Goal: Task Accomplishment & Management: Use online tool/utility

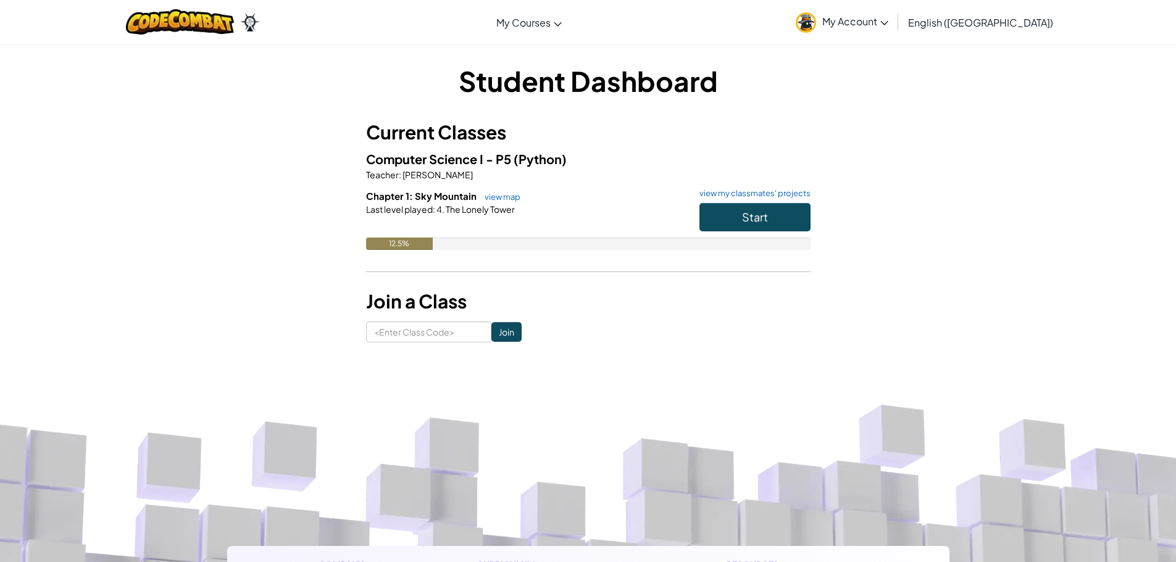
drag, startPoint x: 796, startPoint y: 235, endPoint x: 803, endPoint y: 209, distance: 27.4
click at [803, 209] on div "Start" at bounding box center [748, 220] width 123 height 35
click at [783, 215] on button "Start" at bounding box center [754, 217] width 111 height 28
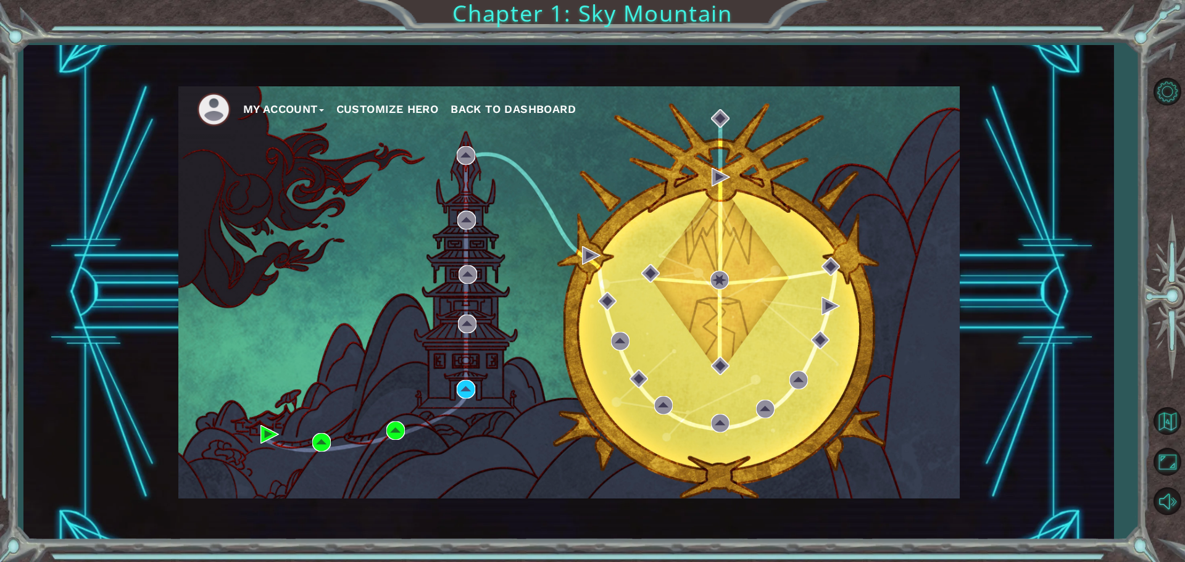
click at [447, 383] on div "My Account Customize Hero Back to Dashboard" at bounding box center [569, 292] width 782 height 412
click at [521, 363] on div "My Account Customize Hero Back to Dashboard" at bounding box center [569, 292] width 782 height 412
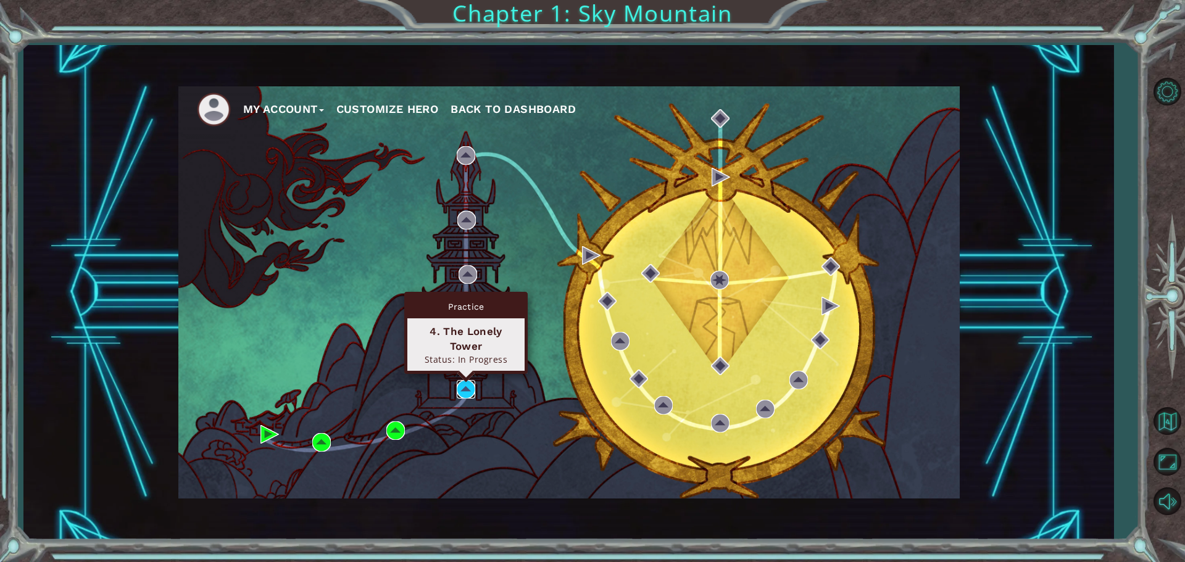
click at [469, 388] on img at bounding box center [466, 389] width 19 height 19
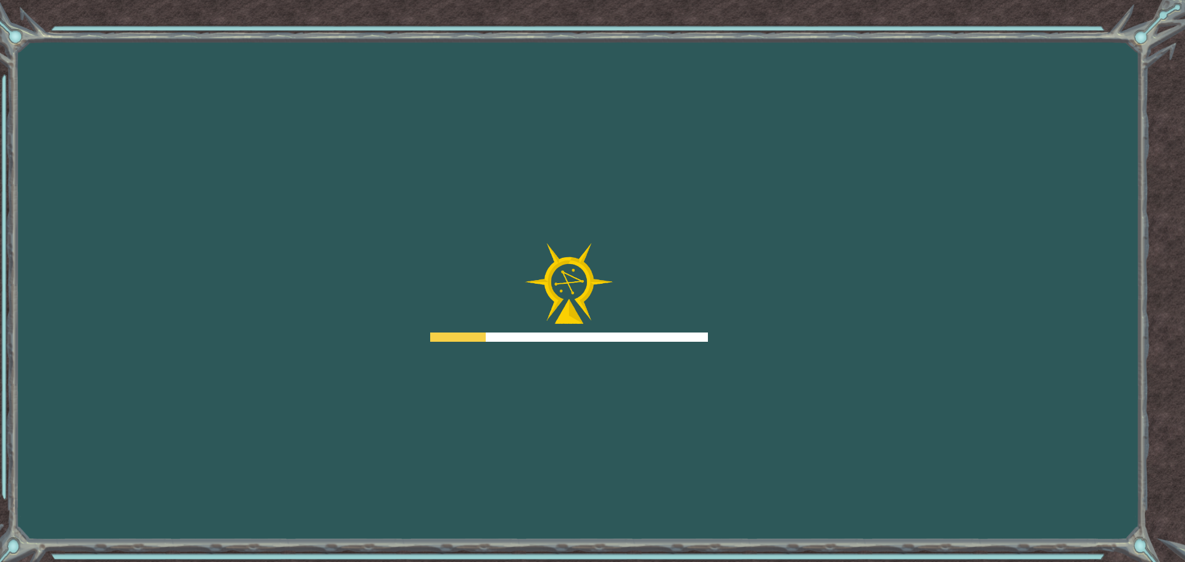
click at [785, 238] on div "Goals Error loading from server. Try refreshing the page. You'll need to join a…" at bounding box center [592, 281] width 1185 height 562
drag, startPoint x: 785, startPoint y: 238, endPoint x: 801, endPoint y: 215, distance: 28.1
click at [785, 240] on div "Goals Error loading from server. Try refreshing the page. You'll need to join a…" at bounding box center [592, 281] width 1185 height 562
click at [802, 216] on div "Goals Error loading from server. Try refreshing the page. You'll need to join a…" at bounding box center [592, 281] width 1185 height 562
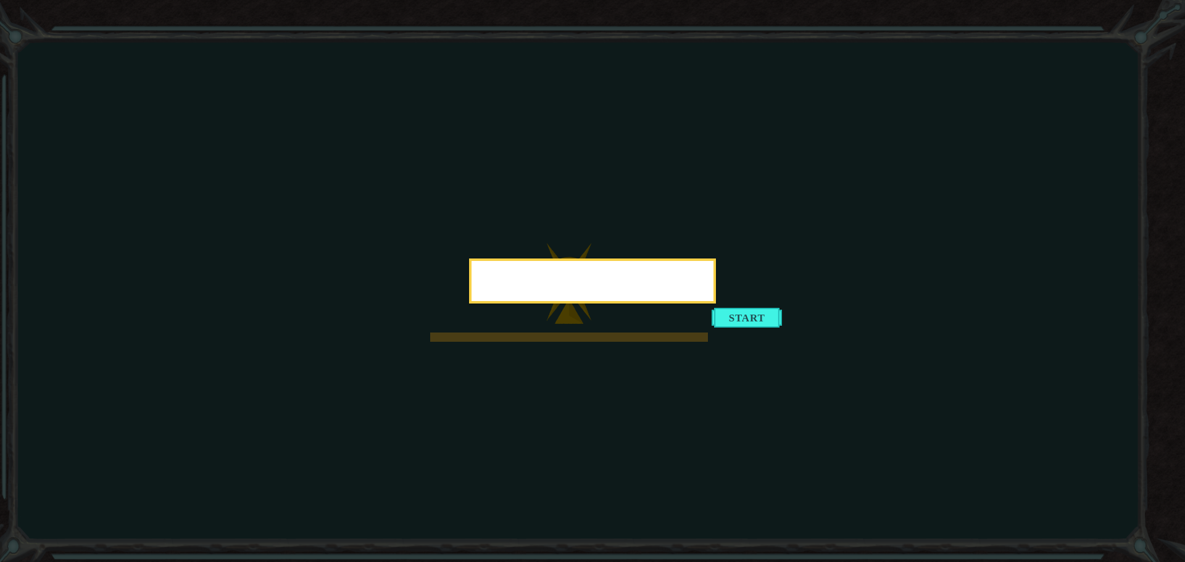
click at [801, 221] on icon at bounding box center [592, 281] width 1185 height 562
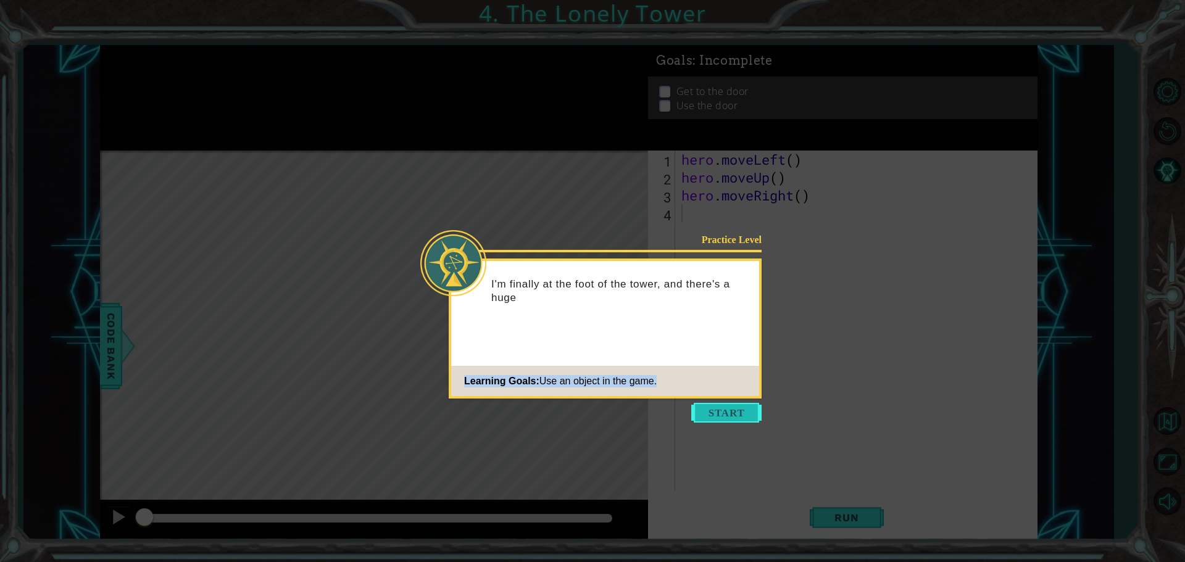
drag, startPoint x: 710, startPoint y: 393, endPoint x: 714, endPoint y: 406, distance: 14.3
click at [714, 396] on footer "Learning Goals: Use an object in the game." at bounding box center [605, 381] width 308 height 30
click at [714, 406] on button "Start" at bounding box center [726, 413] width 70 height 20
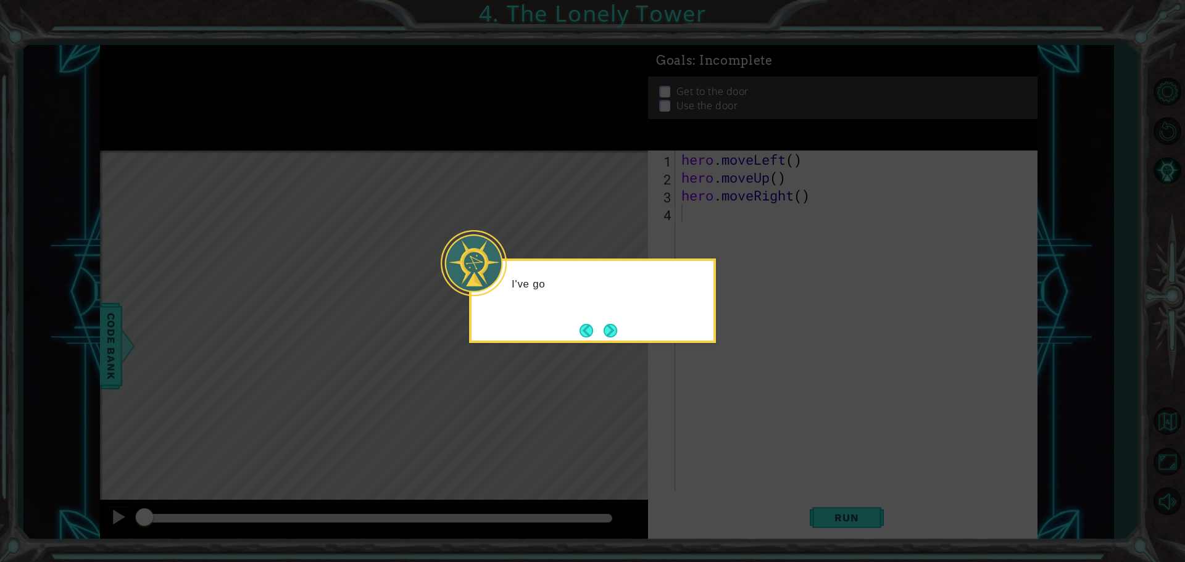
drag, startPoint x: 762, startPoint y: 313, endPoint x: 755, endPoint y: 321, distance: 10.5
click at [759, 315] on icon at bounding box center [592, 281] width 1185 height 562
click at [578, 332] on div "I've got to get to the top of this" at bounding box center [592, 301] width 247 height 85
click at [597, 328] on button "Back" at bounding box center [592, 331] width 24 height 14
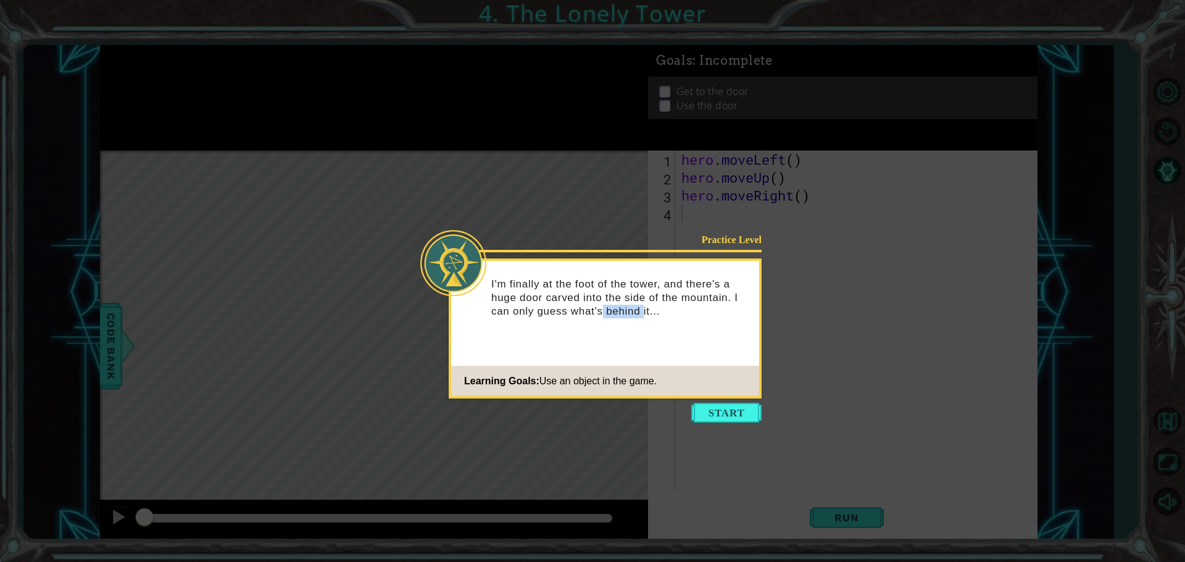
drag, startPoint x: 597, startPoint y: 328, endPoint x: 683, endPoint y: 347, distance: 87.9
click at [682, 345] on div "Practice Level I'm finally at the foot of the tower, and there's a huge door ca…" at bounding box center [605, 329] width 313 height 140
click at [713, 417] on button "Start" at bounding box center [726, 413] width 70 height 20
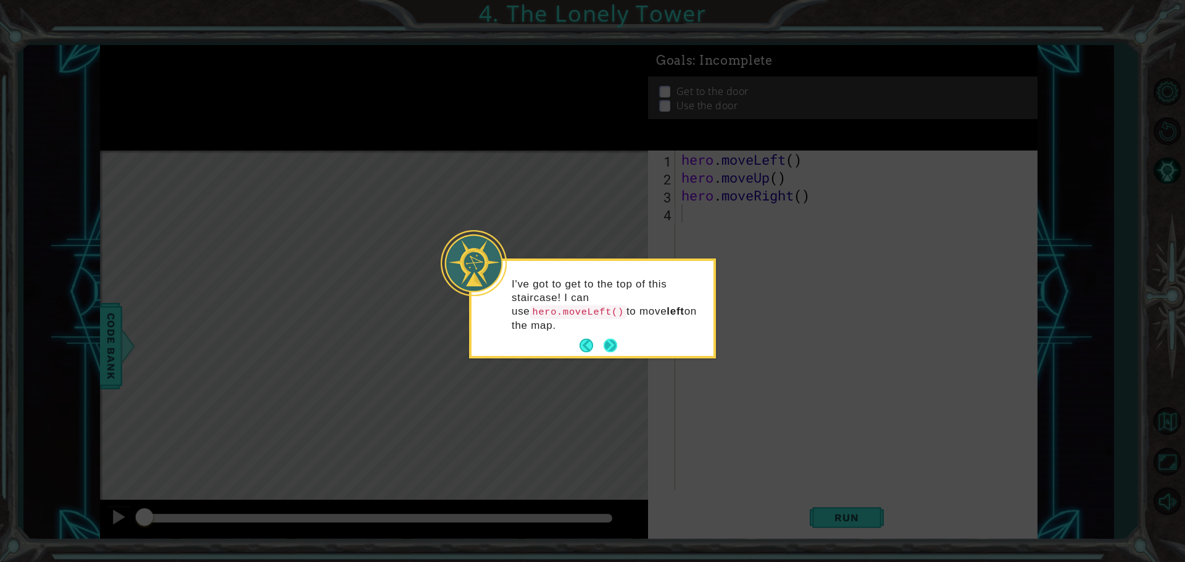
click at [615, 339] on button "Next" at bounding box center [611, 346] width 14 height 14
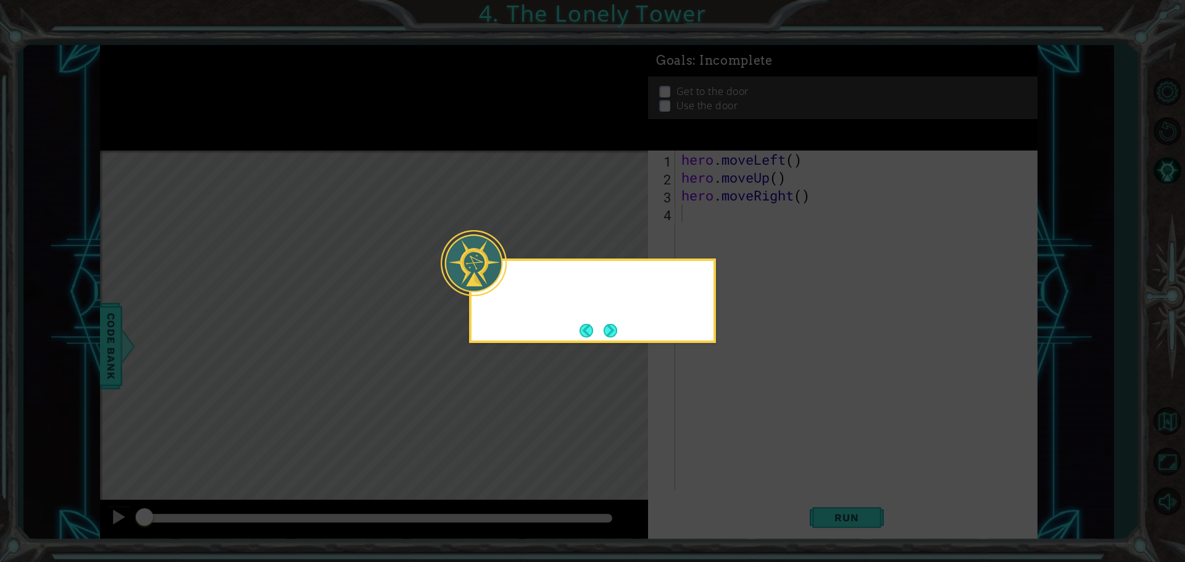
click at [615, 333] on button "Next" at bounding box center [611, 331] width 14 height 14
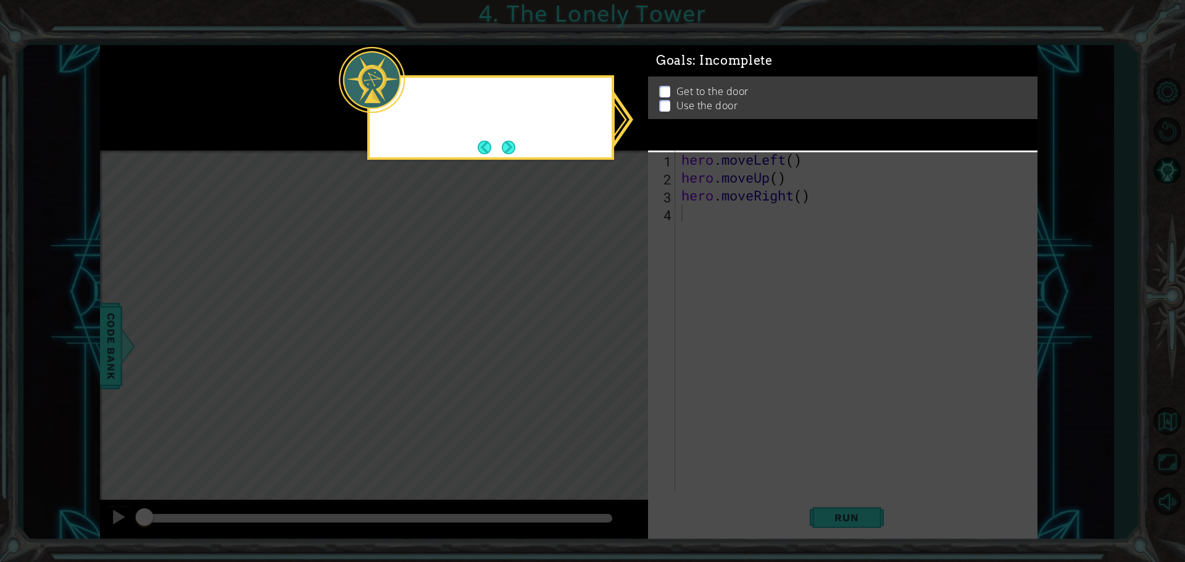
click at [615, 333] on icon at bounding box center [592, 281] width 1185 height 562
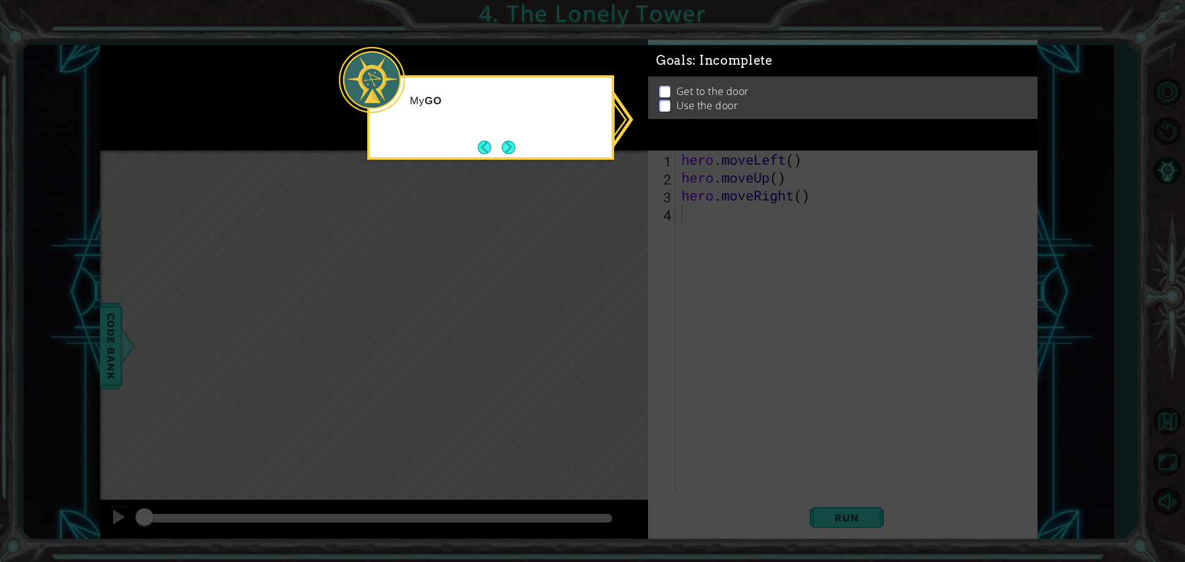
click at [615, 333] on icon at bounding box center [592, 281] width 1185 height 562
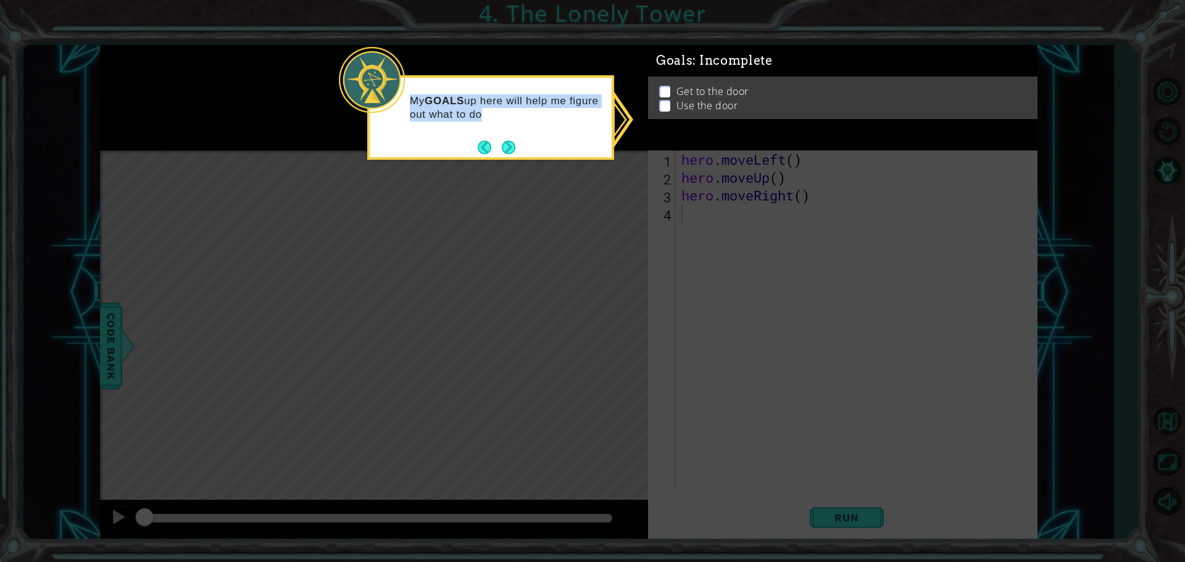
drag, startPoint x: 513, startPoint y: 133, endPoint x: 493, endPoint y: 157, distance: 31.5
click at [493, 145] on div "My GOALS up here will help me figure out what to do" at bounding box center [491, 111] width 242 height 67
click at [493, 157] on div "My GOALS up here will help me figure out what to do next." at bounding box center [490, 117] width 247 height 85
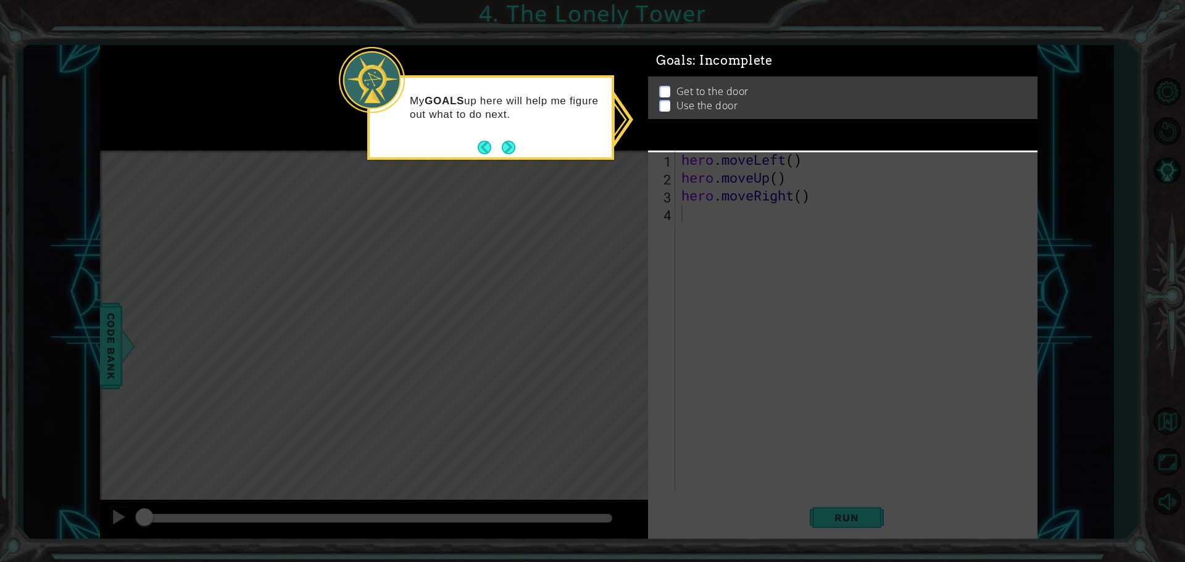
click at [496, 154] on footer at bounding box center [497, 147] width 38 height 19
click at [494, 154] on button "Back" at bounding box center [490, 148] width 24 height 14
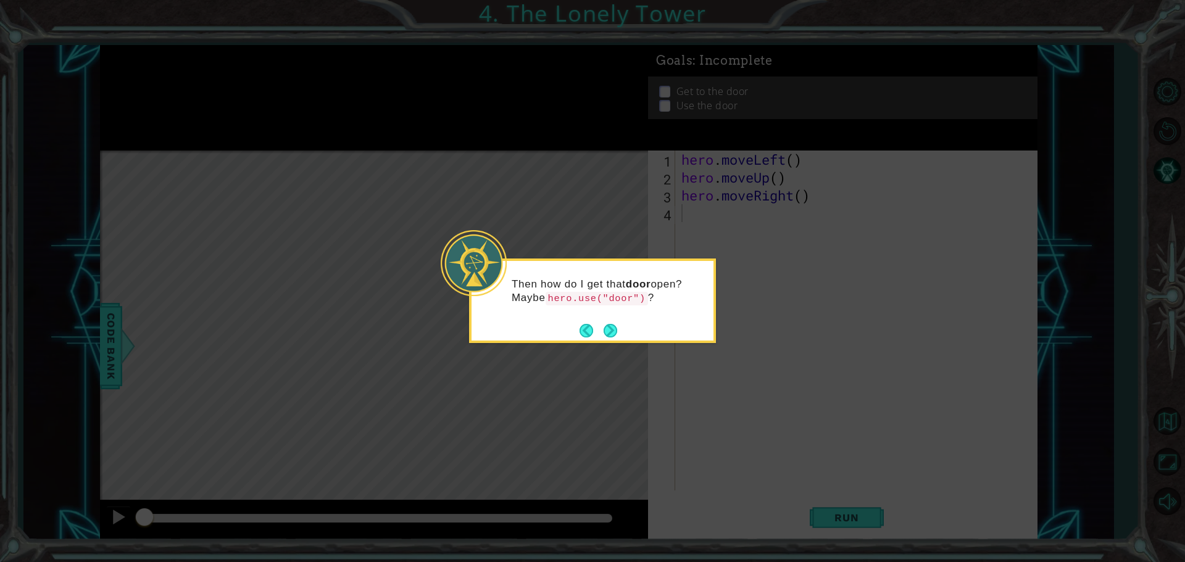
drag, startPoint x: 494, startPoint y: 154, endPoint x: 980, endPoint y: 292, distance: 504.5
click at [980, 292] on icon at bounding box center [592, 281] width 1185 height 562
click at [609, 328] on button "Next" at bounding box center [611, 331] width 14 height 14
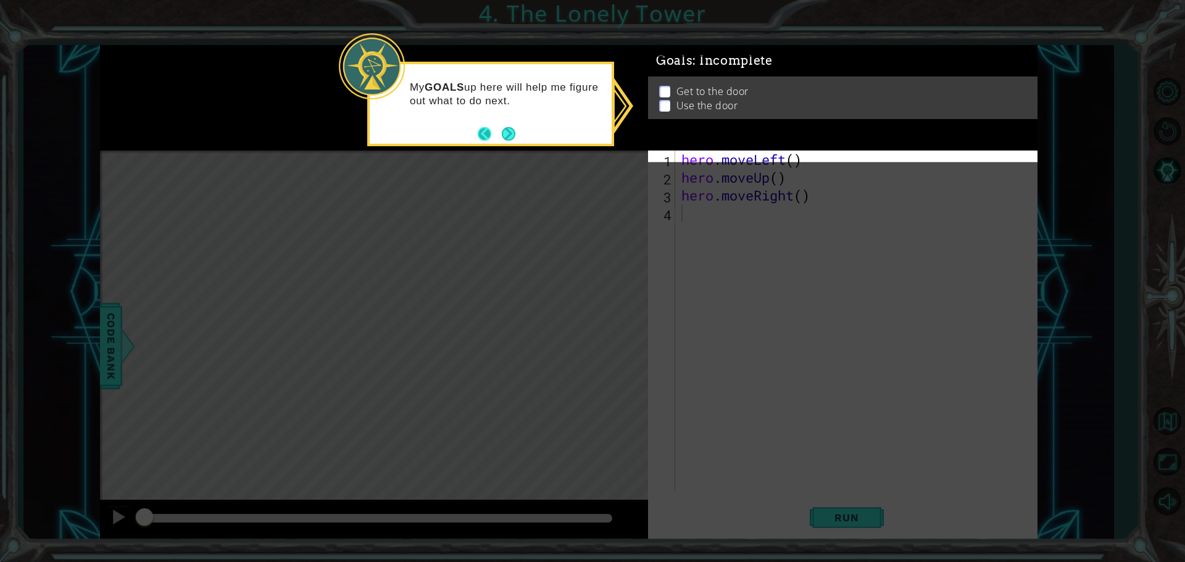
drag, startPoint x: 495, startPoint y: 135, endPoint x: 488, endPoint y: 136, distance: 7.5
click at [488, 136] on button "Back" at bounding box center [490, 134] width 24 height 14
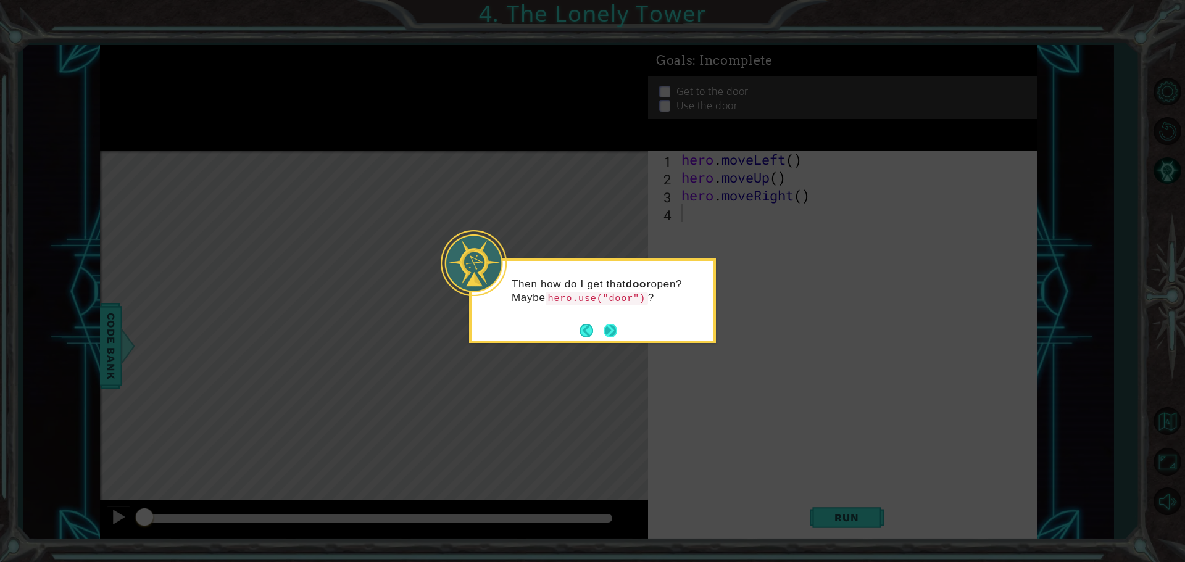
click at [611, 332] on button "Next" at bounding box center [611, 331] width 14 height 14
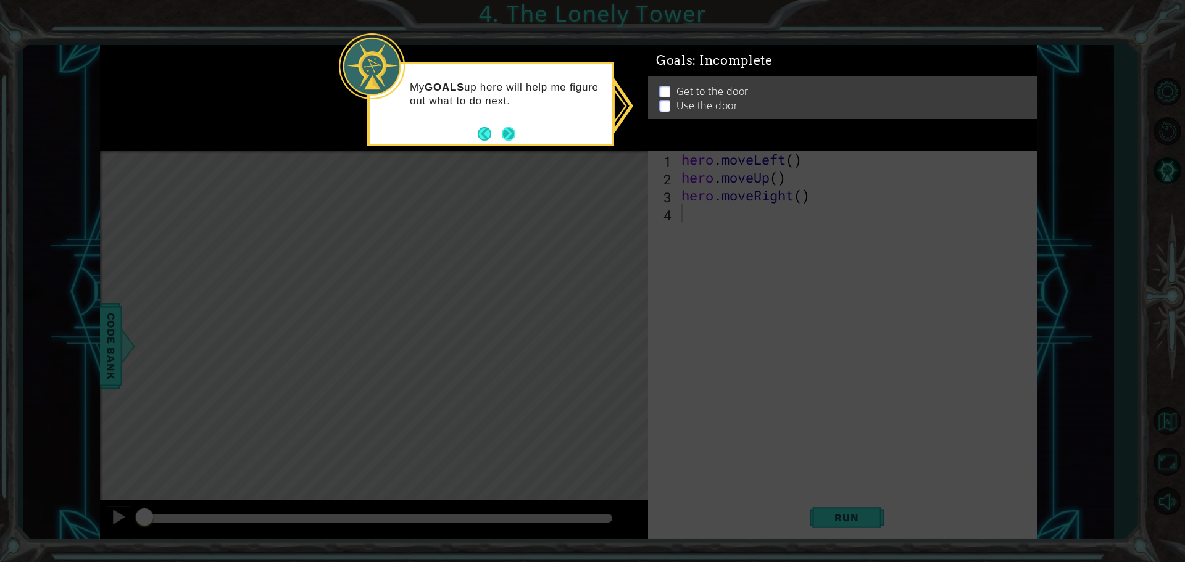
click at [515, 136] on button "Next" at bounding box center [509, 134] width 14 height 14
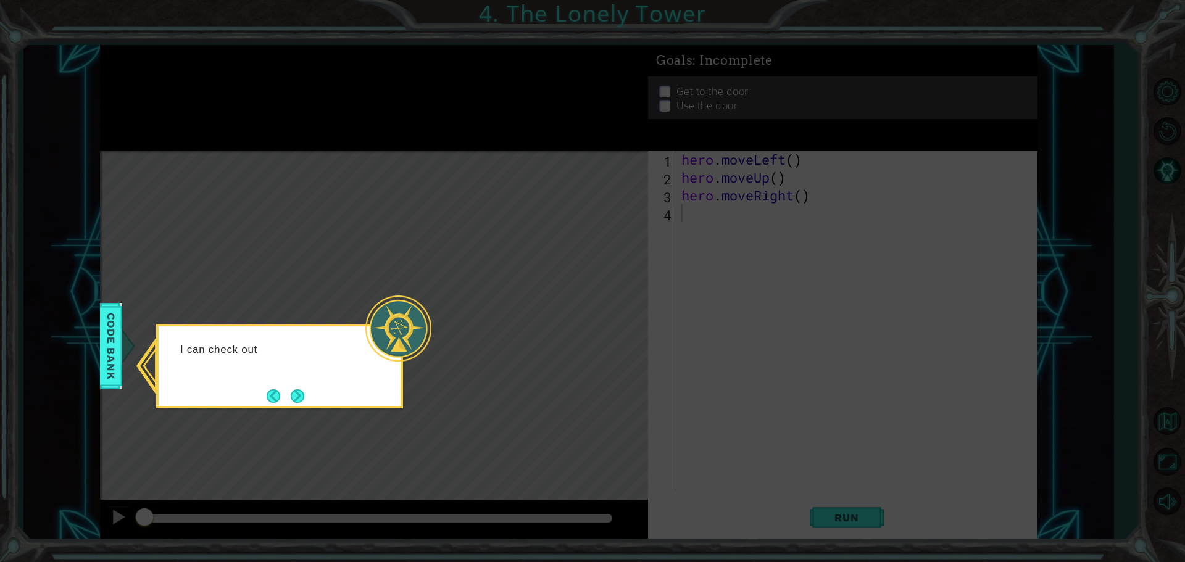
click at [344, 359] on div "I can check out" at bounding box center [280, 354] width 242 height 54
click at [313, 394] on div "I can check out the Code Bank to see all the actio" at bounding box center [279, 366] width 247 height 85
click at [306, 395] on div "I can check out the Code Bank to see all the actions I can do." at bounding box center [279, 366] width 247 height 85
click at [302, 396] on button "Next" at bounding box center [298, 397] width 14 height 14
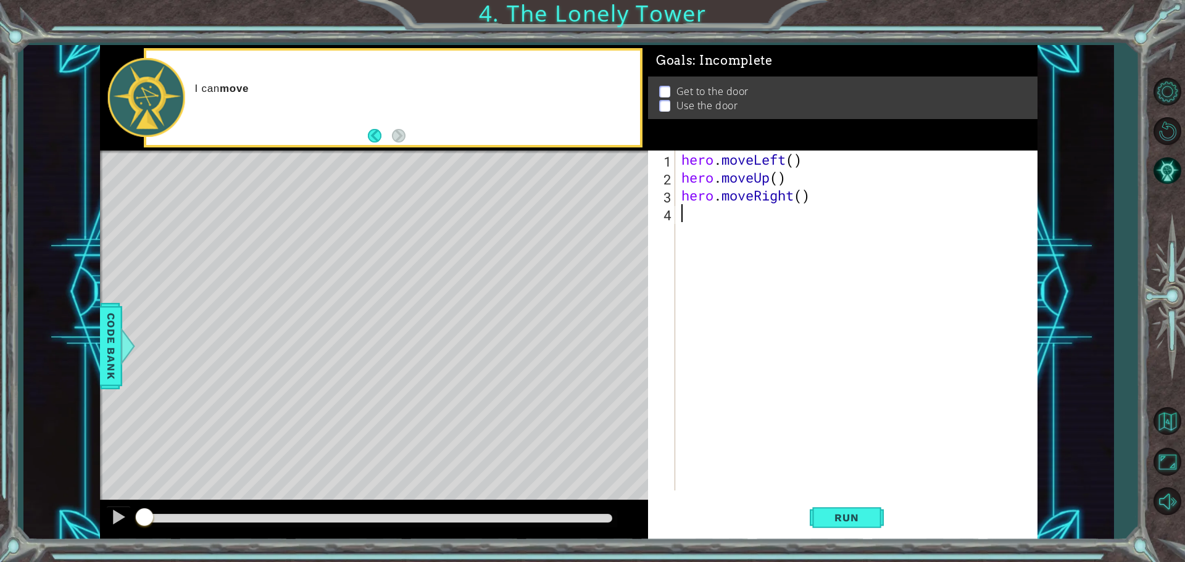
drag, startPoint x: 779, startPoint y: 457, endPoint x: 993, endPoint y: 469, distance: 213.9
click at [991, 469] on div "hero . moveLeft ( ) hero . moveUp ( ) hero . moveRight ( )" at bounding box center [859, 339] width 361 height 376
click at [817, 490] on div "hero . moveLeft ( ) hero . moveUp ( ) hero . moveRight ( )" at bounding box center [859, 339] width 361 height 376
click at [669, 85] on li "Get to the door" at bounding box center [844, 92] width 371 height 14
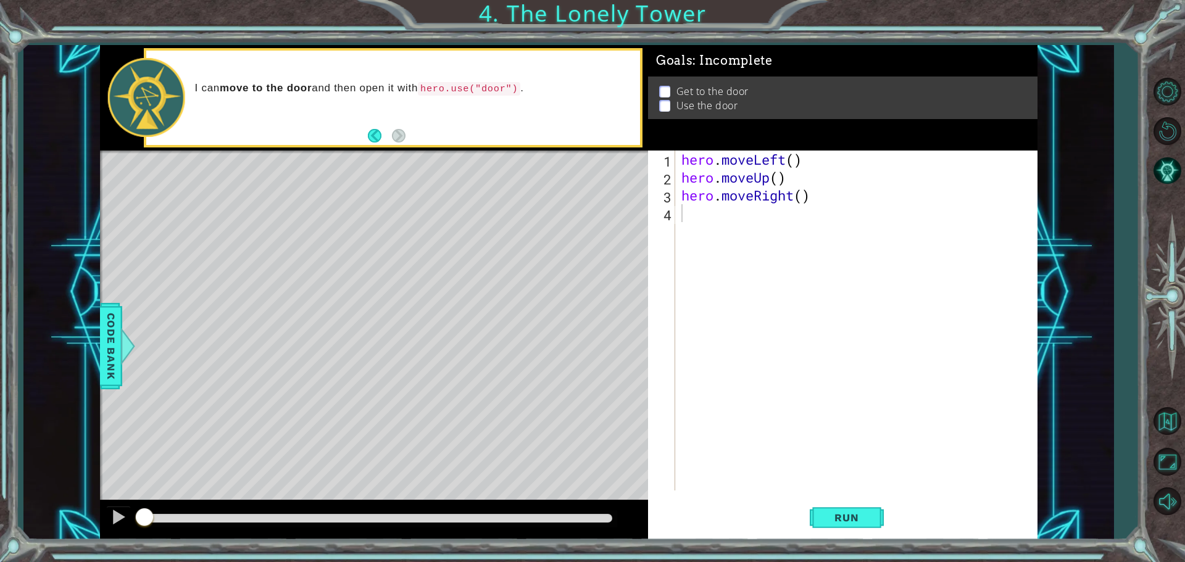
click at [657, 93] on ul "Get to the door Use the door" at bounding box center [843, 99] width 374 height 28
drag, startPoint x: 424, startPoint y: 270, endPoint x: 450, endPoint y: 270, distance: 25.9
click at [440, 270] on div "Level Map" at bounding box center [385, 333] width 570 height 364
drag, startPoint x: 451, startPoint y: 269, endPoint x: 637, endPoint y: 253, distance: 186.5
click at [458, 265] on div "Level Map" at bounding box center [385, 333] width 570 height 364
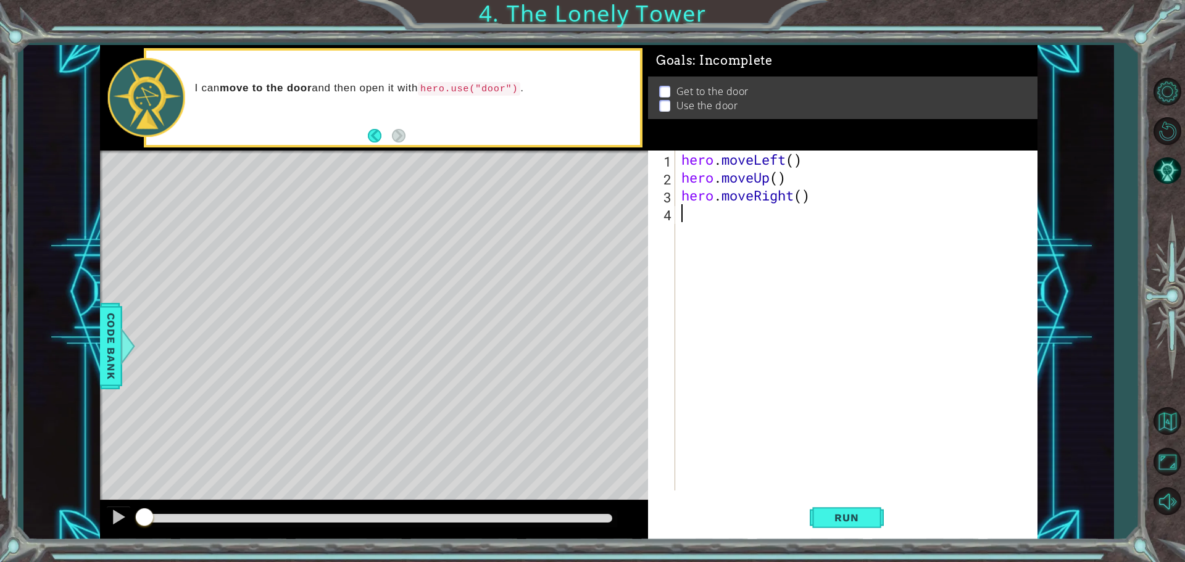
click at [769, 242] on div "hero . moveLeft ( ) hero . moveUp ( ) hero . moveRight ( )" at bounding box center [859, 339] width 361 height 376
click at [877, 529] on button "Run" at bounding box center [847, 517] width 74 height 39
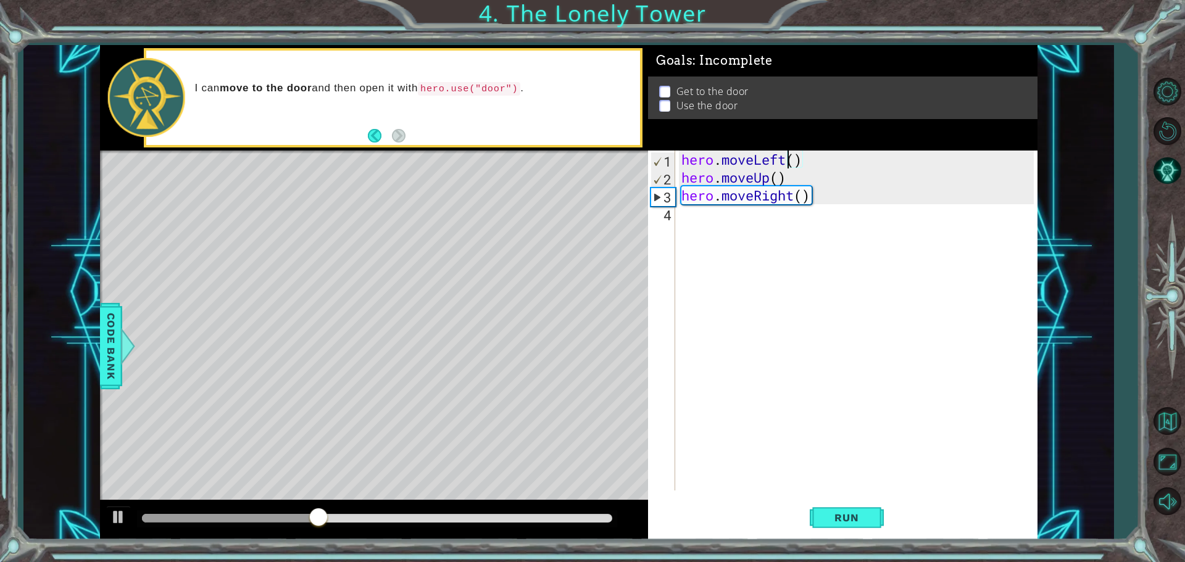
click at [791, 154] on div "hero . moveLeft ( ) hero . moveUp ( ) hero . moveRight ( )" at bounding box center [859, 339] width 361 height 376
click at [793, 156] on div "hero . moveLeft ( ) hero . moveUp ( ) hero . moveRight ( )" at bounding box center [859, 339] width 361 height 376
click at [774, 178] on div "hero . moveLeft ( 3 ) hero . moveUp ( ) hero . moveRight ( )" at bounding box center [859, 339] width 361 height 376
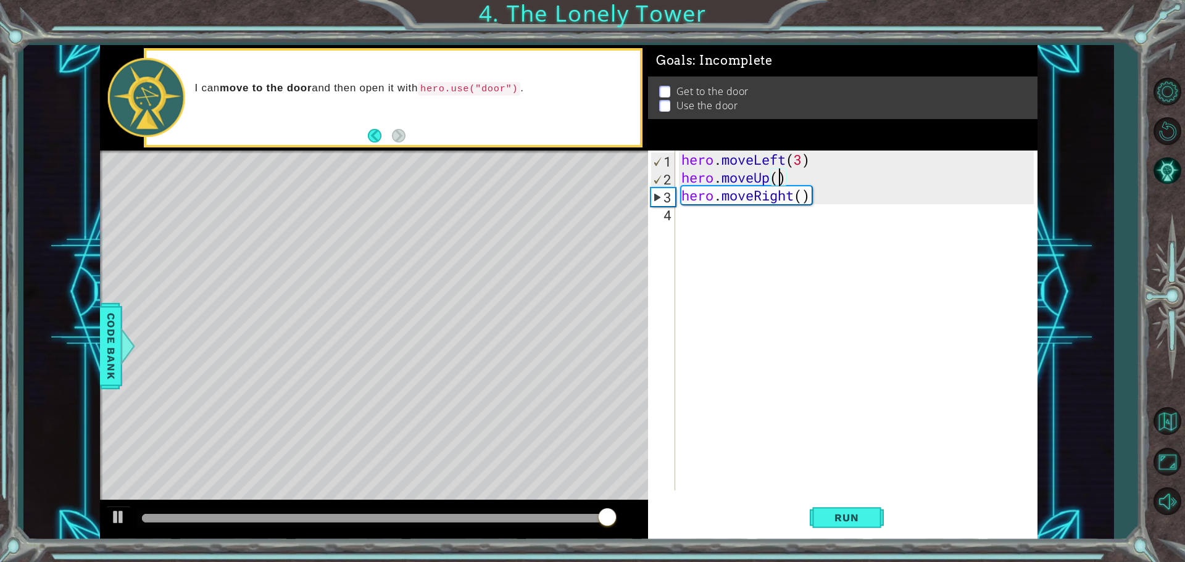
click at [776, 177] on div "hero . moveLeft ( 3 ) hero . moveUp ( ) hero . moveRight ( )" at bounding box center [859, 339] width 361 height 376
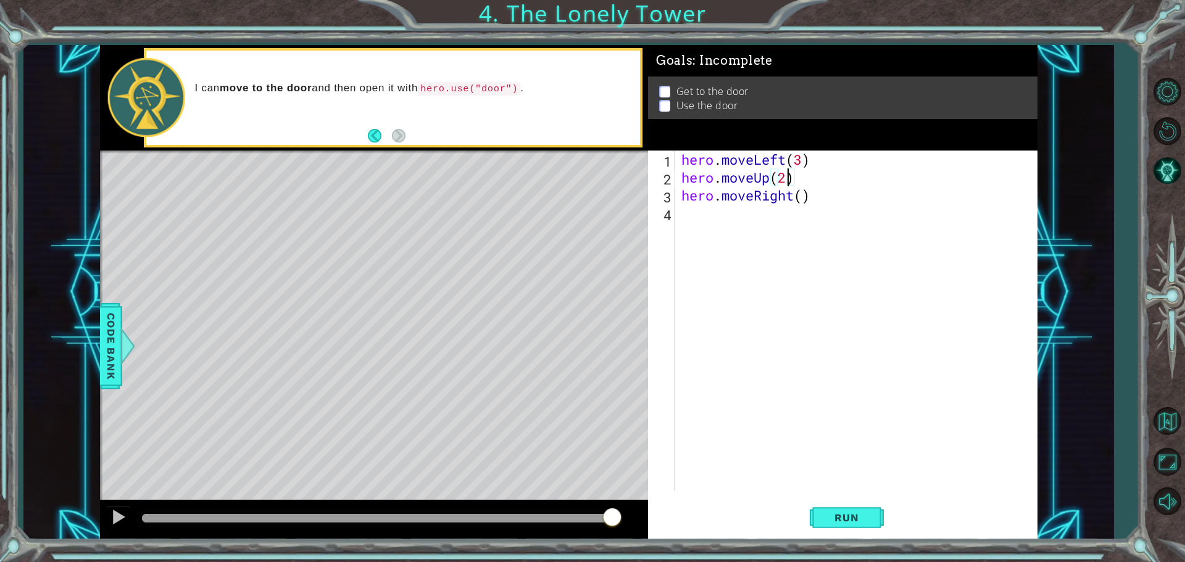
click at [801, 194] on div "hero . moveLeft ( 3 ) hero . moveUp ( 2 ) hero . moveRight ( )" at bounding box center [859, 339] width 361 height 376
click at [879, 506] on button "Run" at bounding box center [847, 517] width 74 height 39
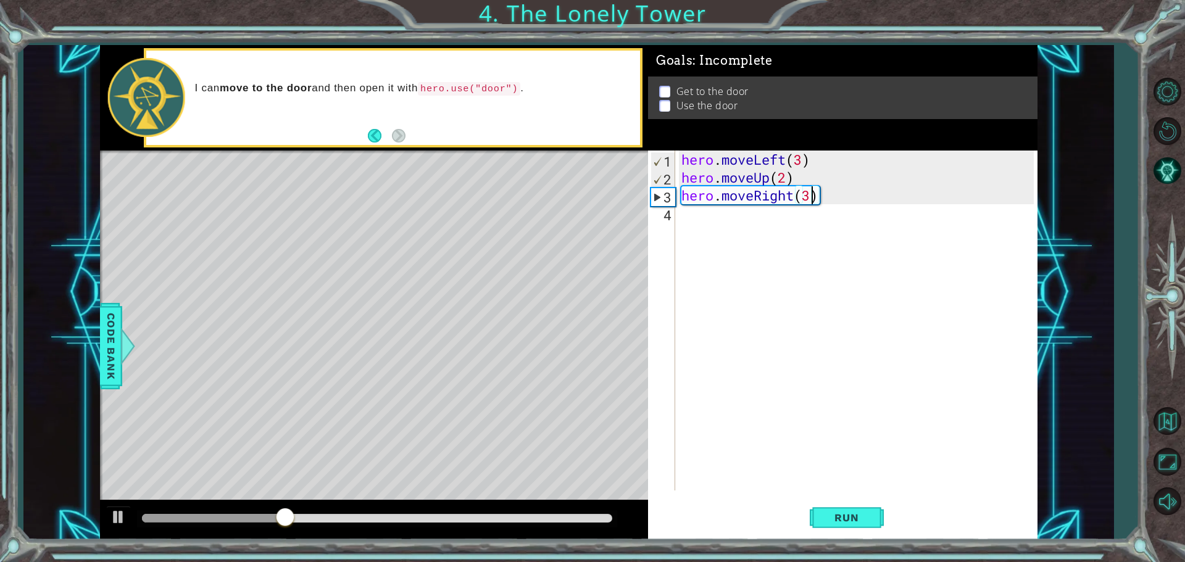
click at [784, 175] on div "hero . moveLeft ( 3 ) hero . moveUp ( 2 ) hero . moveRight ( 3 )" at bounding box center [859, 339] width 361 height 376
click at [846, 520] on span "Run" at bounding box center [846, 518] width 49 height 12
click at [851, 493] on div "hero.moveUp(3) 1 2 3 4 hero . moveLeft ( 3 ) hero . moveUp ( 3 ) hero . moveRig…" at bounding box center [843, 346] width 390 height 390
click at [843, 513] on span "Run" at bounding box center [846, 518] width 49 height 12
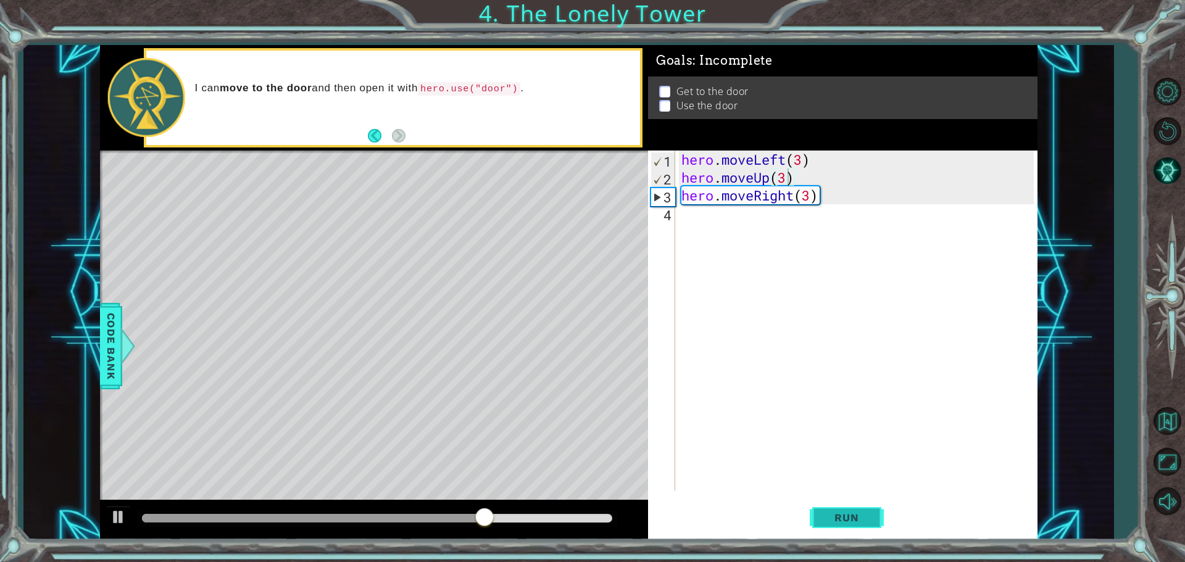
click at [826, 524] on button "Run" at bounding box center [847, 517] width 74 height 39
click at [863, 504] on button "Run" at bounding box center [847, 517] width 74 height 39
click at [803, 155] on div "hero . moveLeft ( 3 ) hero . moveUp ( 3 ) hero . moveRight ( 3 )" at bounding box center [859, 339] width 361 height 376
click at [849, 524] on span "Run" at bounding box center [846, 518] width 49 height 12
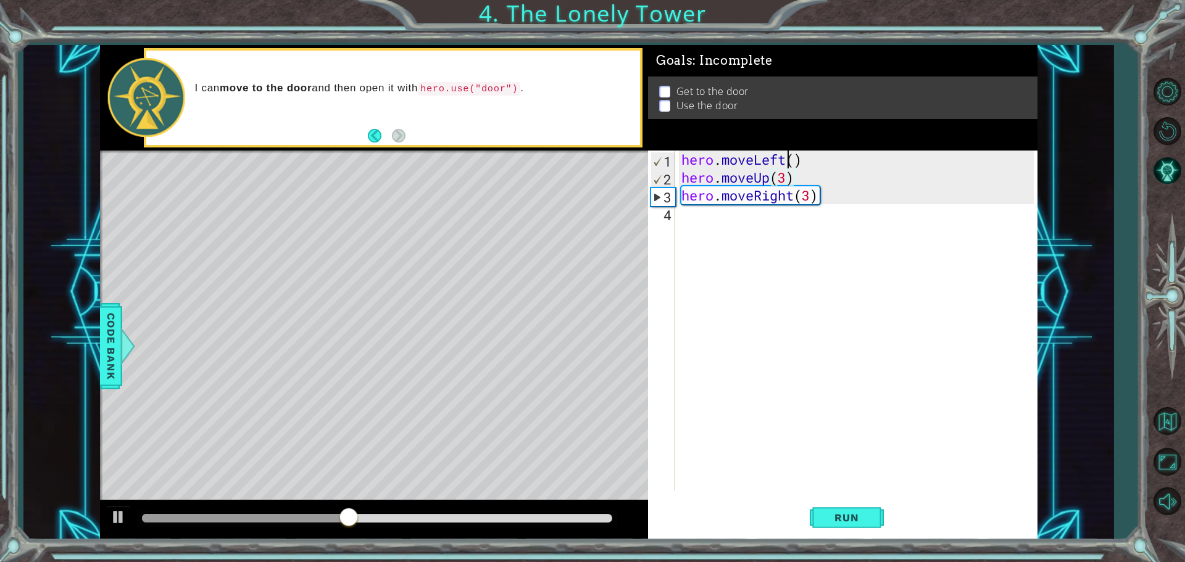
click at [790, 162] on div "hero . moveLeft ( ) hero . moveUp ( 3 ) hero . moveRight ( 3 )" at bounding box center [859, 339] width 361 height 376
click at [798, 161] on div "hero . moveLeft ( ) hero . moveUp ( 3 ) hero . moveRight ( 3 )" at bounding box center [859, 339] width 361 height 376
click at [795, 161] on div "hero . moveLeft ( ) hero . moveUp ( 3 ) hero . moveRight ( 3 )" at bounding box center [859, 339] width 361 height 376
click at [875, 517] on button "Run" at bounding box center [847, 517] width 74 height 39
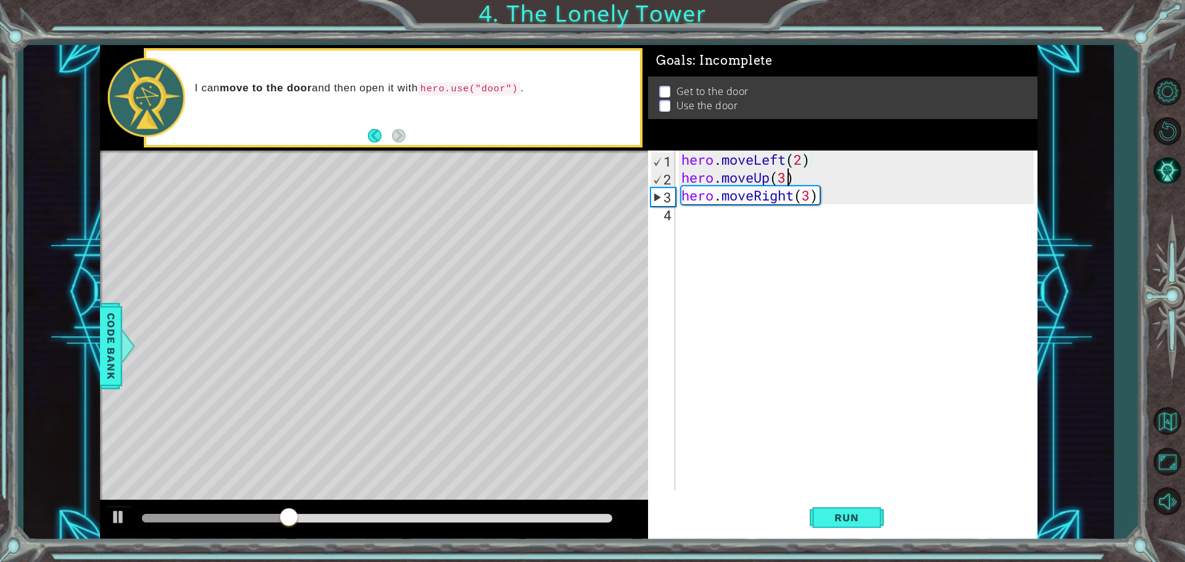
click at [788, 176] on div "hero . moveLeft ( 2 ) hero . moveUp ( 3 ) hero . moveRight ( 3 )" at bounding box center [859, 339] width 361 height 376
click at [796, 176] on div "hero . moveLeft ( 2 ) hero . moveUp ( 3 ) hero . moveRight ( 3 )" at bounding box center [859, 339] width 361 height 376
click at [785, 178] on div "hero . moveLeft ( 2 ) hero . moveUp ( 3 ) hero . moveRight ( 3 )" at bounding box center [859, 339] width 361 height 376
click at [861, 507] on button "Run" at bounding box center [847, 517] width 74 height 39
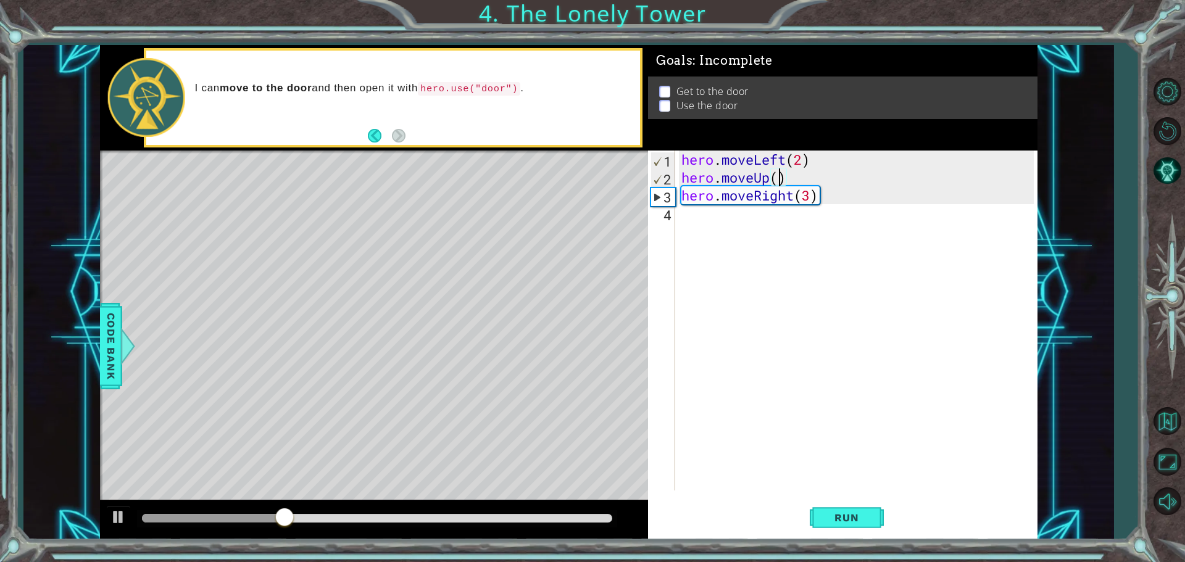
click at [780, 183] on div "hero . moveLeft ( 2 ) hero . moveUp ( ) hero . moveRight ( 3 )" at bounding box center [859, 339] width 361 height 376
click at [777, 179] on div "hero . moveLeft ( 2 ) hero . moveUp ( ) hero . moveRight ( 3 )" at bounding box center [859, 339] width 361 height 376
click at [810, 196] on div "hero . moveLeft ( 2 ) hero . moveUp ( 2 ) hero . moveRight ( 3 )" at bounding box center [859, 339] width 361 height 376
type textarea "hero.moveRight(2)"
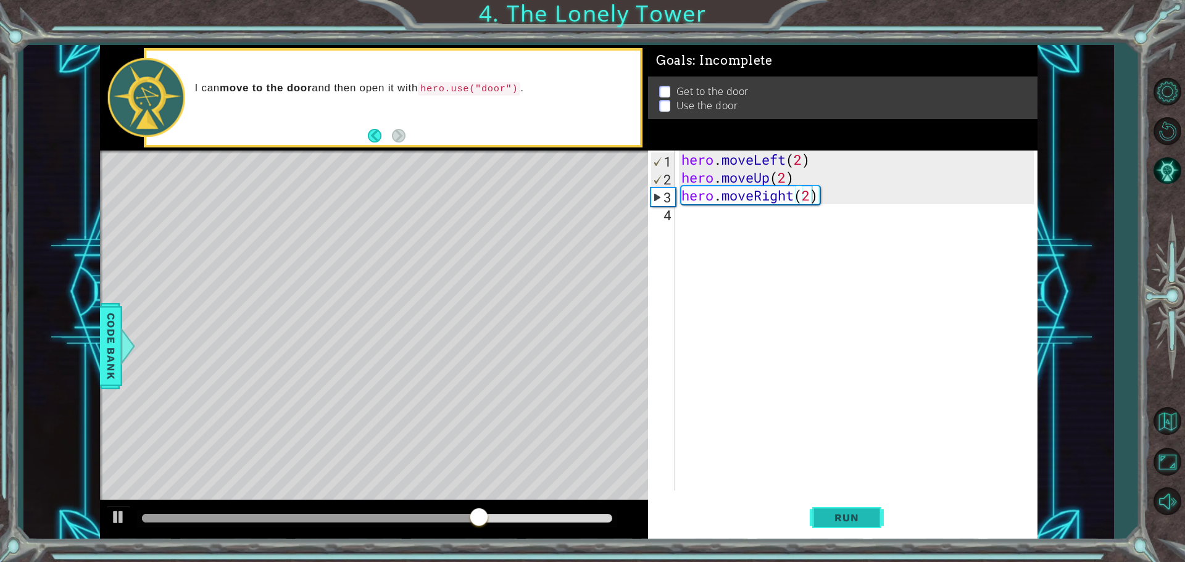
click at [850, 516] on span "Run" at bounding box center [846, 518] width 49 height 12
click at [719, 217] on div "hero . moveLeft ( 2 ) hero . moveUp ( 2 ) hero . moveRight ( 2 )" at bounding box center [859, 339] width 361 height 376
click at [672, 103] on li "Use the door" at bounding box center [844, 106] width 371 height 14
drag, startPoint x: 484, startPoint y: -36, endPoint x: 478, endPoint y: -43, distance: 8.8
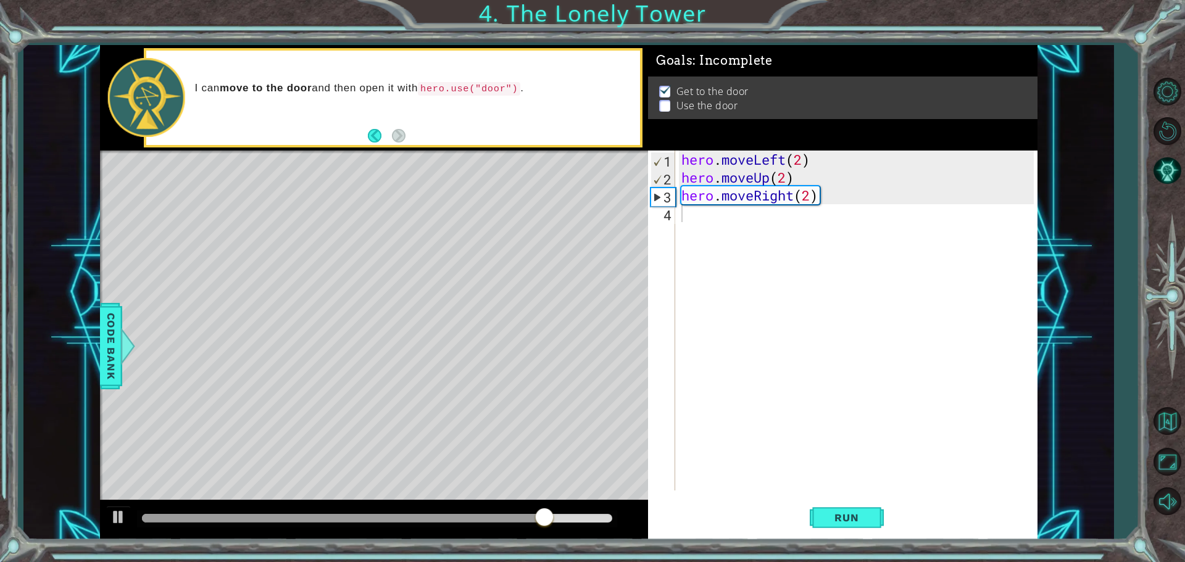
click at [478, 0] on html "1 ההההההההההההההההההההההההההההההההההההההההההההההההההההההההההההההההההההההההההההה…" at bounding box center [592, 281] width 1185 height 562
type textarea "hero.moveRight(2)"
click at [685, 196] on div "hero . moveLeft ( 2 ) hero . moveUp ( 2 ) hero . moveRight ( 2 )" at bounding box center [859, 339] width 361 height 376
drag, startPoint x: 795, startPoint y: 193, endPoint x: 669, endPoint y: 193, distance: 126.6
click at [669, 193] on div "hero.moveRight(2) 1 2 3 4 hero . moveLeft ( 2 ) hero . moveUp ( 2 ) hero . move…" at bounding box center [841, 321] width 386 height 340
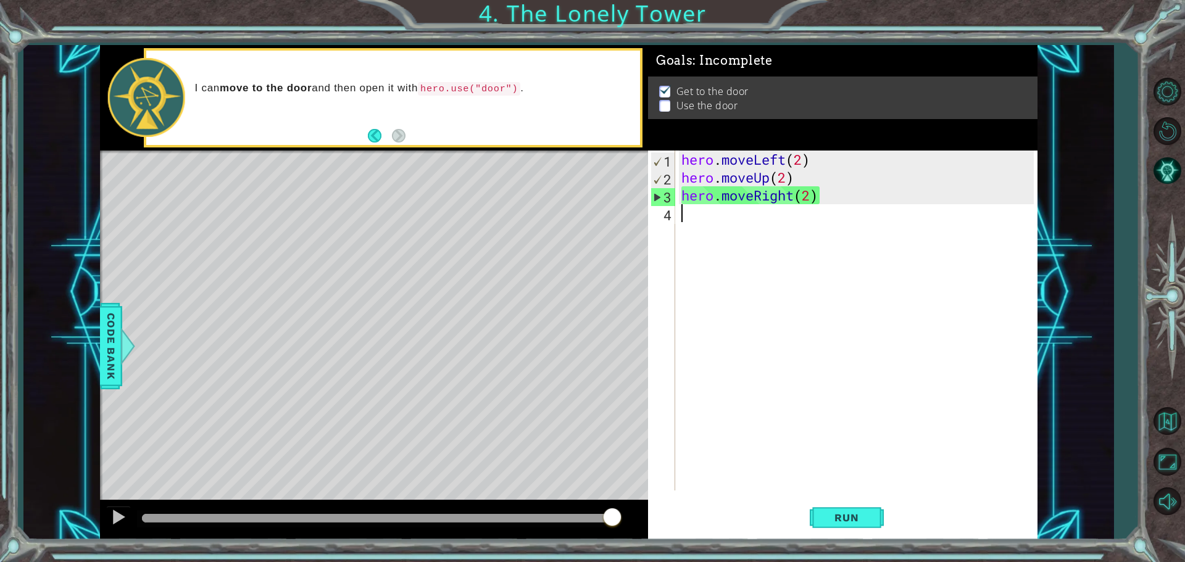
paste textarea "hero.moveRight"
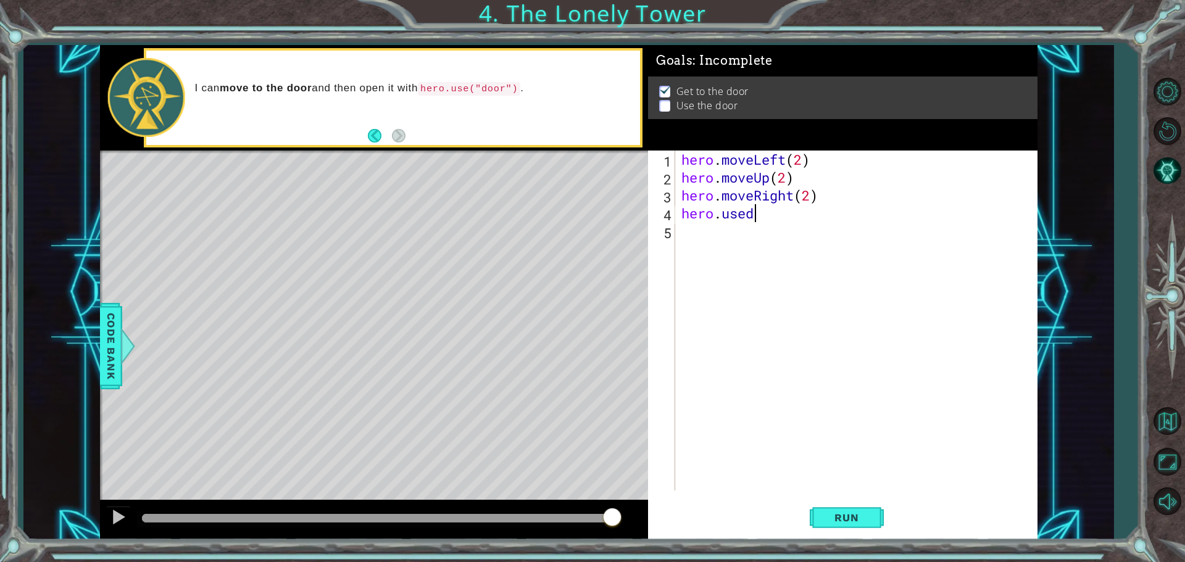
scroll to position [0, 2]
type textarea "hero.use the door"
drag, startPoint x: 868, startPoint y: 512, endPoint x: 861, endPoint y: 495, distance: 18.6
click at [867, 512] on span "Run" at bounding box center [846, 518] width 49 height 12
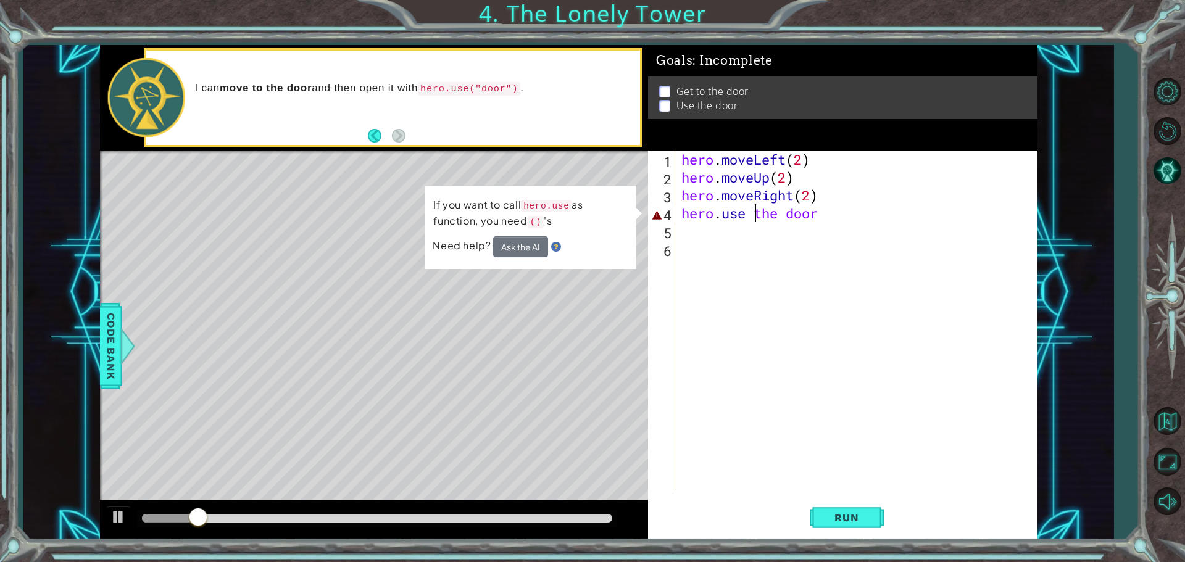
click at [755, 209] on div "hero . moveLeft ( 2 ) hero . moveUp ( 2 ) hero . moveRight ( 2 ) hero . use the…" at bounding box center [859, 339] width 361 height 376
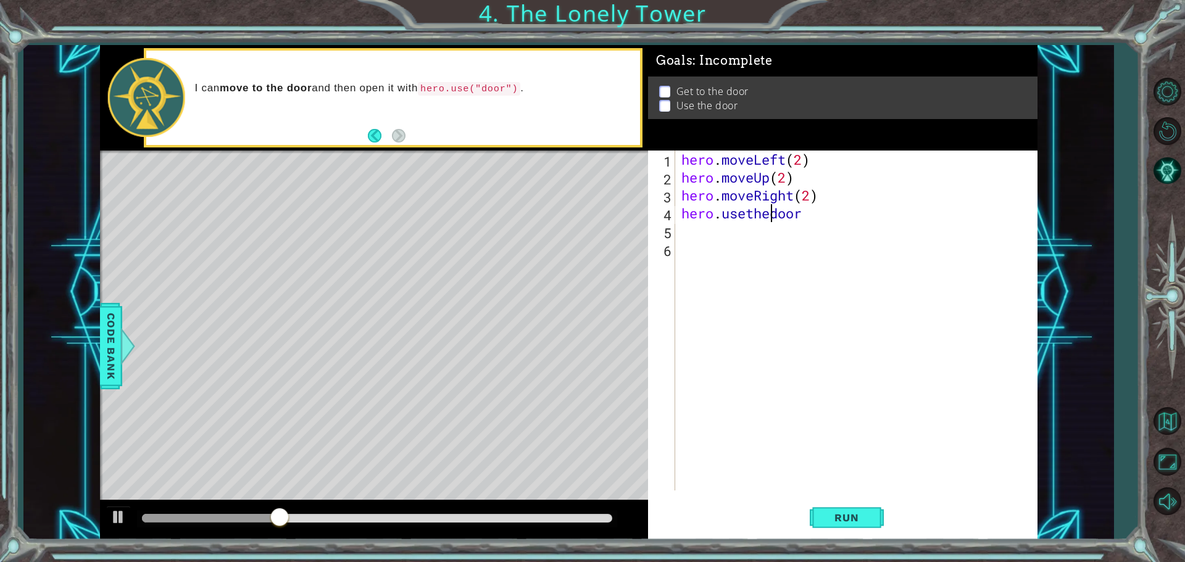
type textarea "hero.usethedoor"
click at [812, 224] on div "hero . moveLeft ( 2 ) hero . moveUp ( 2 ) hero . moveRight ( 2 ) hero . usethed…" at bounding box center [859, 339] width 361 height 376
click at [807, 213] on div "hero . moveLeft ( 2 ) hero . moveUp ( 2 ) hero . moveRight ( 2 ) hero . usethed…" at bounding box center [859, 339] width 361 height 376
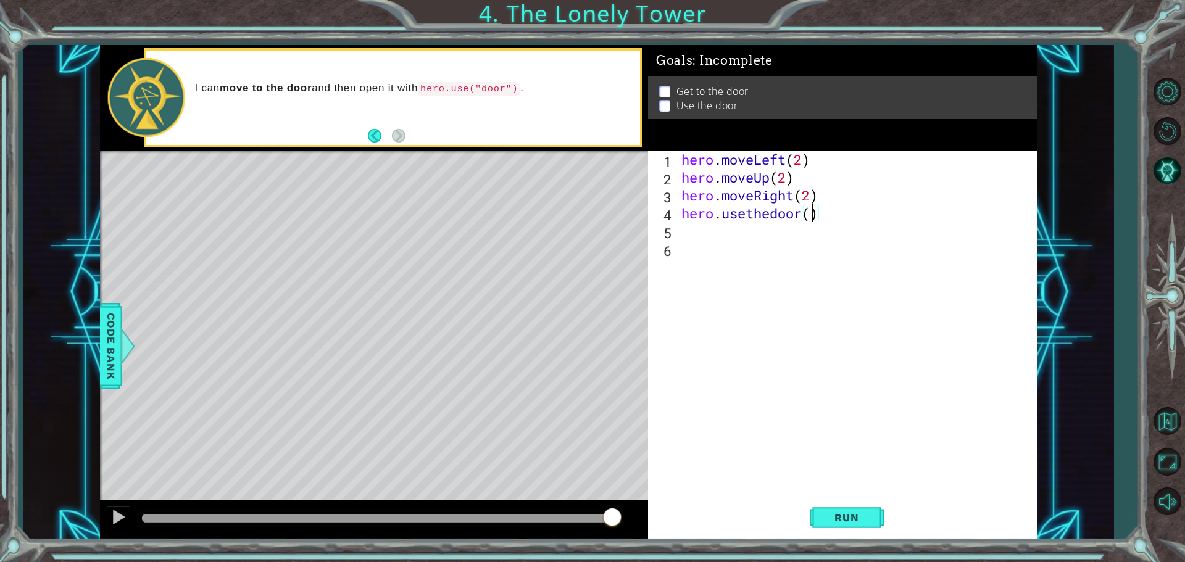
click at [810, 215] on div "hero . moveLeft ( 2 ) hero . moveUp ( 2 ) hero . moveRight ( 2 ) hero . usethed…" at bounding box center [859, 339] width 361 height 376
type textarea "hero.usethedoor(1)"
click at [842, 520] on span "Run" at bounding box center [846, 518] width 49 height 12
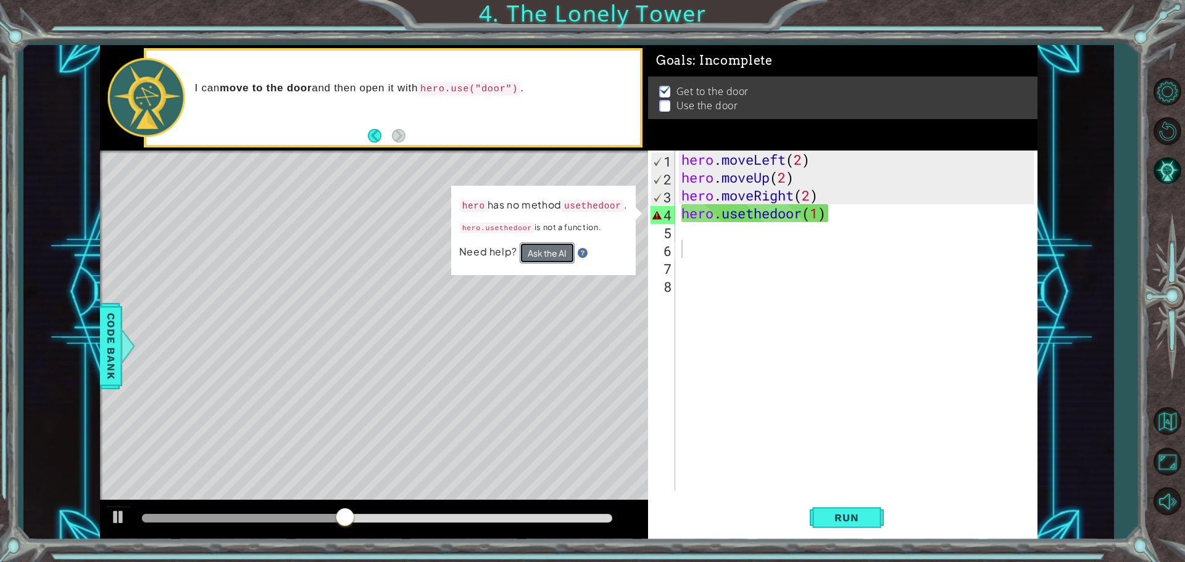
drag, startPoint x: 538, startPoint y: 256, endPoint x: 517, endPoint y: 261, distance: 21.7
click at [517, 261] on div "Need help? Ask the AI" at bounding box center [543, 253] width 169 height 21
click at [564, 254] on button "Ask the AI" at bounding box center [547, 253] width 55 height 21
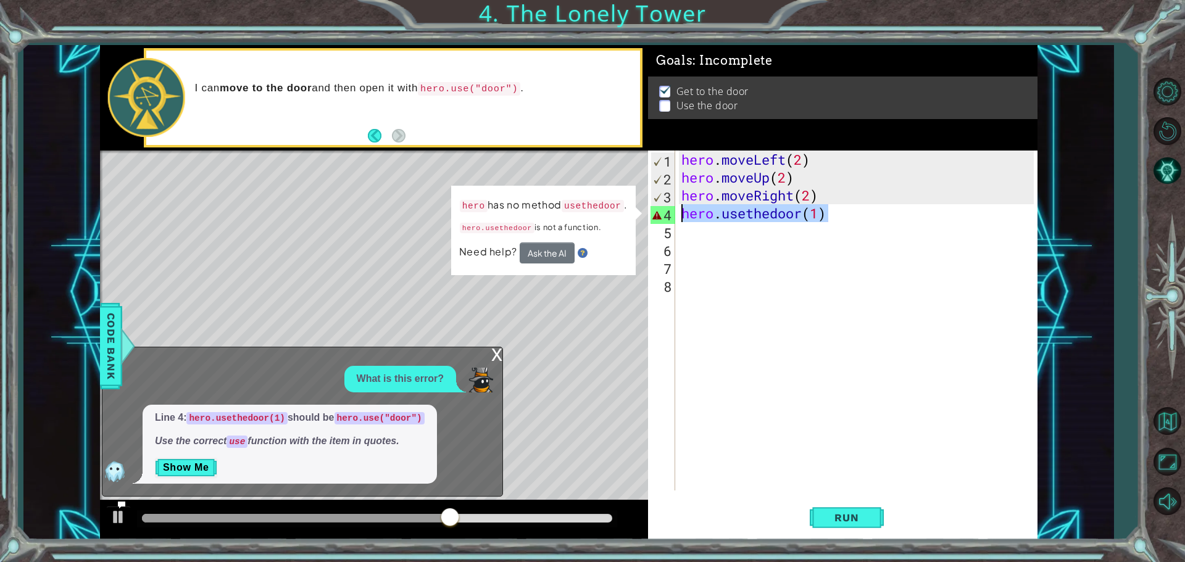
drag, startPoint x: 866, startPoint y: 212, endPoint x: 680, endPoint y: 219, distance: 185.3
click at [681, 219] on div "hero . moveLeft ( 2 ) hero . moveUp ( 2 ) hero . moveRight ( 2 ) hero . usethed…" at bounding box center [859, 339] width 361 height 376
type textarea "hero.usethedoor(1)"
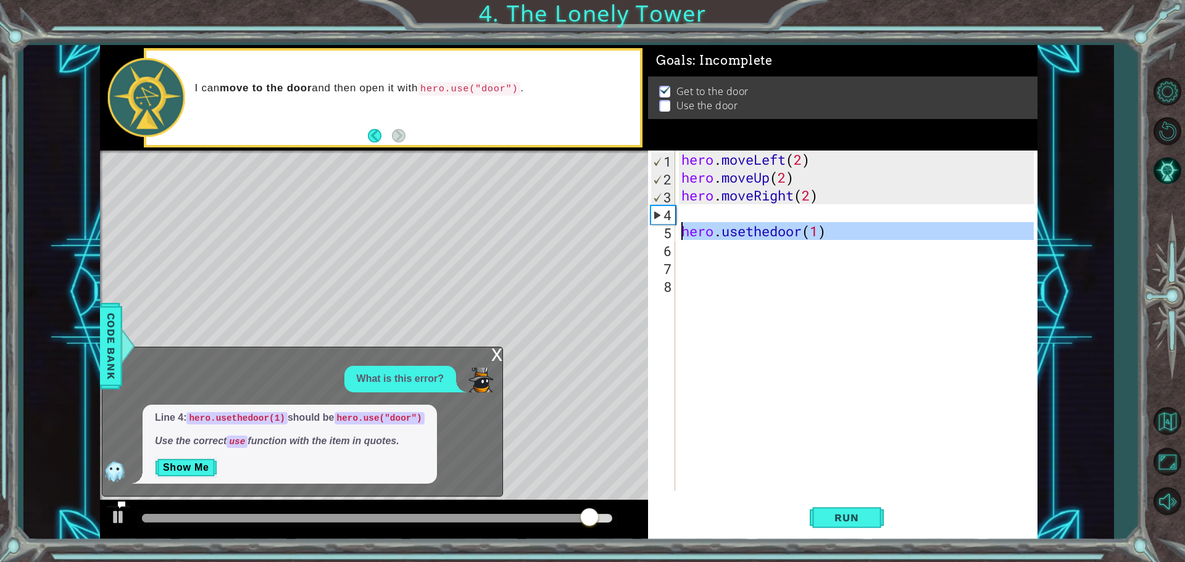
drag, startPoint x: 853, startPoint y: 241, endPoint x: 649, endPoint y: 225, distance: 204.9
click at [649, 225] on div "hero.usethedoor(1) 1 2 3 4 5 6 7 8 hero . moveLeft ( 2 ) hero . moveUp ( 2 ) he…" at bounding box center [841, 321] width 386 height 340
type textarea "hero.usethedoor(1)"
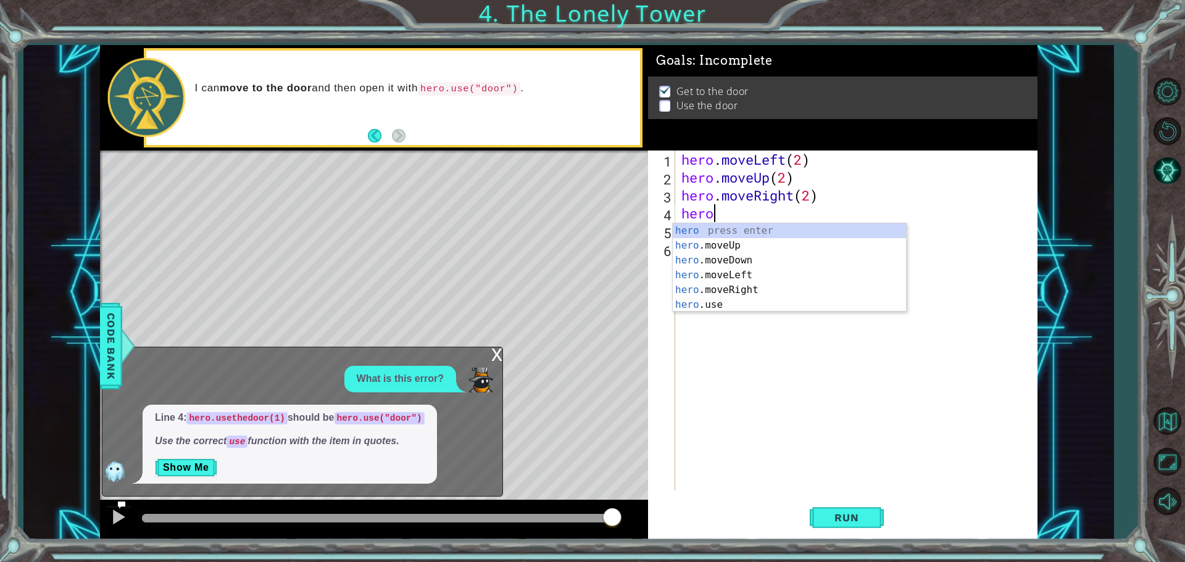
scroll to position [0, 1]
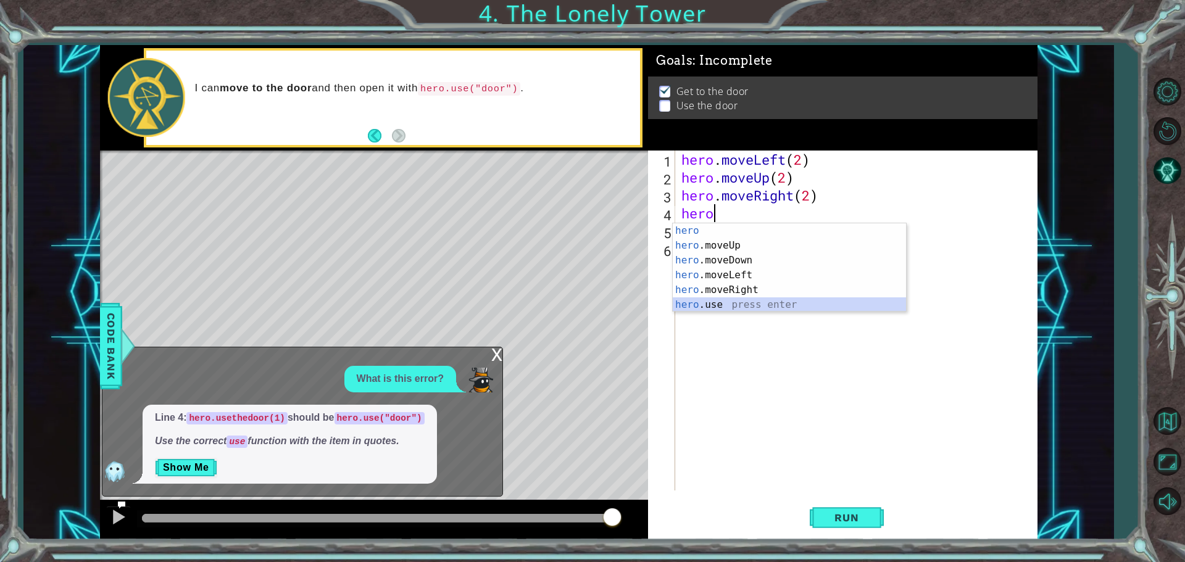
click at [696, 306] on div "hero press enter hero .moveUp press enter hero .moveDown press enter hero .move…" at bounding box center [789, 282] width 233 height 119
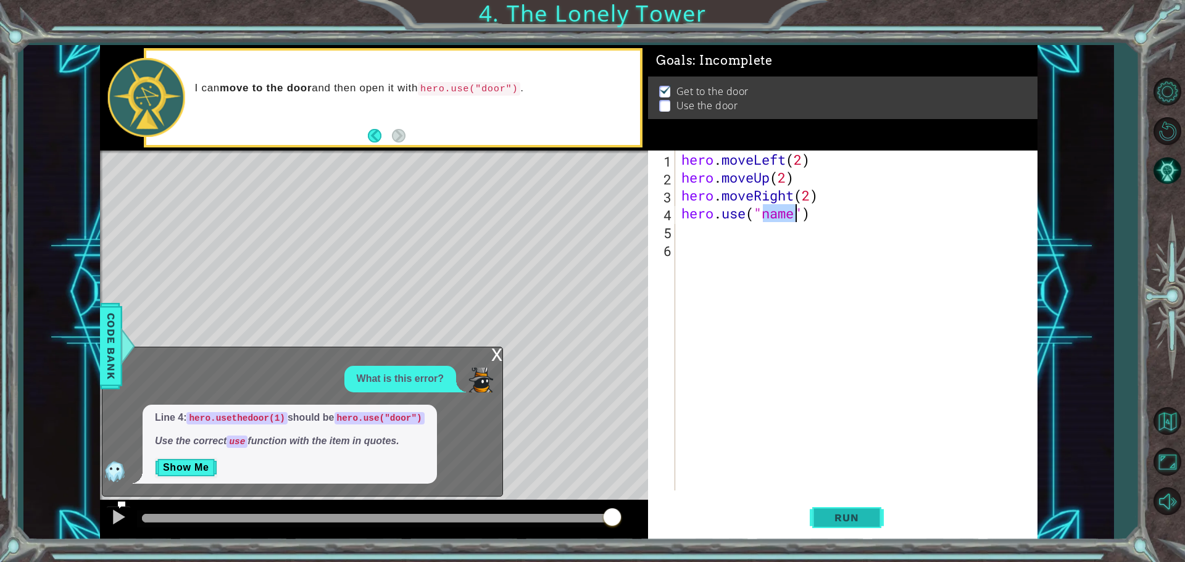
click at [857, 531] on button "Run" at bounding box center [847, 517] width 74 height 39
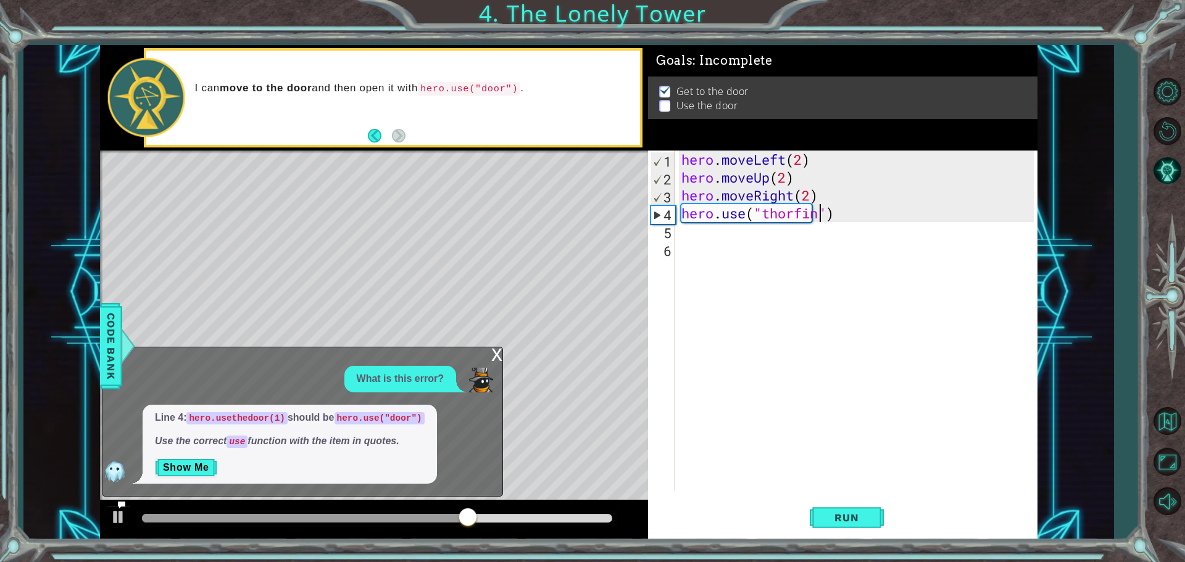
scroll to position [0, 6]
type textarea "hero.use("thorfinn")"
click at [862, 515] on span "Run" at bounding box center [846, 518] width 49 height 12
click at [202, 469] on button "Show Me" at bounding box center [186, 468] width 62 height 20
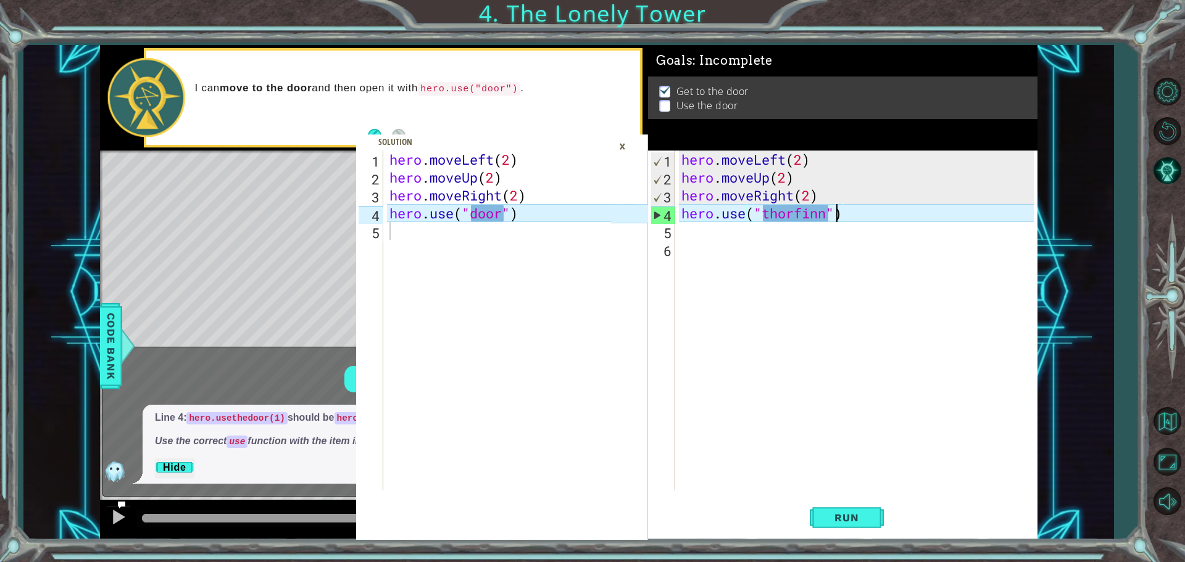
click at [835, 215] on div "hero . moveLeft ( 2 ) hero . moveUp ( 2 ) hero . moveRight ( 2 ) hero . use ( "…" at bounding box center [859, 339] width 361 height 376
click at [822, 218] on div "hero . moveLeft ( 2 ) hero . moveUp ( 2 ) hero . moveRight ( 2 ) hero . use ( "…" at bounding box center [859, 339] width 361 height 376
drag, startPoint x: 827, startPoint y: 217, endPoint x: 763, endPoint y: 216, distance: 64.2
click at [763, 216] on div "hero . moveLeft ( 2 ) hero . moveUp ( 2 ) hero . moveRight ( 2 ) hero . use ( "…" at bounding box center [859, 339] width 361 height 376
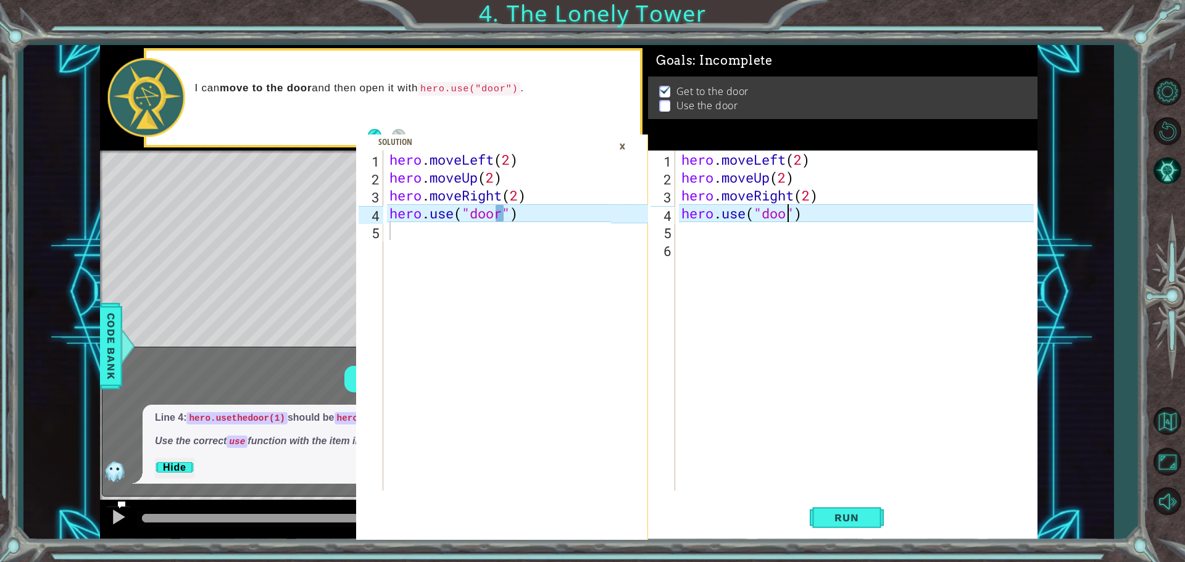
scroll to position [0, 5]
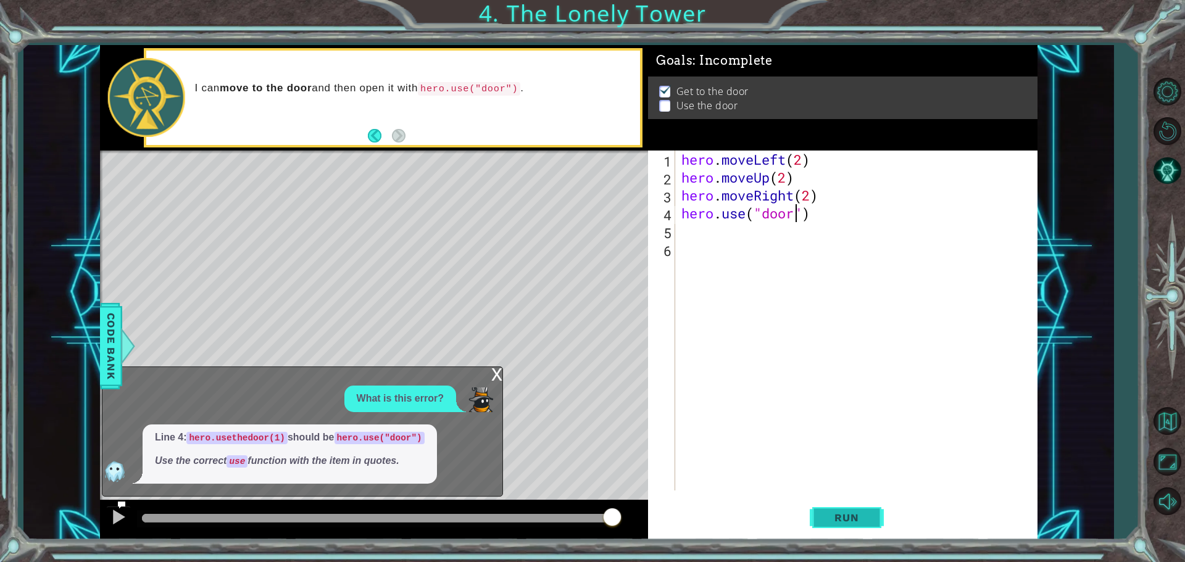
type textarea "hero.use("door")"
drag, startPoint x: 866, startPoint y: 524, endPoint x: 793, endPoint y: 488, distance: 81.4
click at [819, 510] on button "Run" at bounding box center [847, 517] width 74 height 39
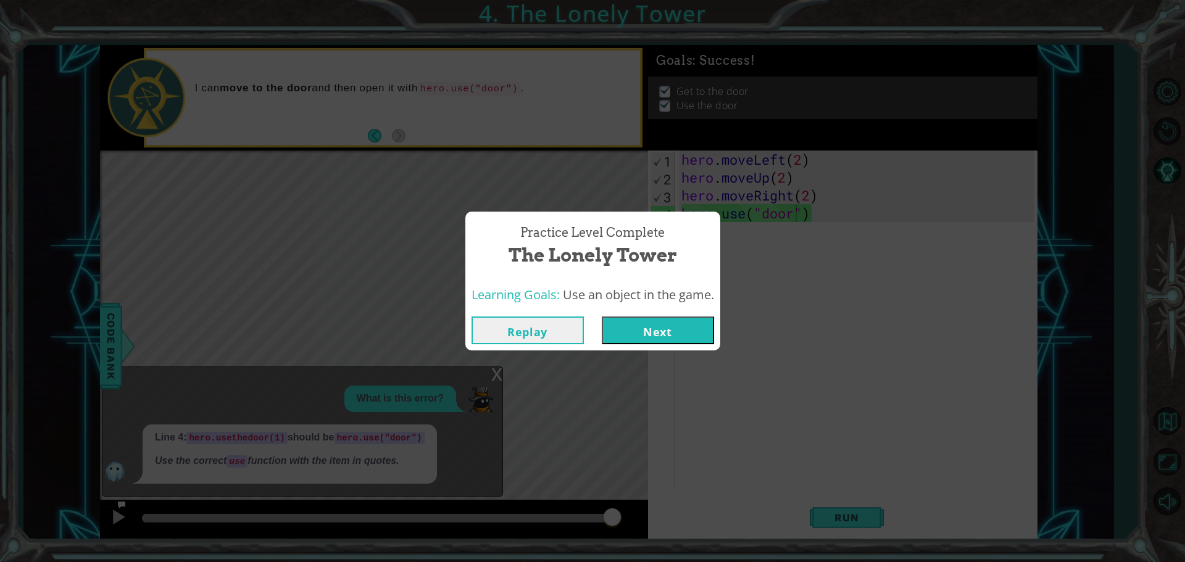
click at [614, 333] on button "Next" at bounding box center [658, 331] width 112 height 28
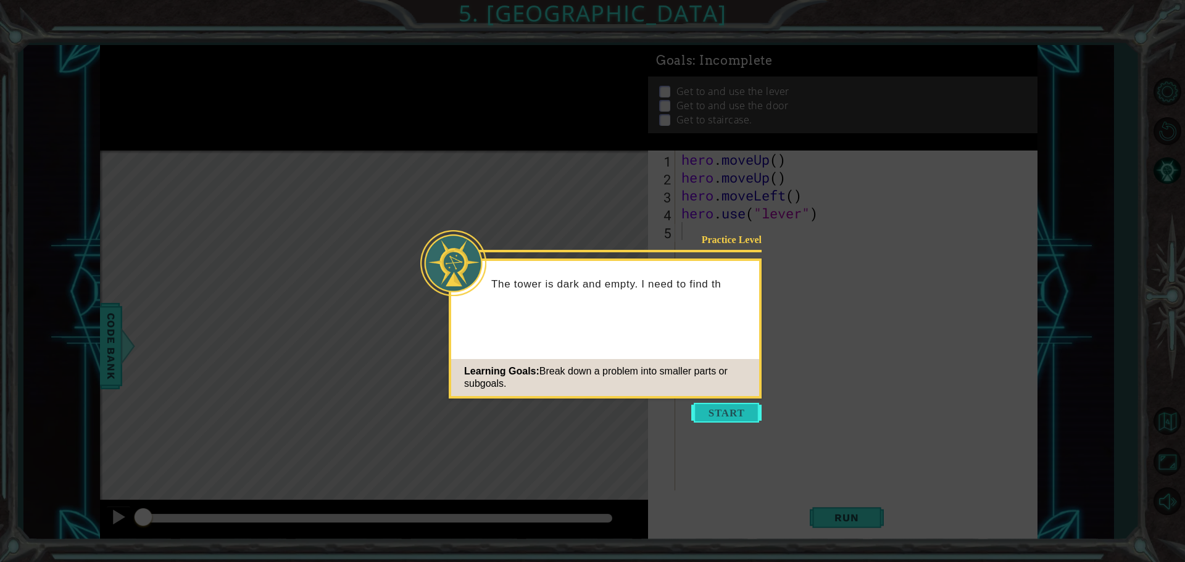
click at [743, 409] on button "Start" at bounding box center [726, 413] width 70 height 20
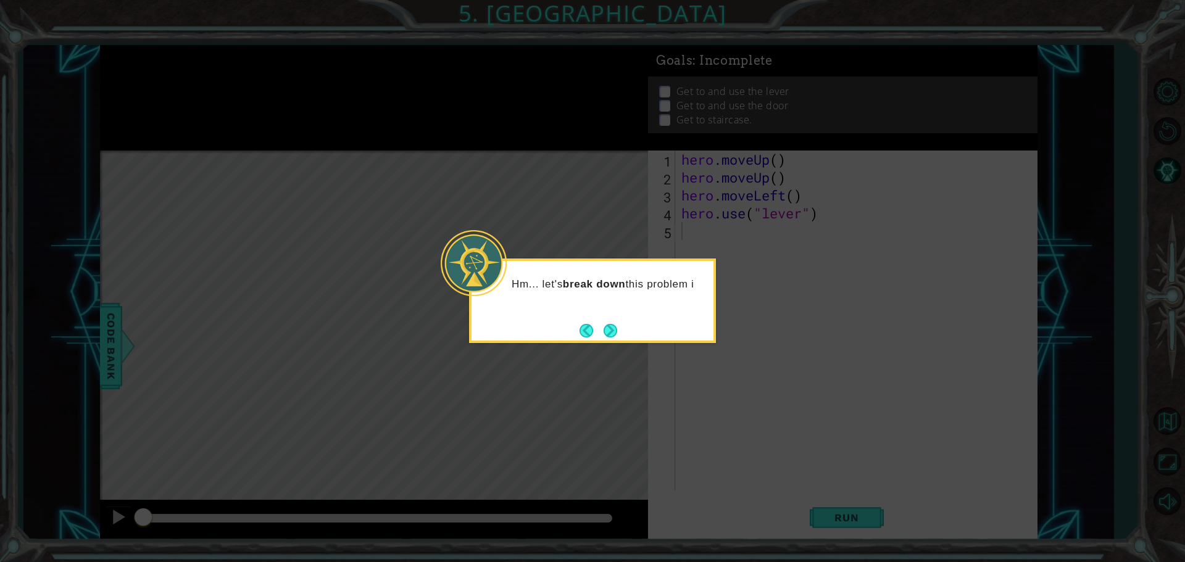
click at [632, 398] on icon at bounding box center [592, 281] width 1185 height 562
click at [611, 338] on button "Next" at bounding box center [611, 331] width 14 height 14
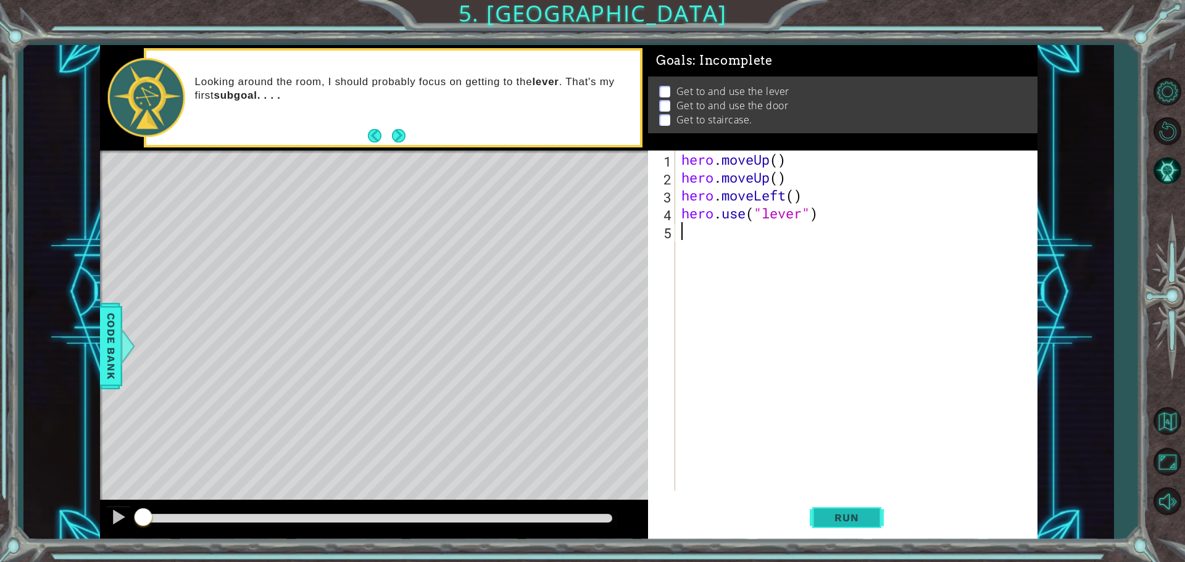
click at [811, 517] on button "Run" at bounding box center [847, 517] width 74 height 39
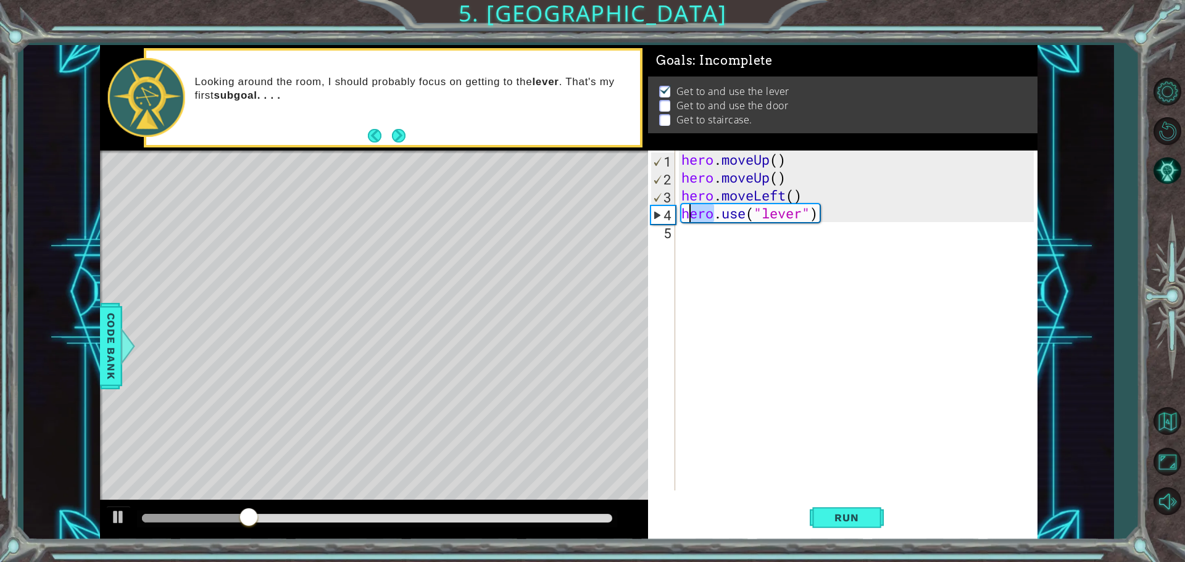
drag, startPoint x: 715, startPoint y: 217, endPoint x: 684, endPoint y: 215, distance: 30.9
click at [684, 216] on div "hero . moveUp ( ) hero . moveUp ( ) hero . moveLeft ( ) hero . use ( "lever" )" at bounding box center [859, 339] width 361 height 376
type textarea "hero.use("lever")"
click at [715, 212] on div "hero . moveUp ( ) hero . moveUp ( ) hero . moveLeft ( ) hero . use ( "lever" )" at bounding box center [856, 321] width 355 height 340
drag, startPoint x: 719, startPoint y: 212, endPoint x: 657, endPoint y: 212, distance: 62.4
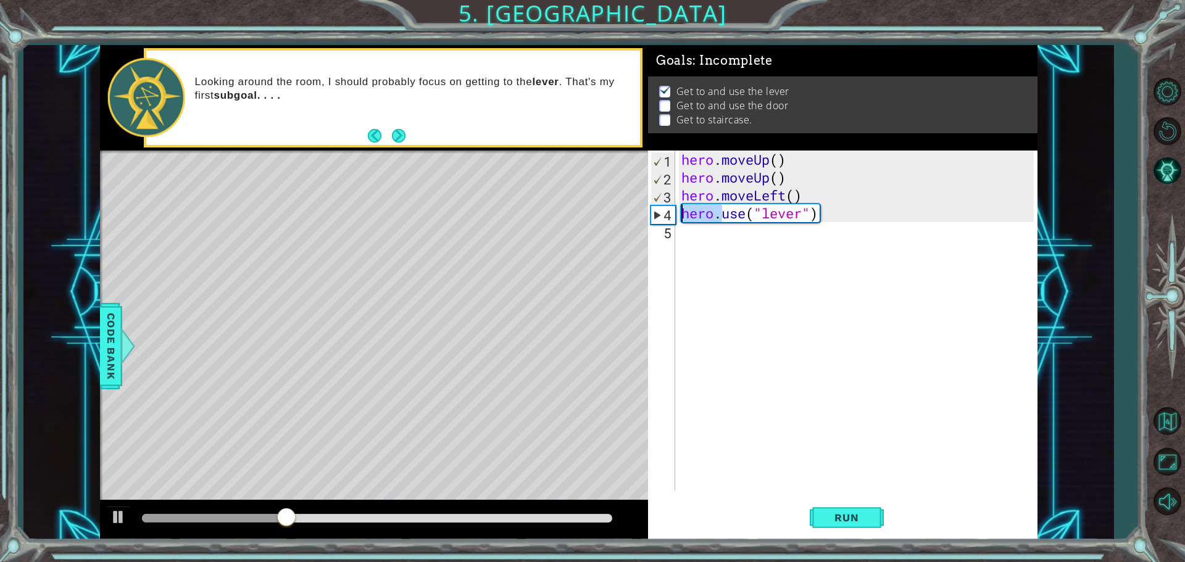
click at [658, 212] on div "hero.use("lever") 1 2 3 4 5 hero . moveUp ( ) hero . moveUp ( ) hero . moveLeft…" at bounding box center [841, 321] width 386 height 340
click at [698, 228] on div "hero . moveUp ( ) hero . moveUp ( ) hero . moveLeft ( ) hero . use ( "lever" )" at bounding box center [859, 339] width 361 height 376
paste textarea "hero."
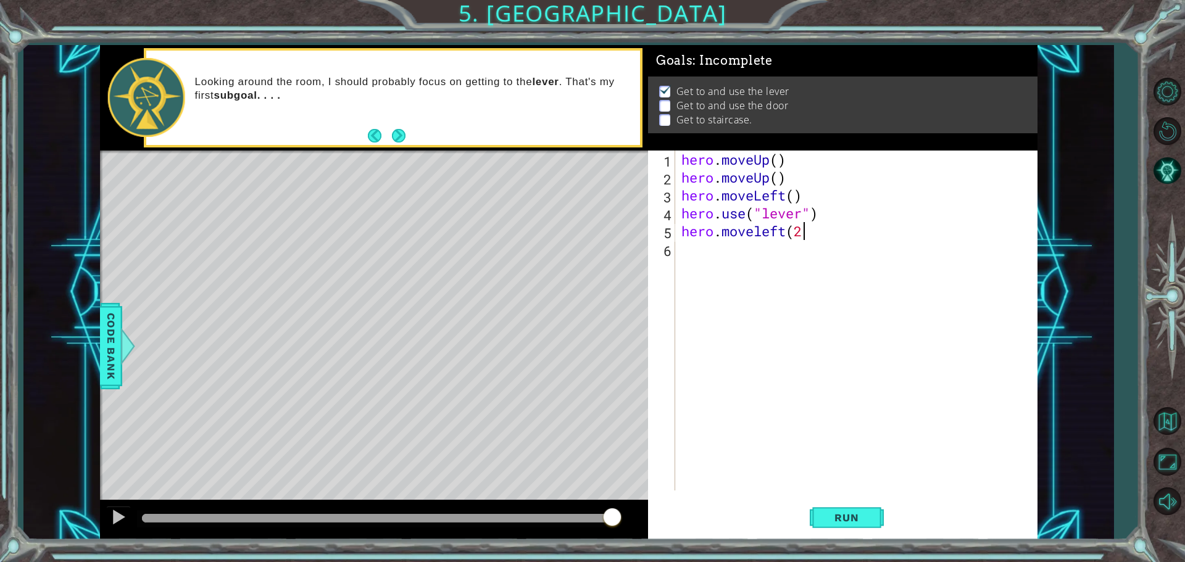
scroll to position [0, 5]
type textarea "hero.moveleft(2)"
click at [833, 524] on span "Run" at bounding box center [846, 518] width 49 height 12
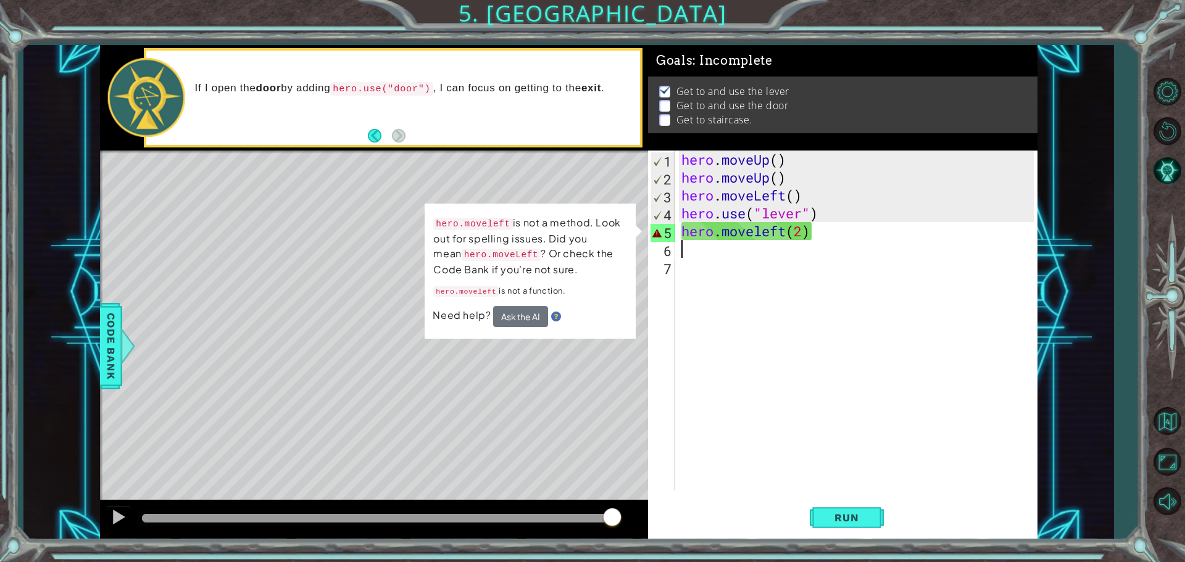
click at [806, 236] on div "hero . moveUp ( ) hero . moveUp ( ) hero . moveLeft ( ) hero . use ( "lever" ) …" at bounding box center [859, 339] width 361 height 376
drag, startPoint x: 818, startPoint y: 230, endPoint x: 788, endPoint y: 236, distance: 30.3
click at [788, 236] on div "hero . moveUp ( ) hero . moveUp ( ) hero . moveLeft ( ) hero . use ( "lever" ) …" at bounding box center [859, 339] width 361 height 376
type textarea "hero.moveleft"
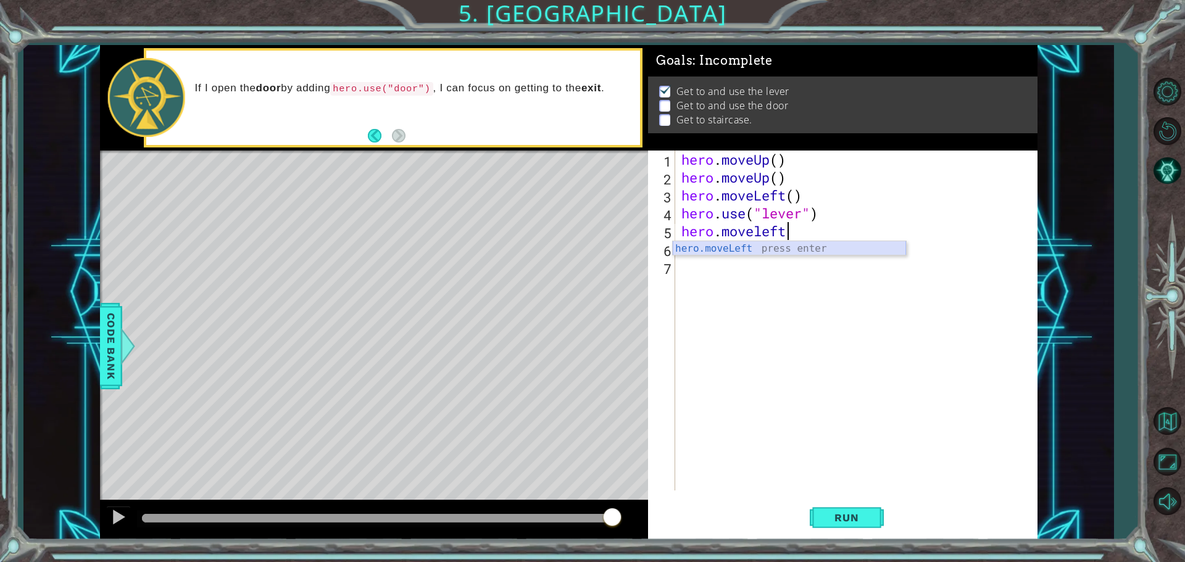
click at [827, 241] on div "hero.moveLeft press enter" at bounding box center [789, 248] width 233 height 14
click at [840, 521] on span "Run" at bounding box center [846, 518] width 49 height 12
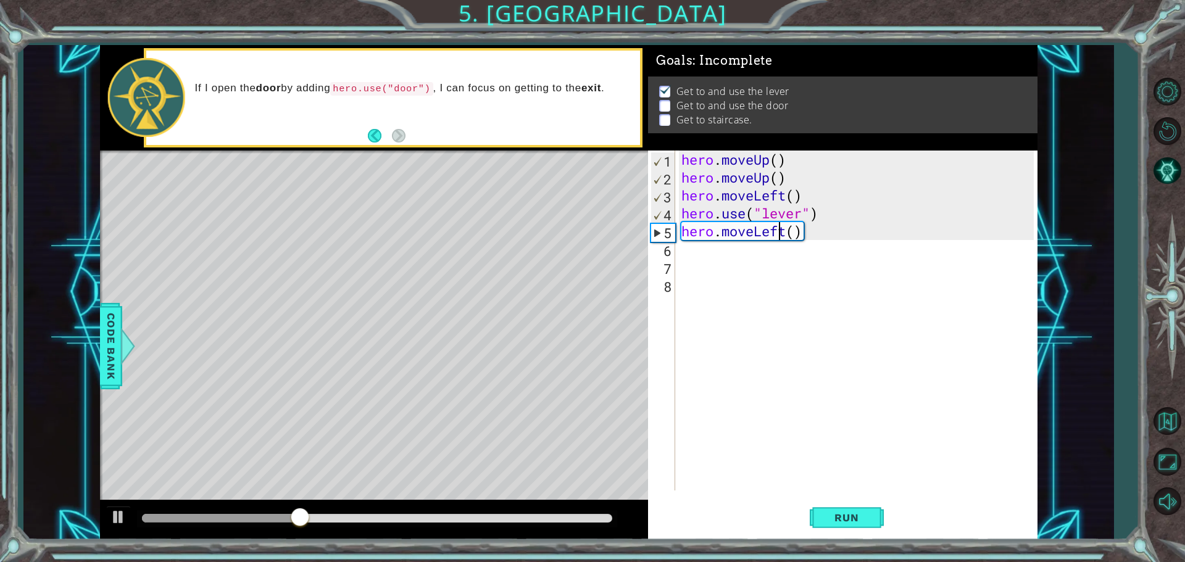
click at [783, 230] on div "hero . moveUp ( ) hero . moveUp ( ) hero . moveLeft ( ) hero . use ( "lever" ) …" at bounding box center [859, 339] width 361 height 376
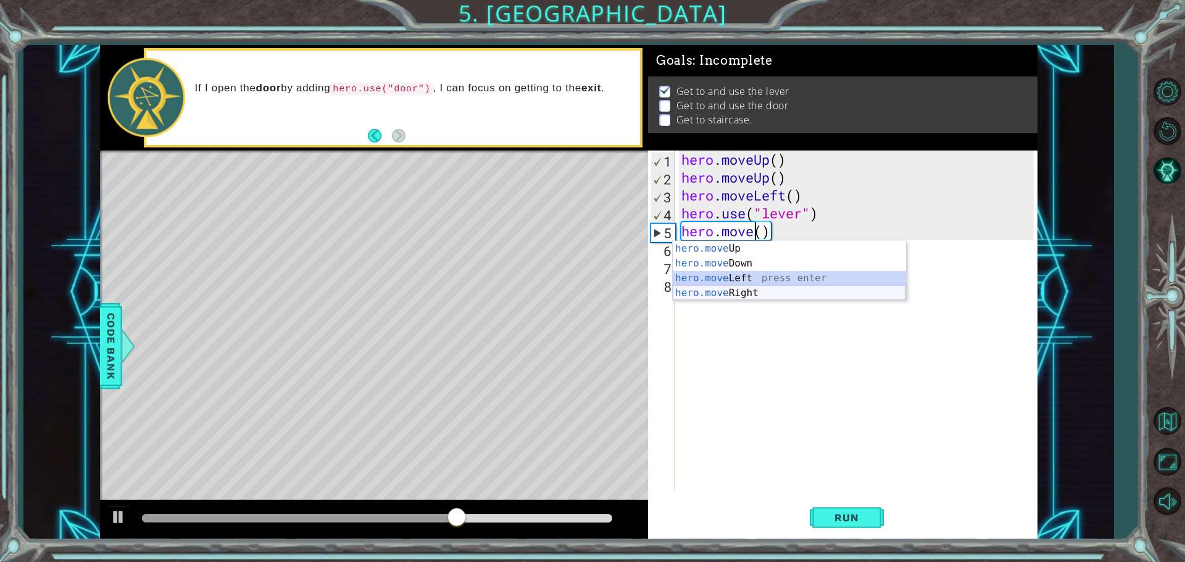
drag, startPoint x: 797, startPoint y: 285, endPoint x: 798, endPoint y: 293, distance: 8.0
click at [798, 293] on div "hero.move Up press enter hero.move Down press enter hero.move Left press enter …" at bounding box center [789, 285] width 233 height 89
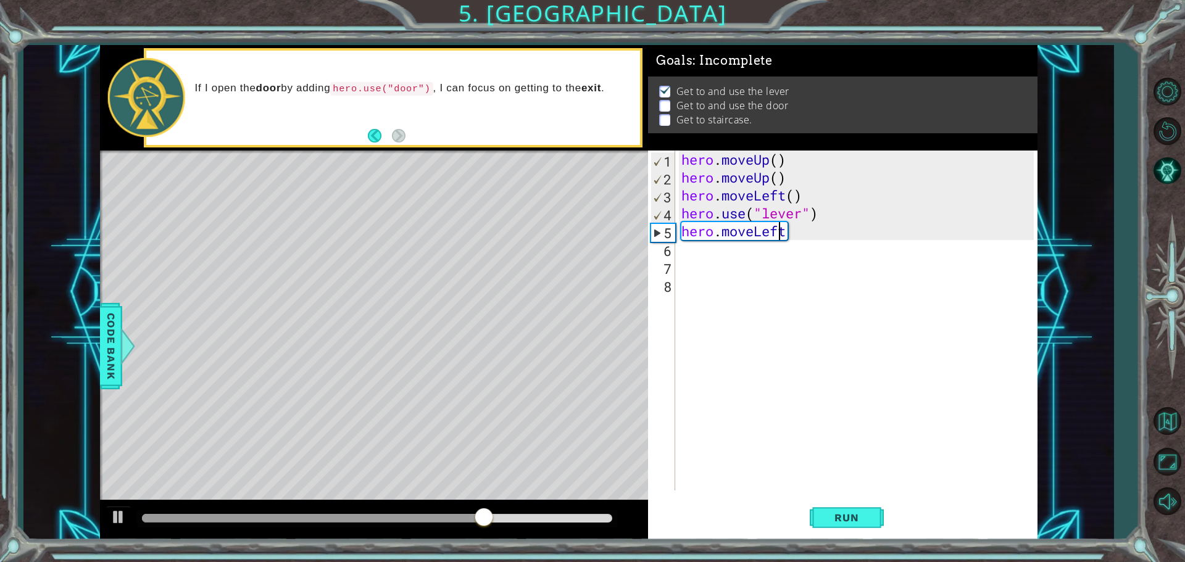
click at [778, 231] on div "hero . moveUp ( ) hero . moveUp ( ) hero . moveLeft ( ) hero . use ( "lever" ) …" at bounding box center [859, 339] width 361 height 376
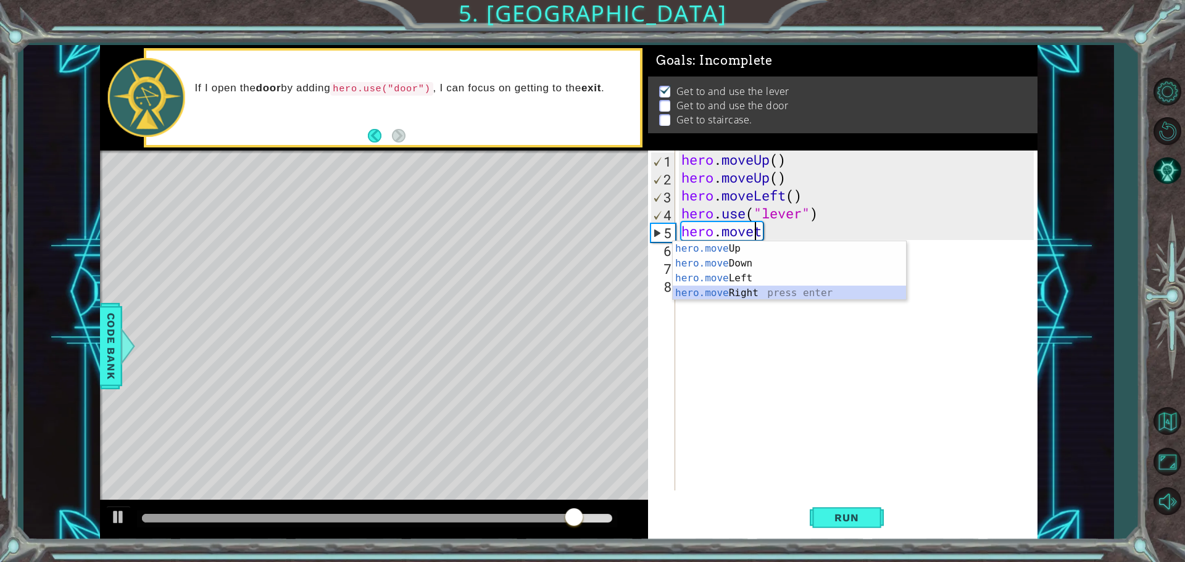
click at [769, 295] on div "hero.move Up press enter hero.move Down press enter hero.move Left press enter …" at bounding box center [789, 285] width 233 height 89
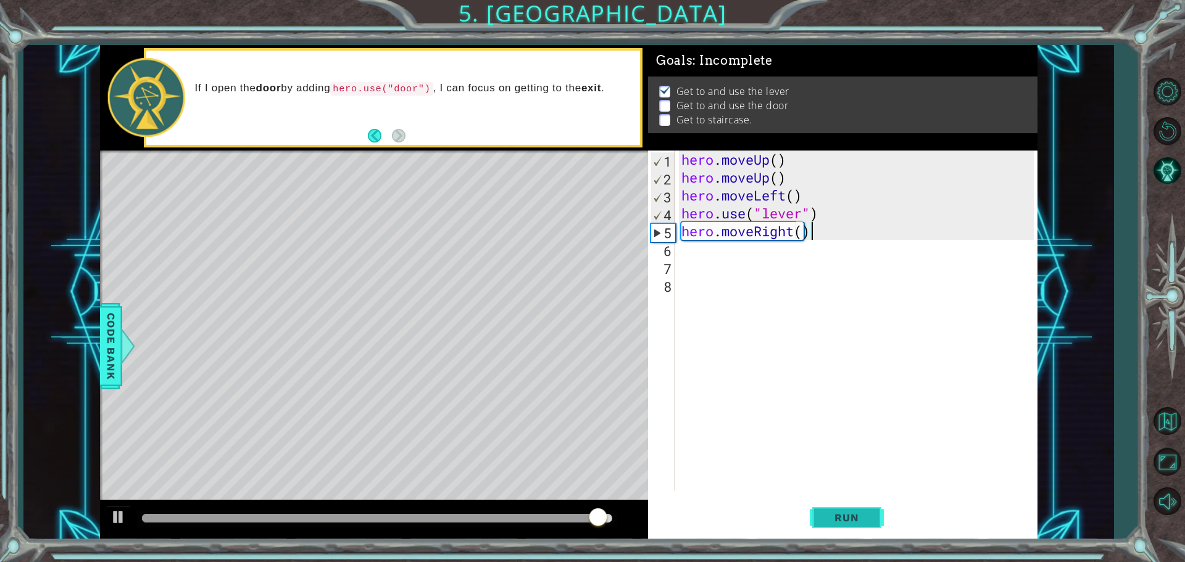
click at [832, 514] on span "Run" at bounding box center [846, 518] width 49 height 12
click at [803, 233] on div "hero . moveUp ( ) hero . moveUp ( ) hero . moveLeft ( ) hero . use ( "lever" ) …" at bounding box center [859, 339] width 361 height 376
type textarea "hero.moveRight(3)"
click at [872, 524] on button "Run" at bounding box center [847, 517] width 74 height 39
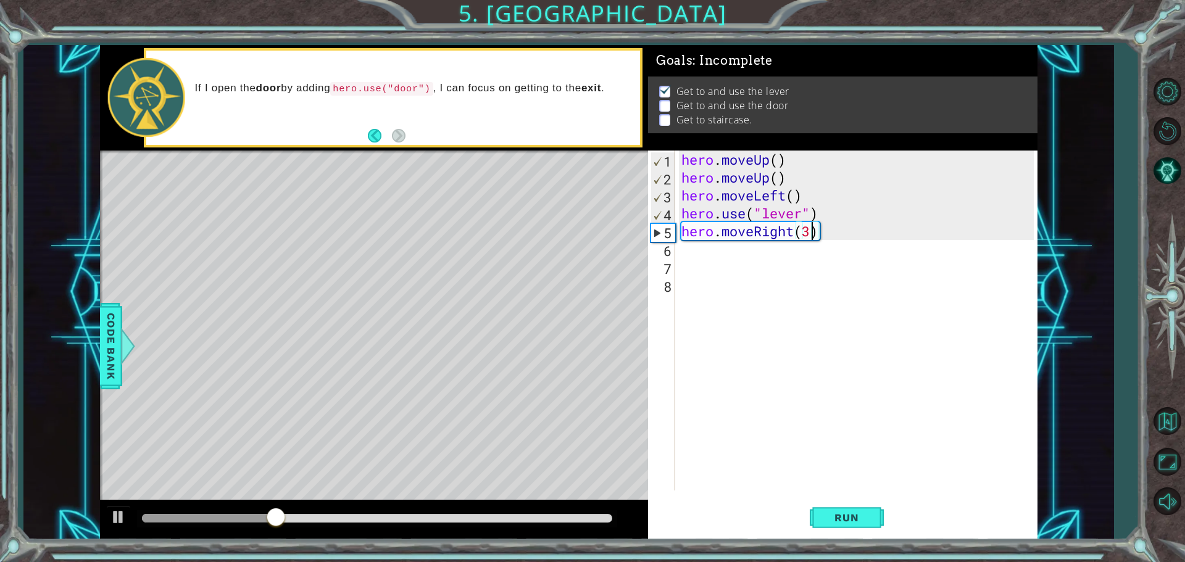
click at [720, 260] on div "hero . moveUp ( ) hero . moveUp ( ) hero . moveLeft ( ) hero . use ( "lever" ) …" at bounding box center [859, 339] width 361 height 376
drag, startPoint x: 720, startPoint y: 260, endPoint x: 720, endPoint y: 252, distance: 7.4
click at [720, 259] on div "hero . moveUp ( ) hero . moveUp ( ) hero . moveLeft ( ) hero . use ( "lever" ) …" at bounding box center [859, 339] width 361 height 376
click at [720, 248] on div "hero . moveUp ( ) hero . moveUp ( ) hero . moveLeft ( ) hero . use ( "lever" ) …" at bounding box center [859, 339] width 361 height 376
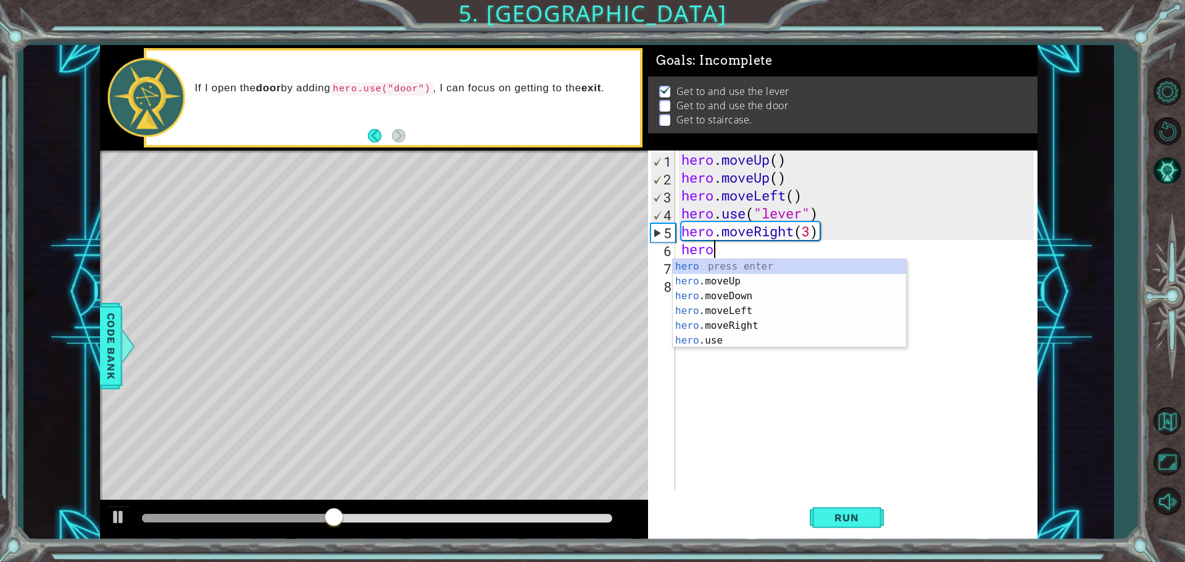
scroll to position [0, 1]
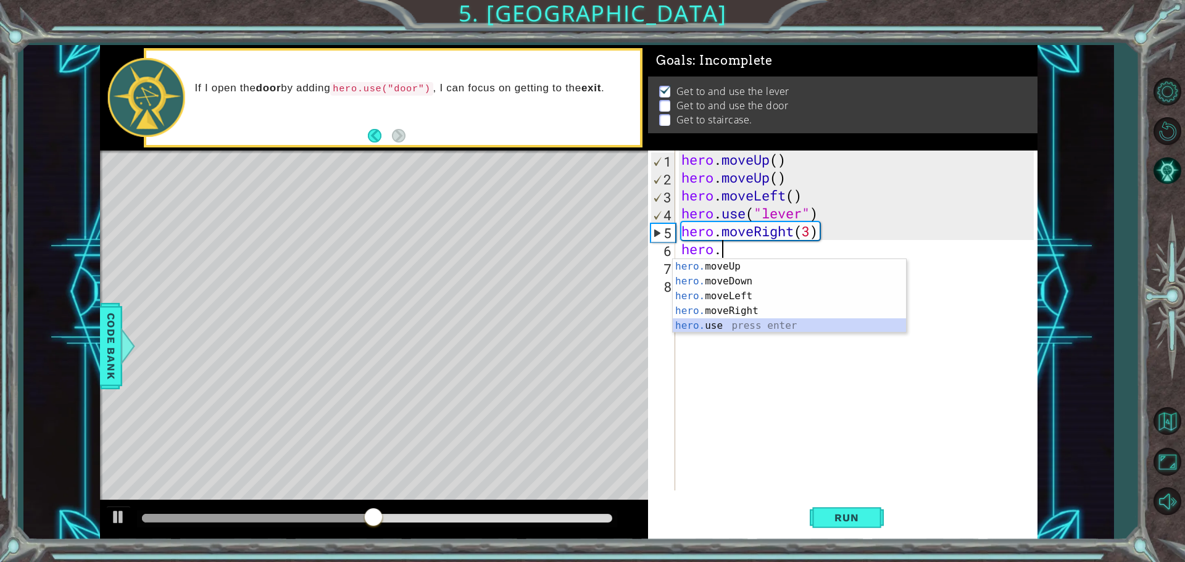
click at [717, 328] on div "hero. moveUp press enter hero. moveDown press enter hero. moveLeft press enter …" at bounding box center [789, 311] width 233 height 104
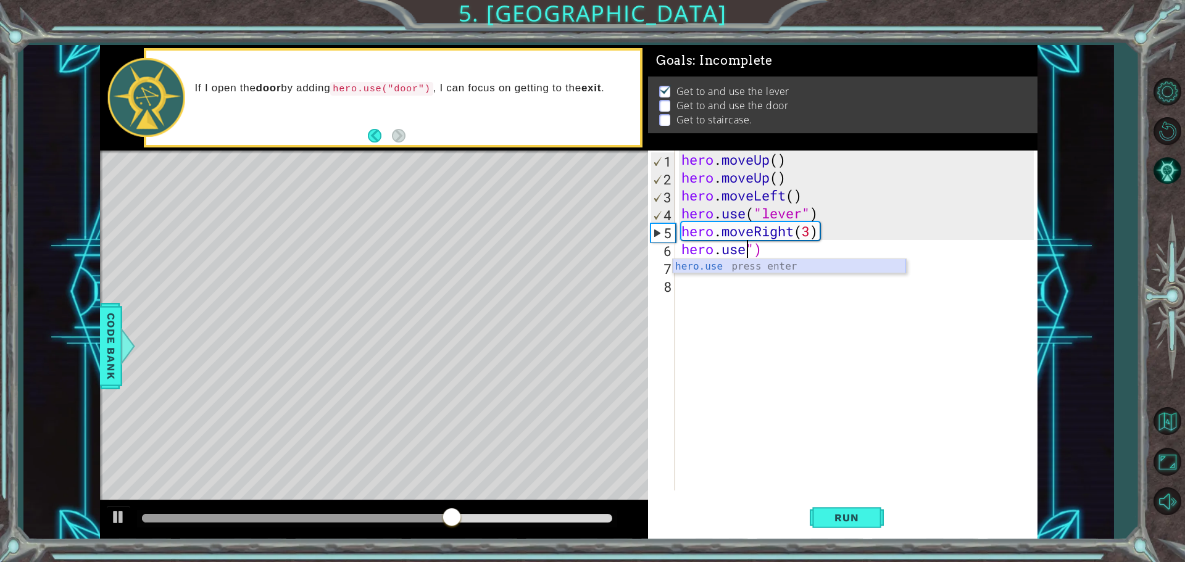
click at [776, 264] on div "hero.use press enter" at bounding box center [789, 281] width 233 height 44
type textarea "hero.use("door")"
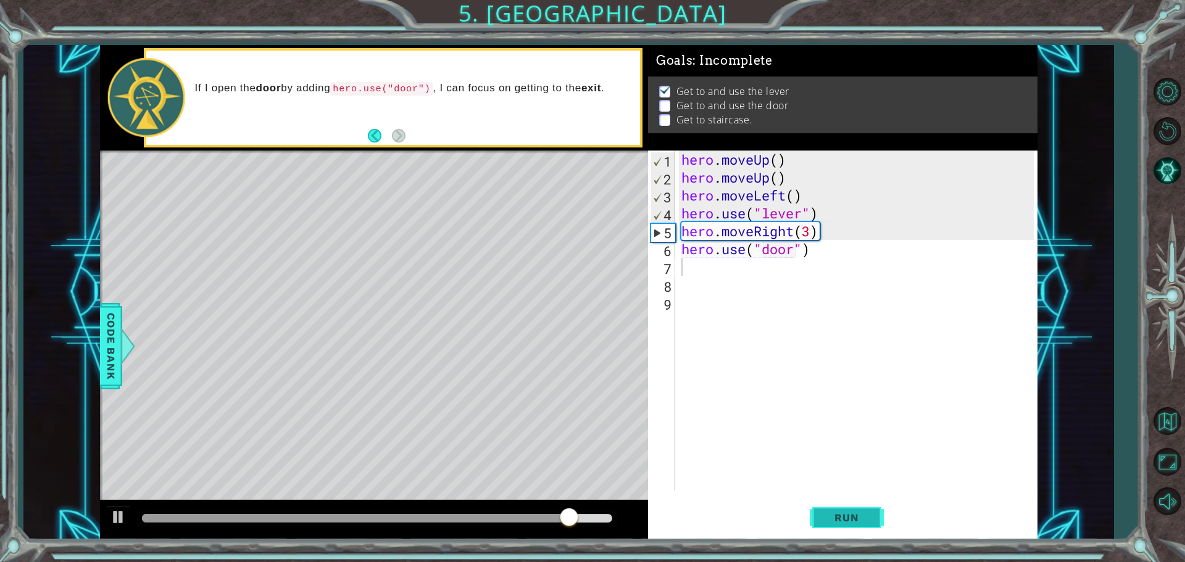
drag, startPoint x: 845, startPoint y: 512, endPoint x: 820, endPoint y: 512, distance: 24.7
click at [841, 512] on span "Run" at bounding box center [846, 518] width 49 height 12
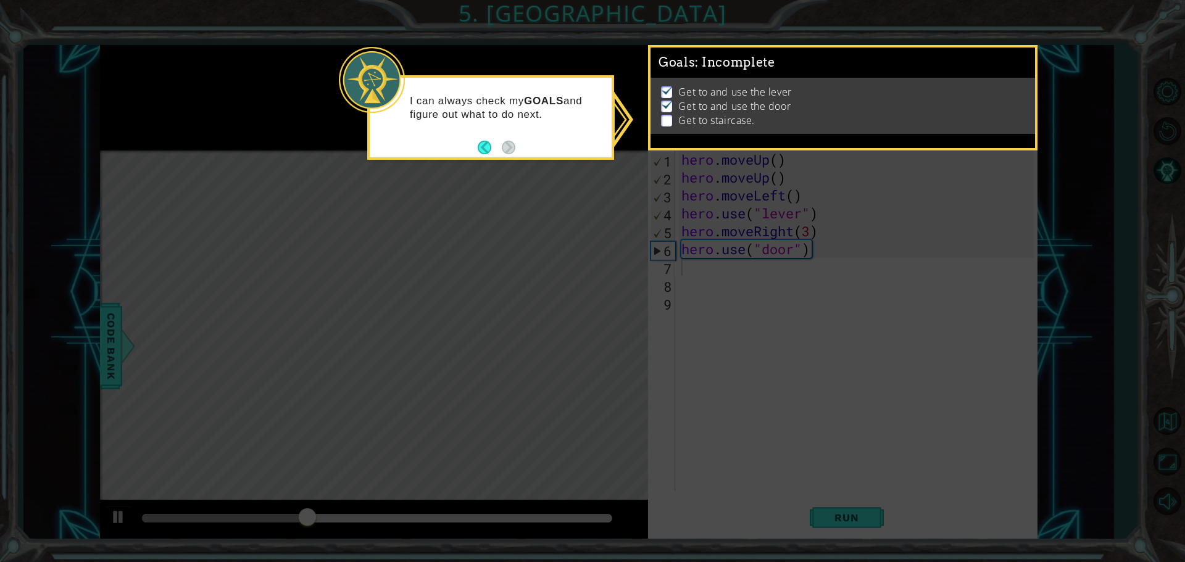
drag, startPoint x: 491, startPoint y: 148, endPoint x: 499, endPoint y: 148, distance: 8.0
click at [495, 148] on button "Back" at bounding box center [490, 148] width 24 height 14
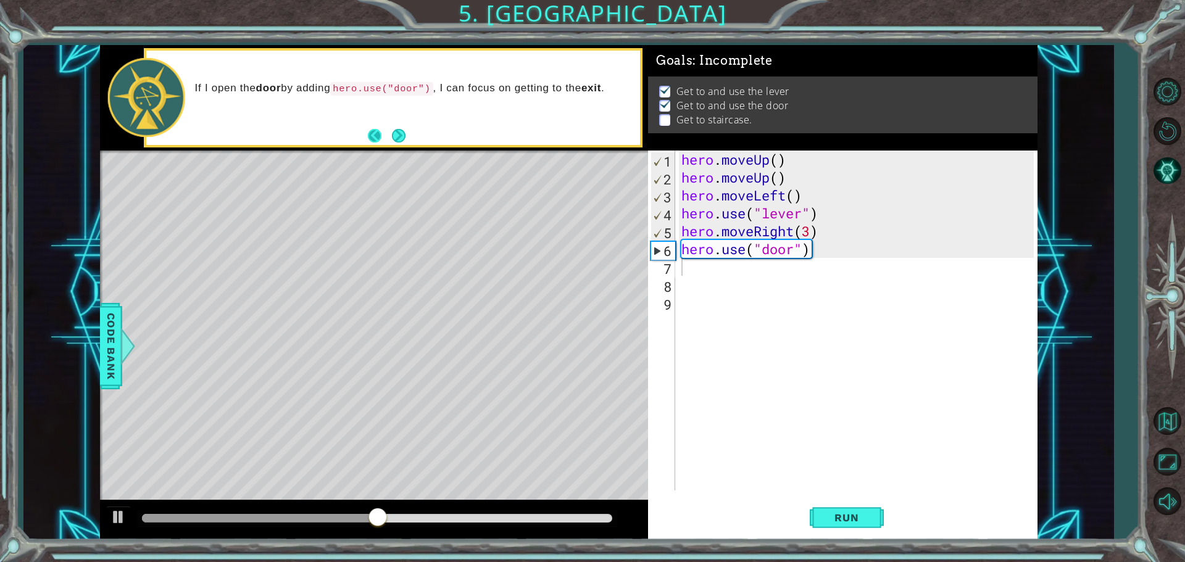
click at [385, 134] on button "Back" at bounding box center [380, 136] width 24 height 14
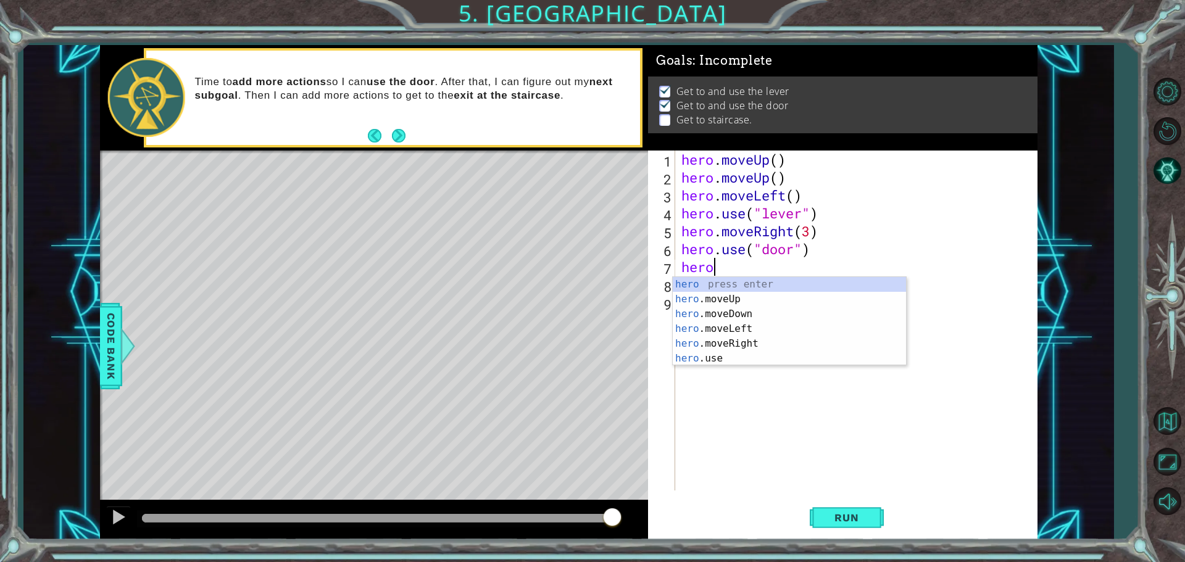
type textarea "hero."
click at [730, 284] on div "hero. moveUp press enter hero. moveDown press enter hero. moveLeft press enter …" at bounding box center [789, 329] width 233 height 104
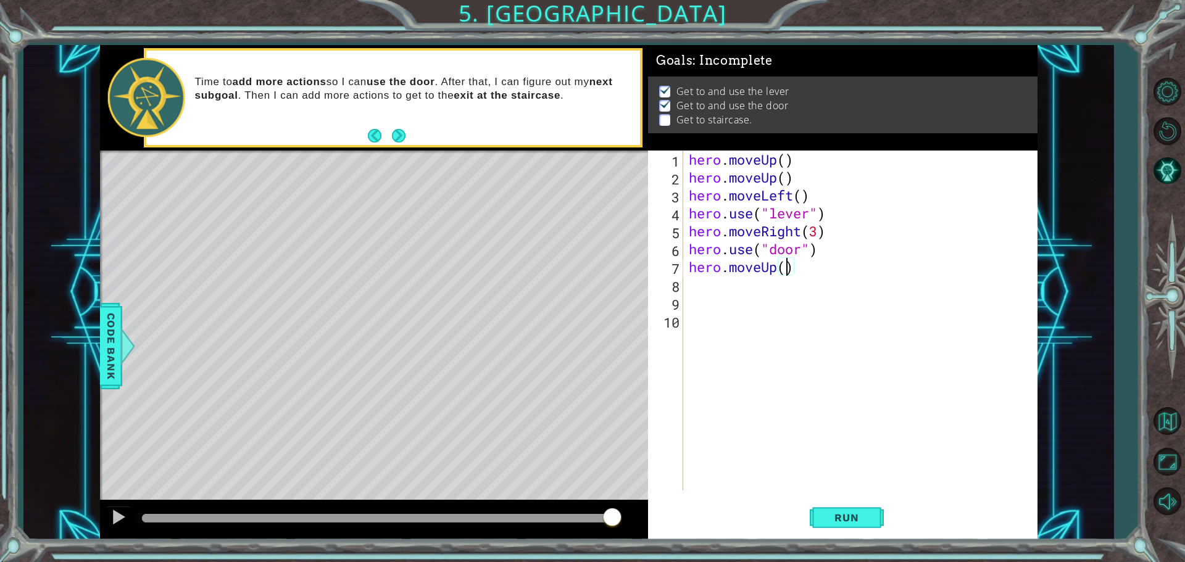
click at [785, 269] on div "hero . moveUp ( ) hero . moveUp ( ) hero . moveLeft ( ) hero . use ( "lever" ) …" at bounding box center [863, 339] width 354 height 376
type textarea "hero.moveUp(2)"
click at [727, 289] on div "hero . moveUp ( ) hero . moveUp ( ) hero . moveLeft ( ) hero . use ( "lever" ) …" at bounding box center [863, 339] width 354 height 376
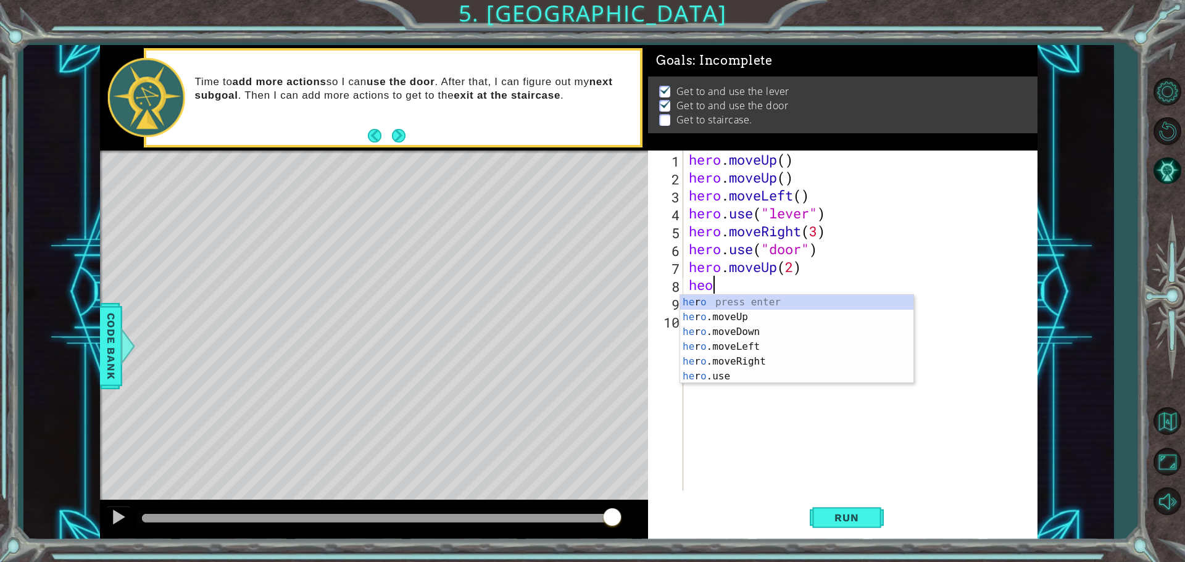
type textarea "he"
click at [738, 349] on div "he ro press enter he ro.moveUp press enter he ro.moveDown press enter he ro.mov…" at bounding box center [796, 354] width 233 height 119
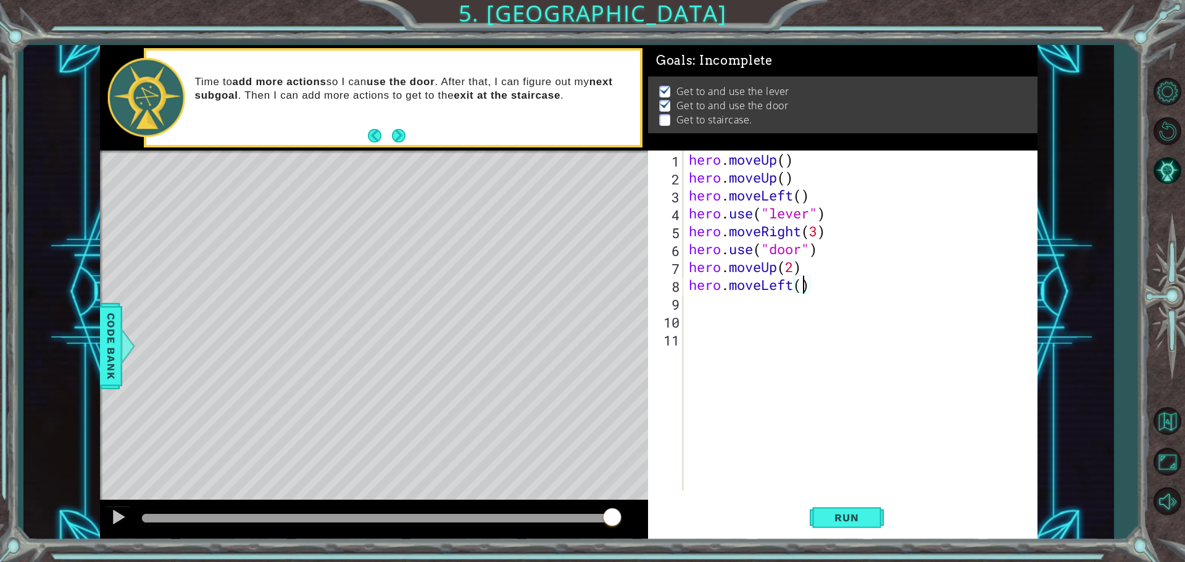
click at [801, 286] on div "hero . moveUp ( ) hero . moveUp ( ) hero . moveLeft ( ) hero . use ( "lever" ) …" at bounding box center [863, 339] width 354 height 376
type textarea "hero.moveLeft(3)"
click at [689, 300] on div "hero . moveUp ( ) hero . moveUp ( ) hero . moveLeft ( ) hero . use ( "lever" ) …" at bounding box center [863, 339] width 354 height 376
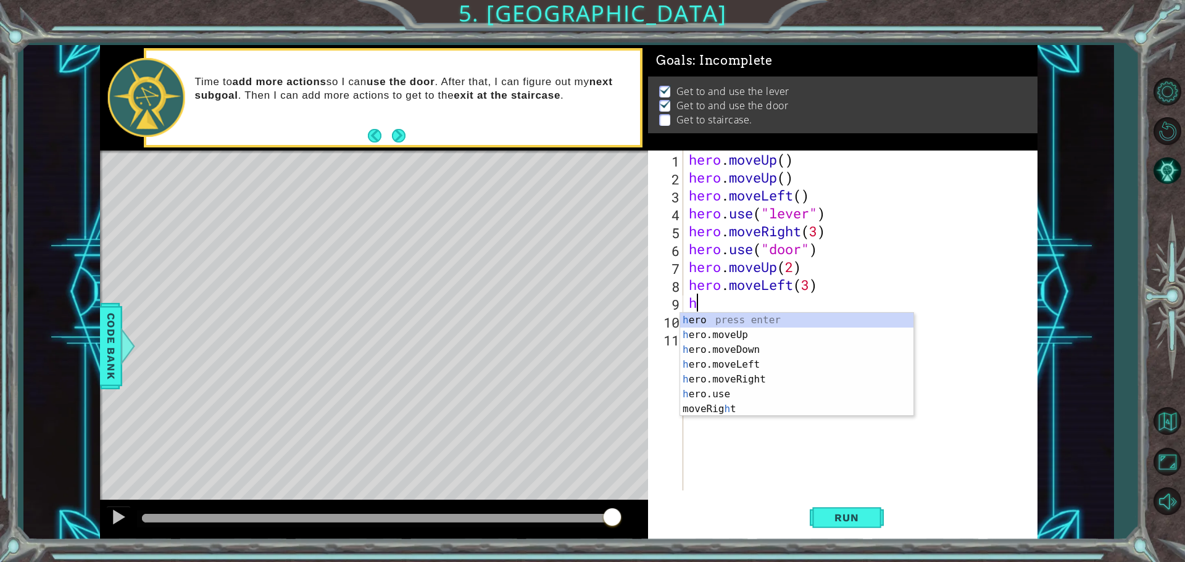
type textarea "he"
click at [689, 340] on div "he ro press enter he ro.moveUp press enter he ro.moveDown press enter he ro.mov…" at bounding box center [796, 372] width 233 height 119
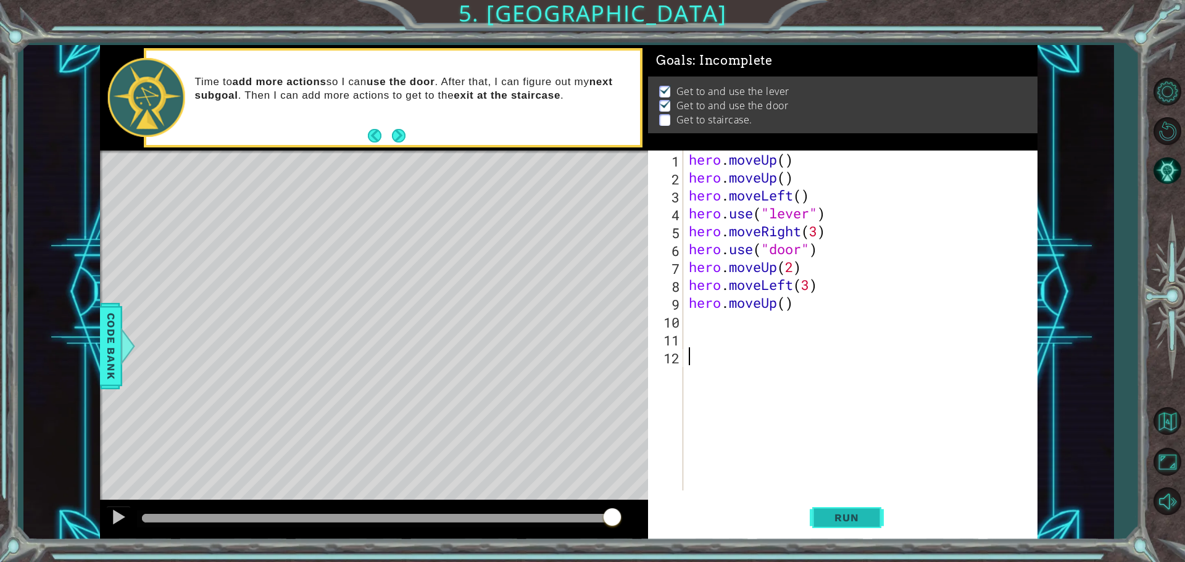
click at [844, 521] on div "1 2 3 4 5 6 7 8 9 10 11 12 hero . moveUp ( ) hero . moveUp ( ) hero . moveLeft …" at bounding box center [843, 346] width 390 height 390
click at [843, 523] on span "Run" at bounding box center [846, 518] width 49 height 12
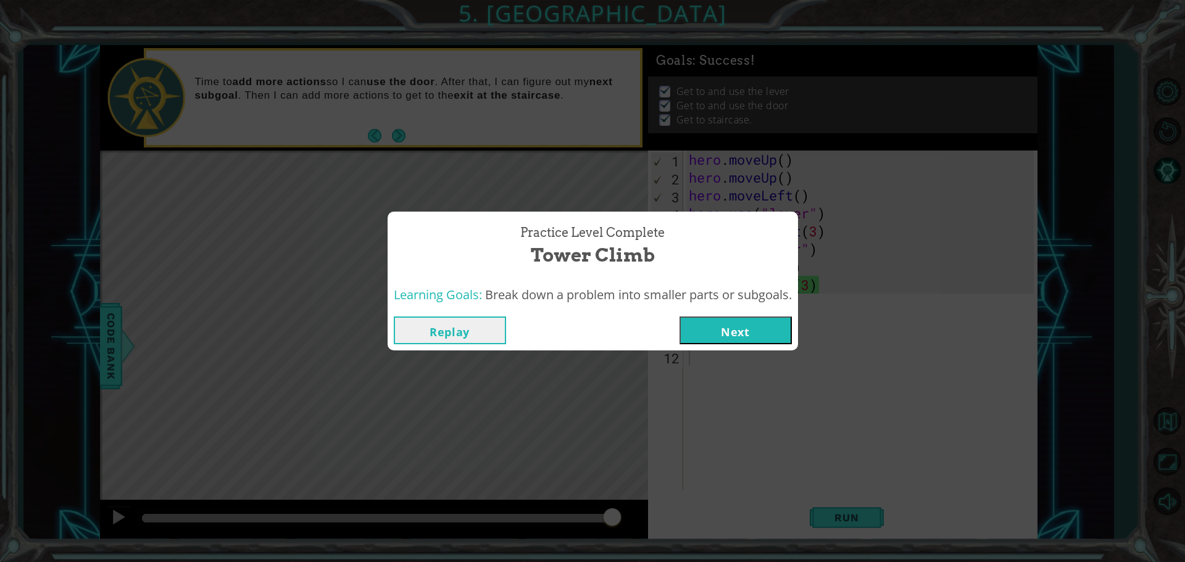
click at [746, 319] on button "Next" at bounding box center [736, 331] width 112 height 28
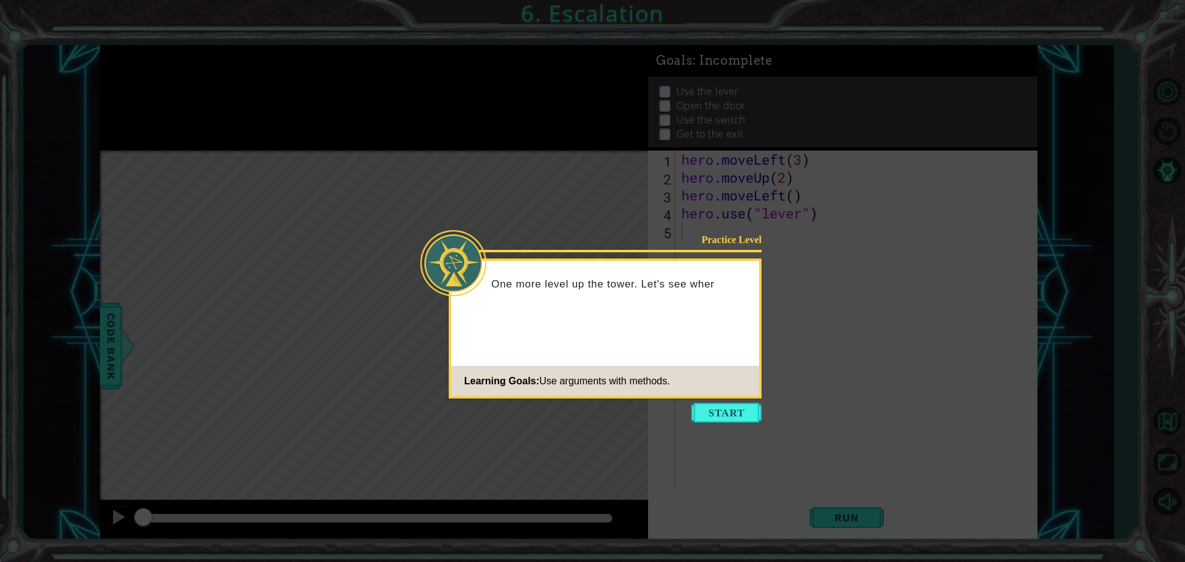
click at [717, 401] on icon at bounding box center [592, 281] width 1185 height 562
click at [719, 409] on button "Start" at bounding box center [726, 413] width 70 height 20
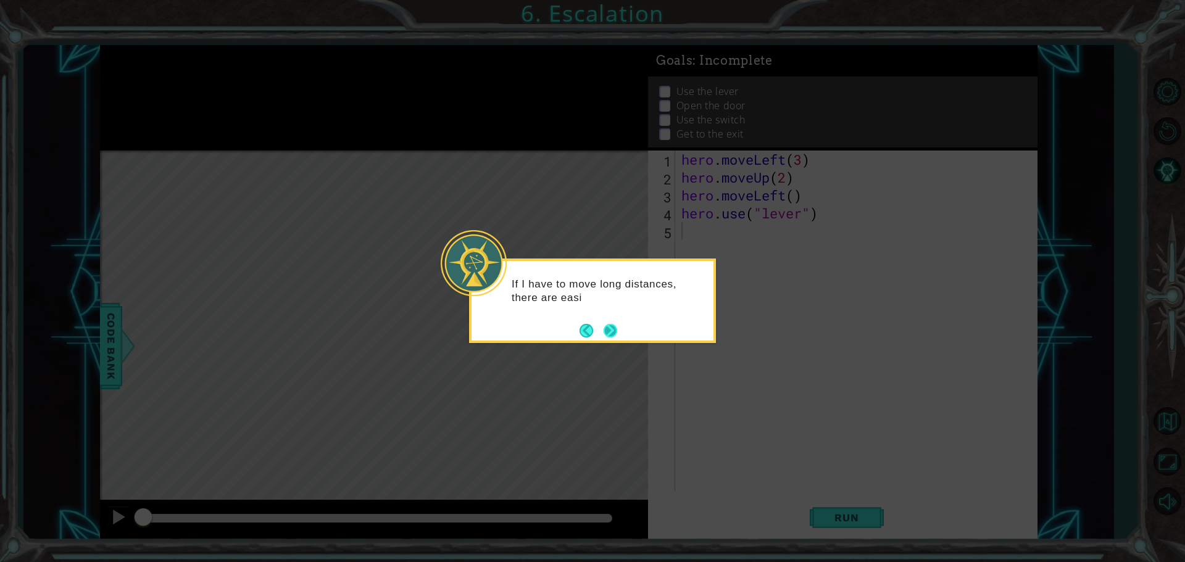
click at [604, 327] on button "Next" at bounding box center [611, 331] width 14 height 14
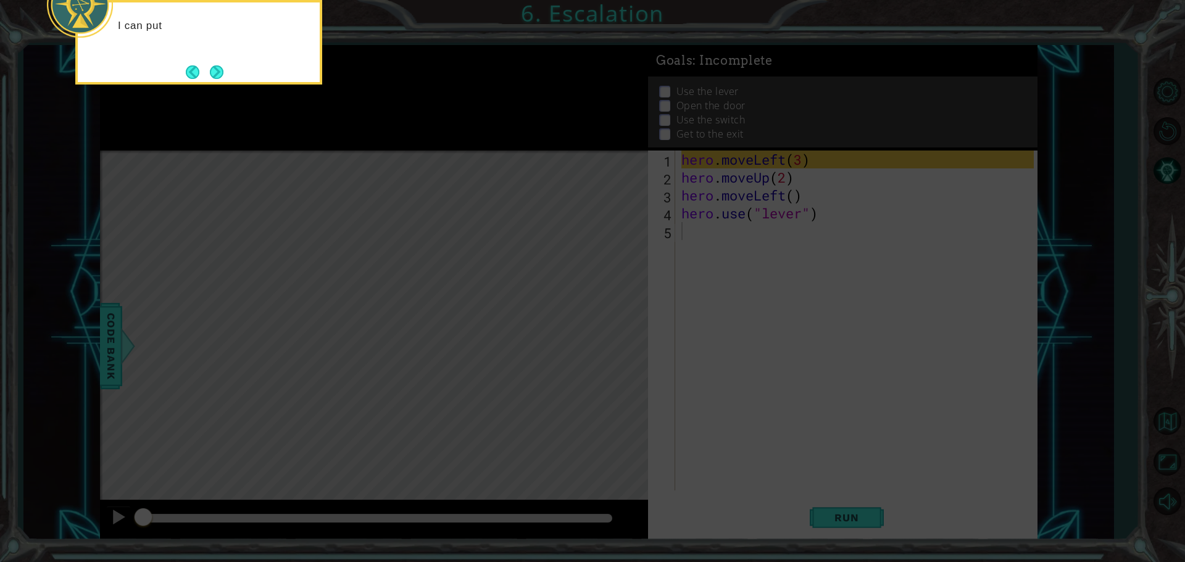
drag, startPoint x: 659, startPoint y: 305, endPoint x: 696, endPoint y: 298, distance: 37.8
click at [664, 305] on icon at bounding box center [592, 84] width 1185 height 956
click at [730, 272] on icon at bounding box center [592, 84] width 1185 height 956
click at [733, 272] on icon at bounding box center [592, 84] width 1185 height 956
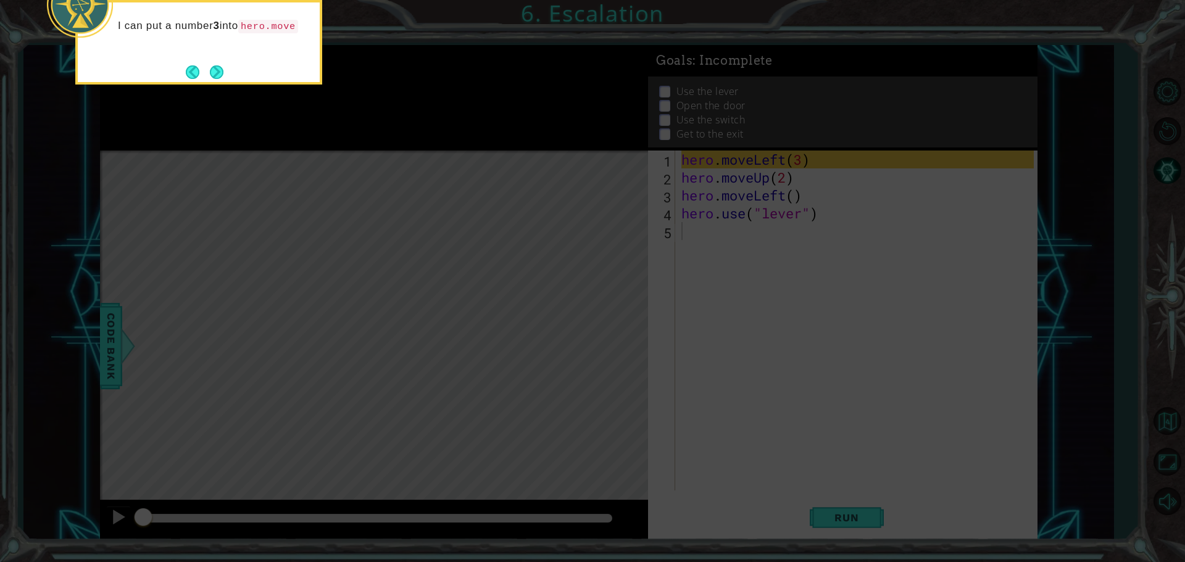
click at [733, 272] on icon at bounding box center [592, 84] width 1185 height 956
drag, startPoint x: 733, startPoint y: 272, endPoint x: 719, endPoint y: 278, distance: 15.2
click at [731, 272] on icon at bounding box center [592, 84] width 1185 height 956
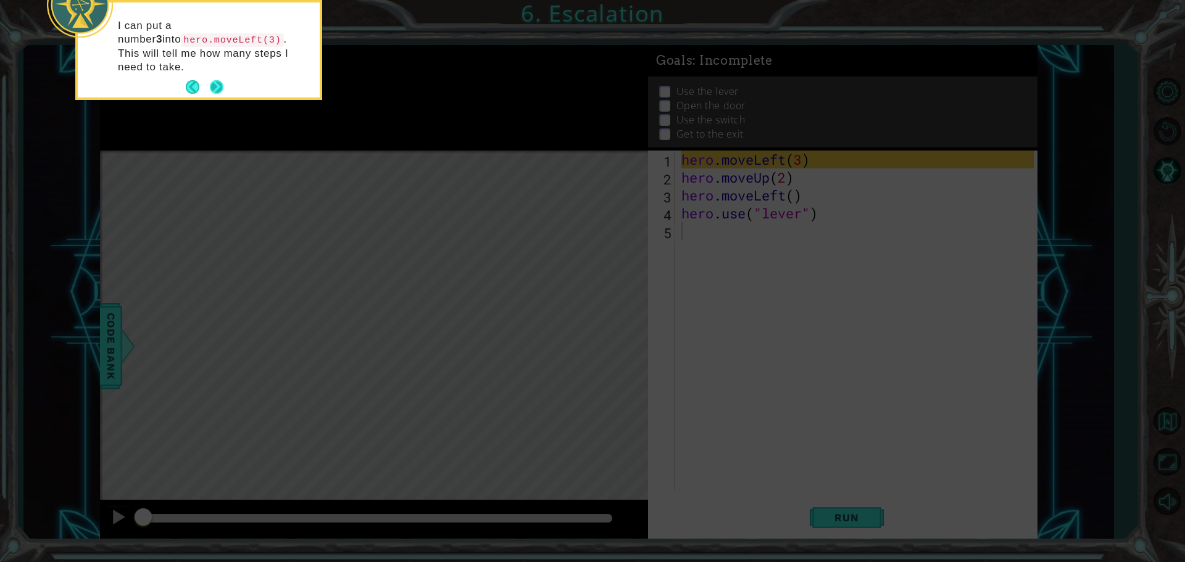
click at [218, 80] on button "Next" at bounding box center [217, 87] width 14 height 14
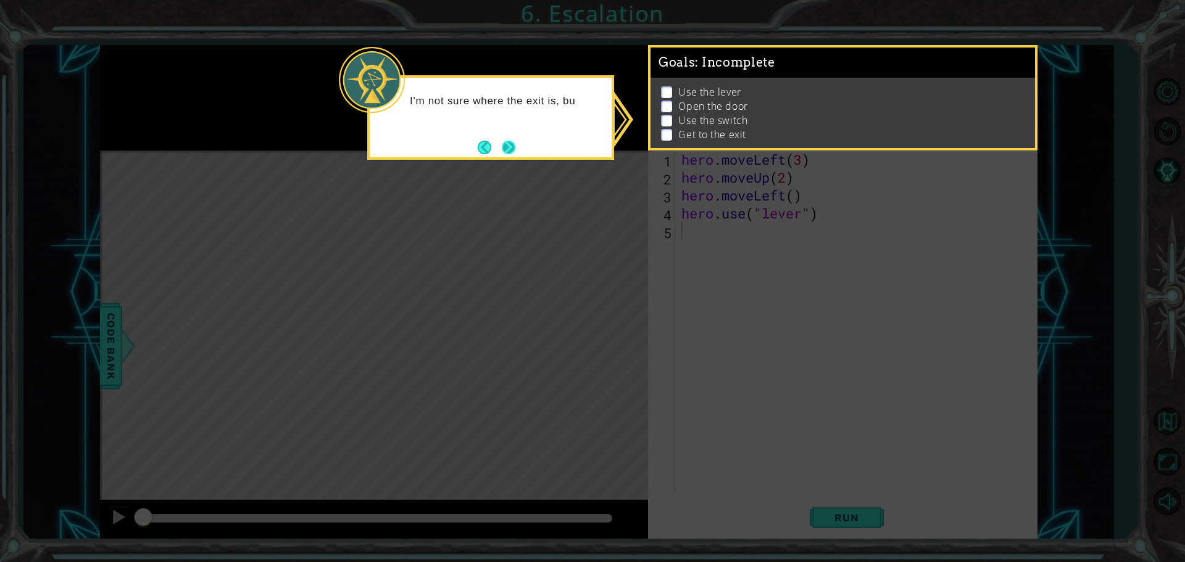
click at [509, 150] on button "Next" at bounding box center [509, 148] width 14 height 14
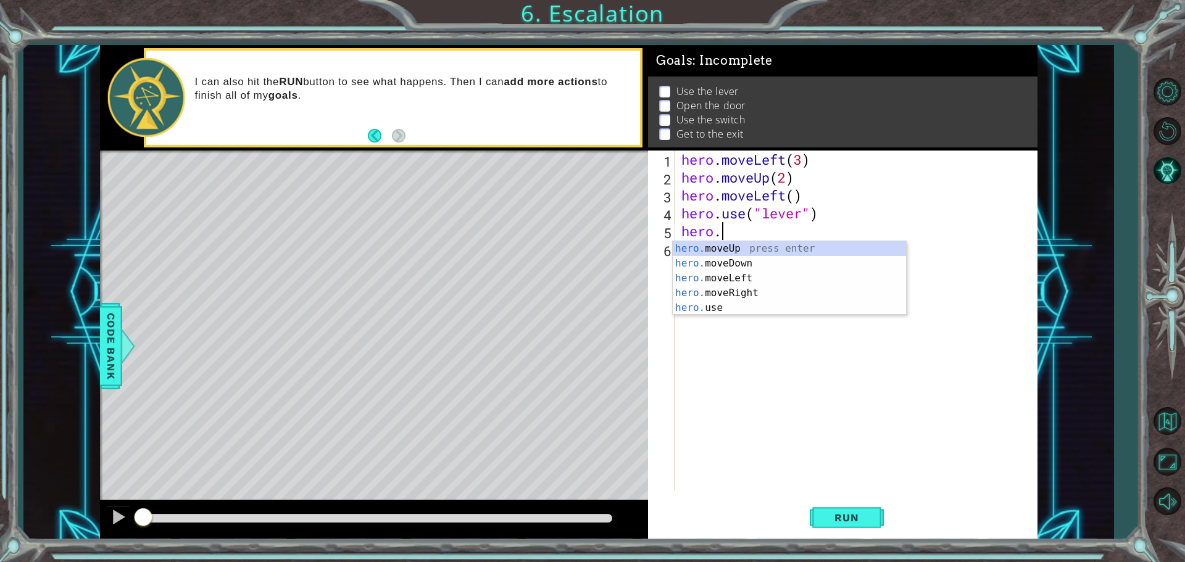
scroll to position [0, 1]
click at [786, 276] on div "hero. moveUp press enter hero. moveDown press enter hero. moveLeft press enter …" at bounding box center [789, 293] width 233 height 104
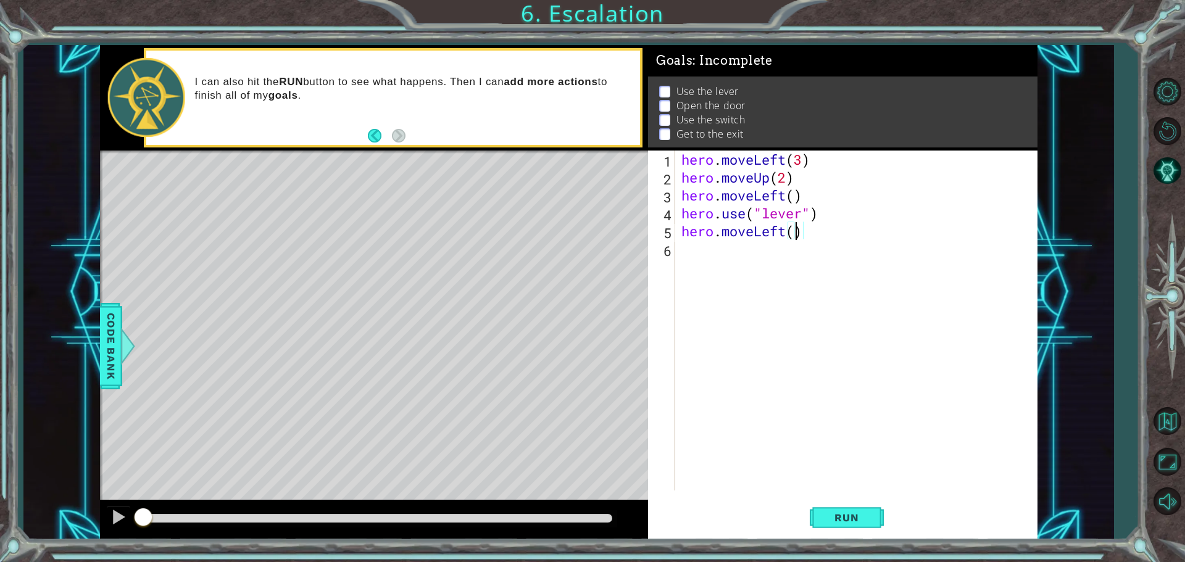
type textarea "hero.moveLeft(3)"
drag, startPoint x: 687, startPoint y: 260, endPoint x: 686, endPoint y: 250, distance: 9.9
click at [690, 257] on div "hero . moveLeft ( 3 ) hero . moveUp ( 2 ) hero . moveLeft ( ) hero . use ( "lev…" at bounding box center [859, 339] width 361 height 376
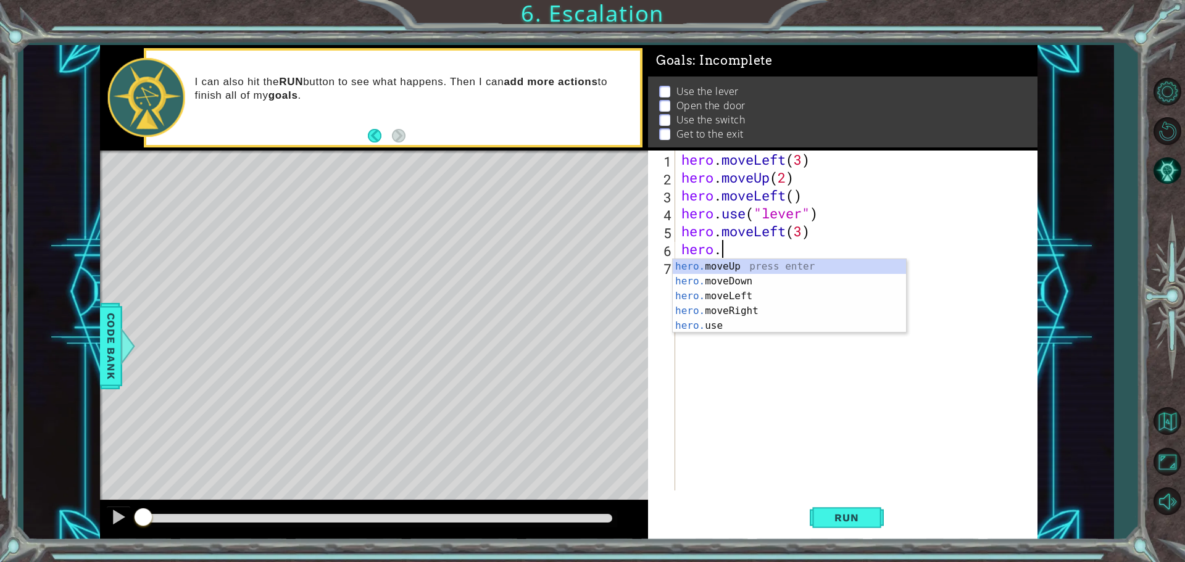
scroll to position [0, 1]
click at [703, 266] on div "hero. moveUp press enter hero. moveDown press enter hero. moveLeft press enter …" at bounding box center [789, 311] width 233 height 104
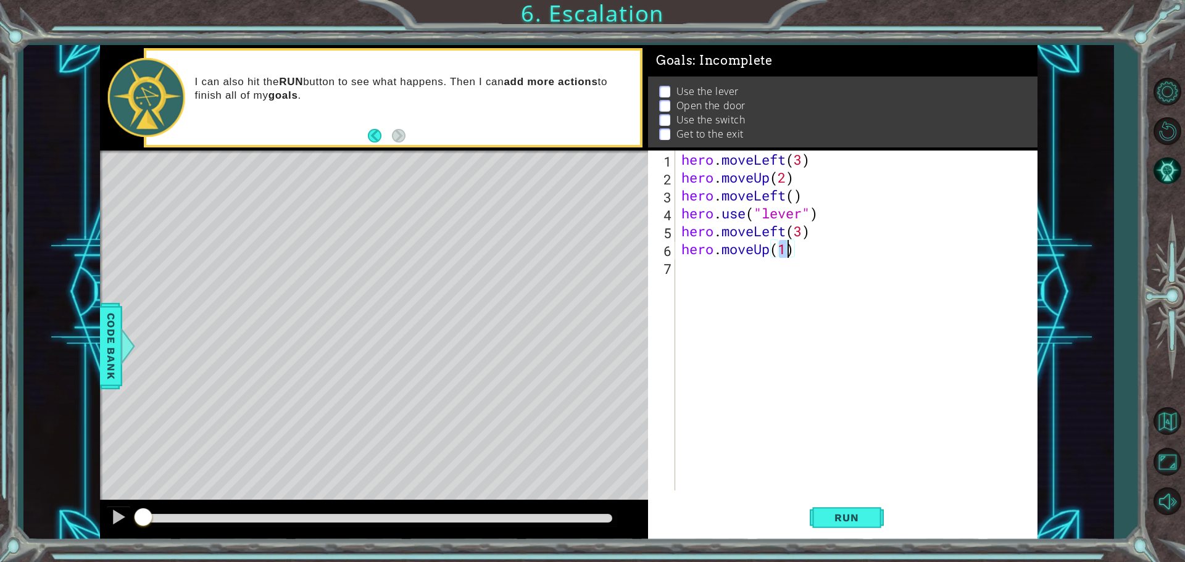
type textarea "hero.moveUp(2)"
click at [681, 274] on div "hero . moveLeft ( 3 ) hero . moveUp ( 2 ) hero . moveLeft ( ) hero . use ( "lev…" at bounding box center [859, 339] width 361 height 376
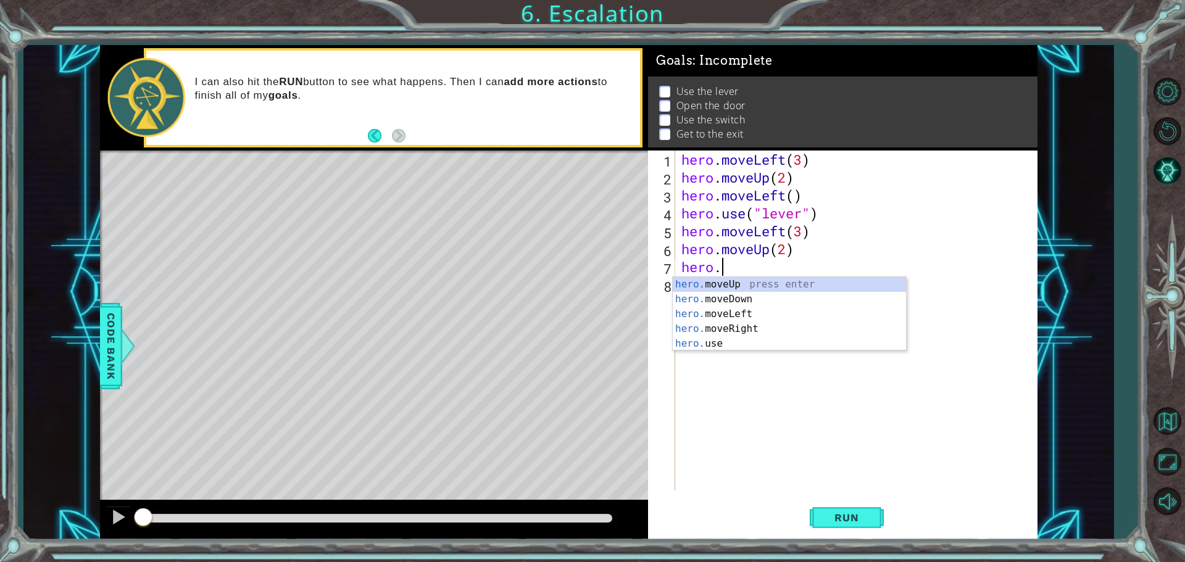
scroll to position [0, 1]
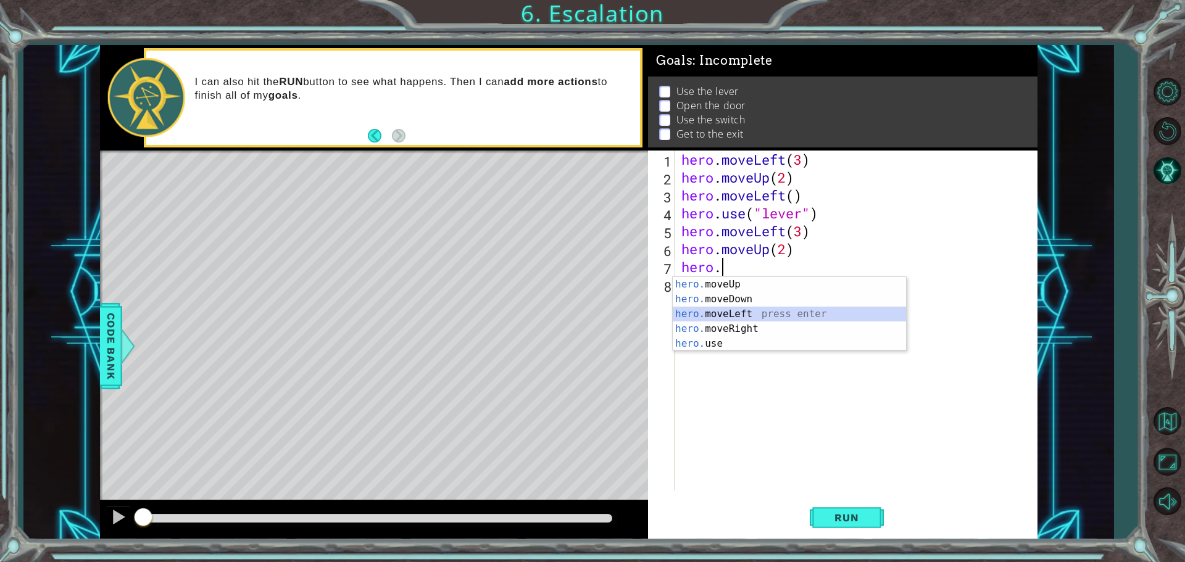
click at [741, 316] on div "hero. moveUp press enter hero. moveDown press enter hero. moveLeft press enter …" at bounding box center [789, 329] width 233 height 104
type textarea "hero.moveLeft(1)"
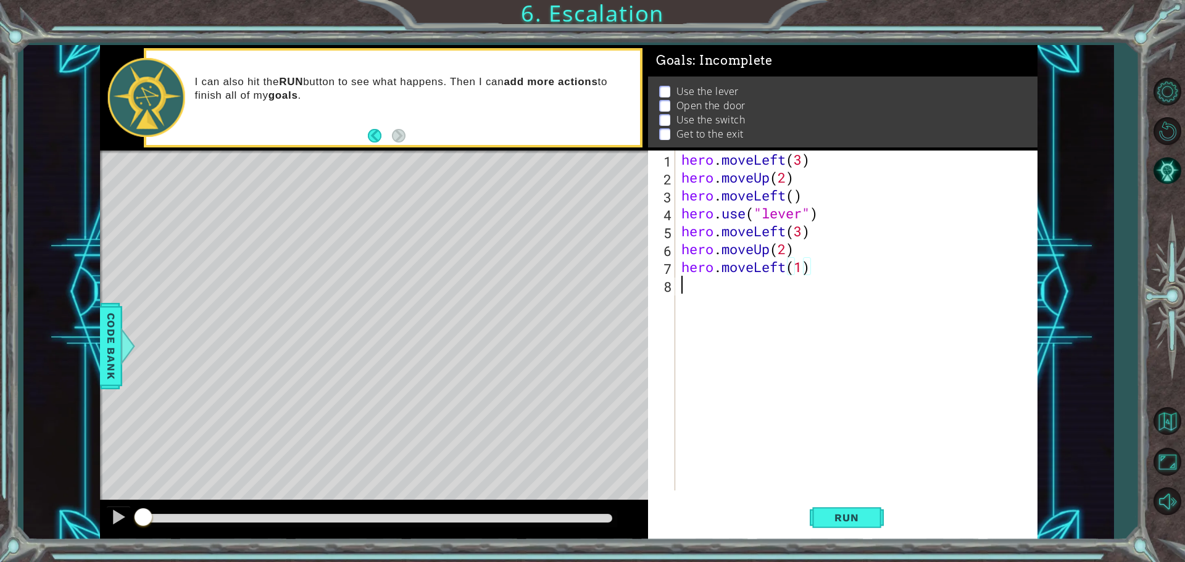
click at [703, 288] on div "hero . moveLeft ( 3 ) hero . moveUp ( 2 ) hero . moveLeft ( ) hero . use ( "lev…" at bounding box center [859, 339] width 361 height 376
click at [812, 517] on button "Run" at bounding box center [847, 517] width 74 height 39
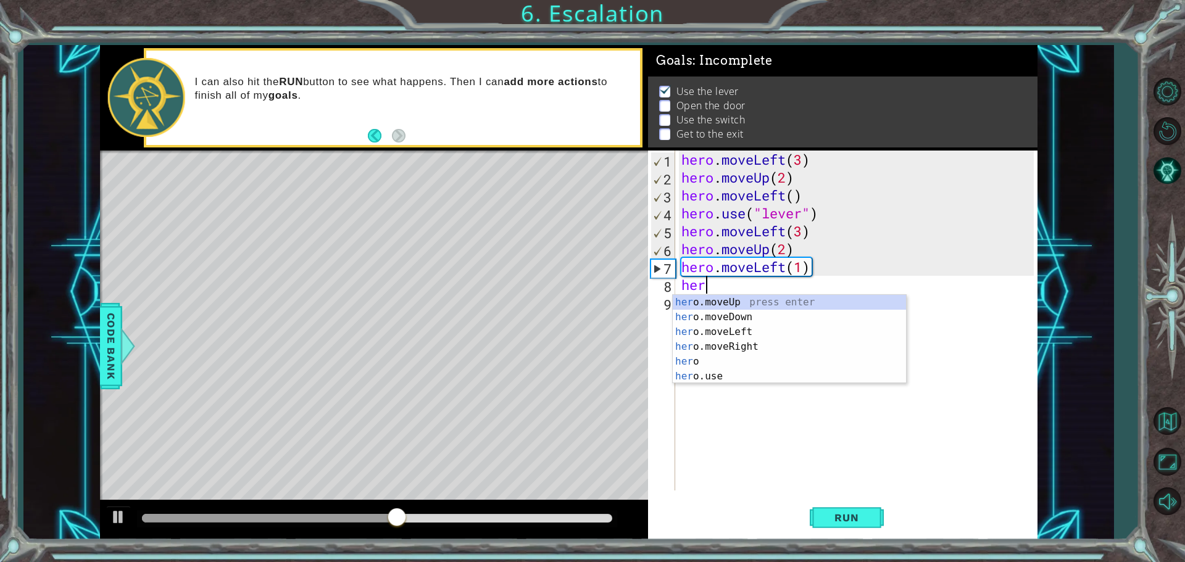
scroll to position [0, 1]
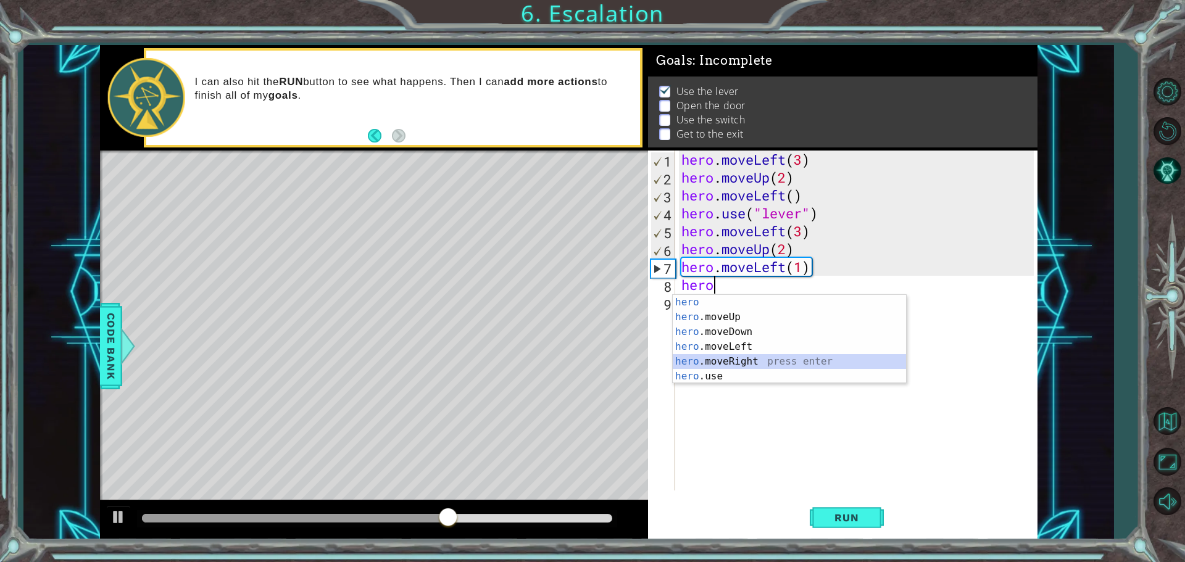
click at [748, 359] on div "hero press enter hero .moveUp press enter hero .moveDown press enter hero .move…" at bounding box center [789, 354] width 233 height 119
type textarea "hero.moveRight(1)"
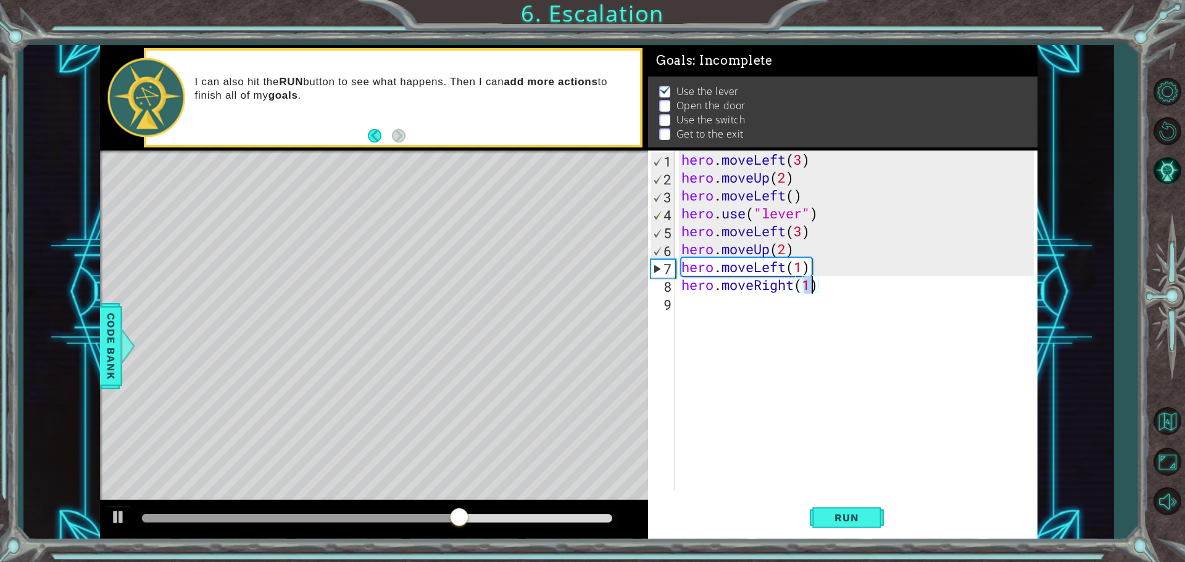
click at [728, 298] on div "hero . moveLeft ( 3 ) hero . moveUp ( 2 ) hero . moveLeft ( ) hero . use ( "lev…" at bounding box center [859, 339] width 361 height 376
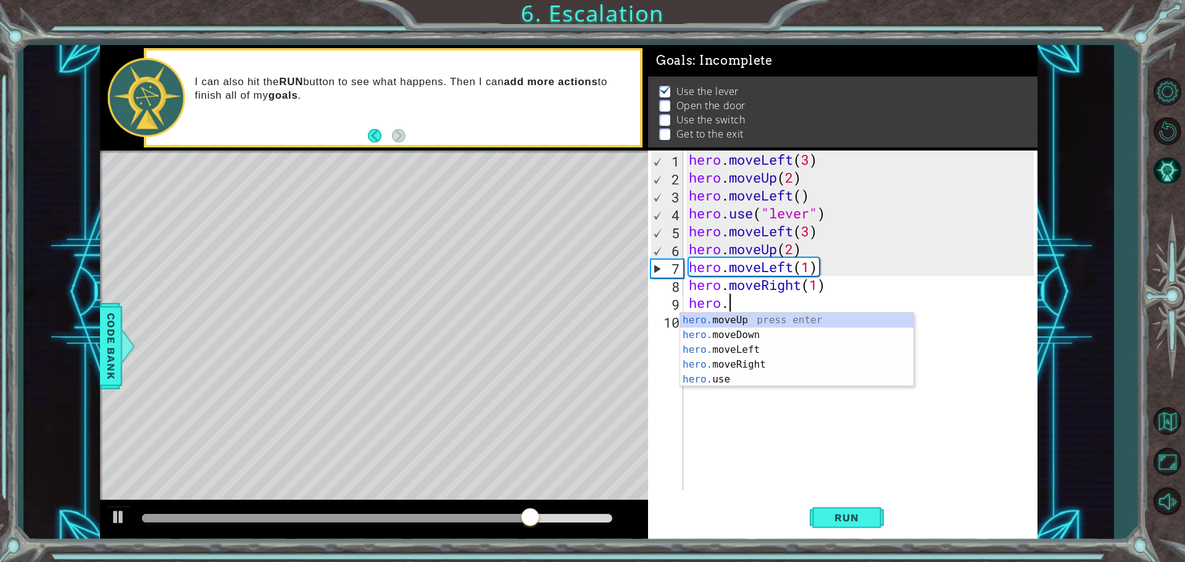
scroll to position [0, 1]
click at [727, 317] on div "hero. moveUp press enter hero. moveDown press enter hero. moveLeft press enter …" at bounding box center [796, 365] width 233 height 104
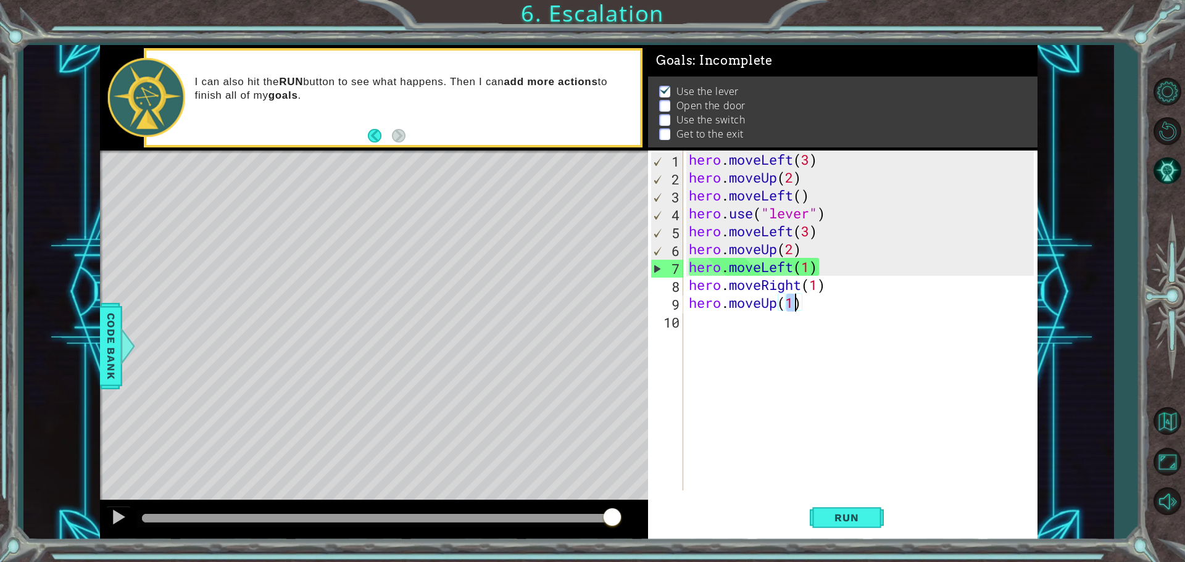
click at [220, 341] on div "Level Map" at bounding box center [385, 333] width 570 height 364
click at [836, 512] on span "Run" at bounding box center [846, 518] width 49 height 12
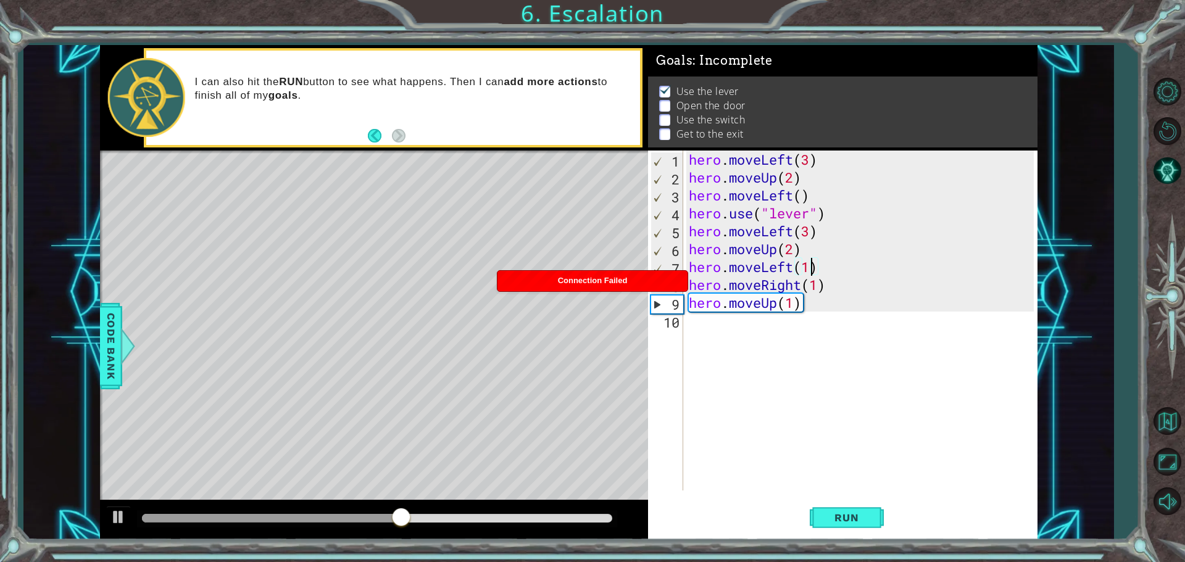
click at [809, 269] on div "hero . moveLeft ( 3 ) hero . moveUp ( 2 ) hero . moveLeft ( ) hero . use ( "lev…" at bounding box center [863, 339] width 354 height 376
click at [810, 237] on div "hero . moveLeft ( 3 ) hero . moveUp ( 2 ) hero . moveLeft ( ) hero . use ( "lev…" at bounding box center [863, 339] width 354 height 376
click at [846, 518] on span "Run" at bounding box center [846, 518] width 49 height 12
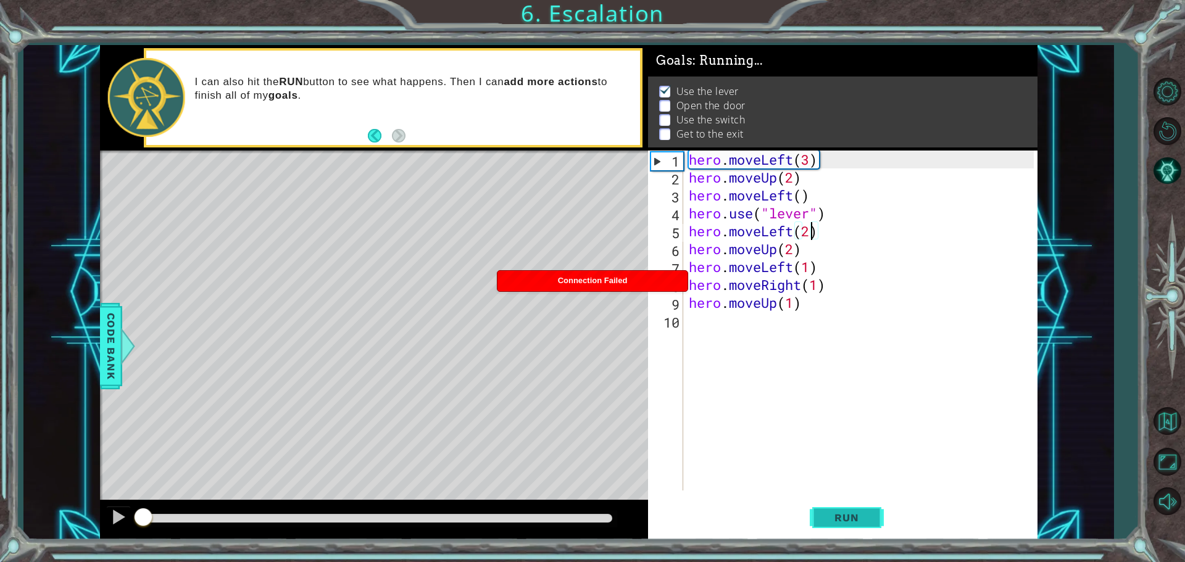
scroll to position [0, 6]
type textarea "hero.moveLeft(2)"
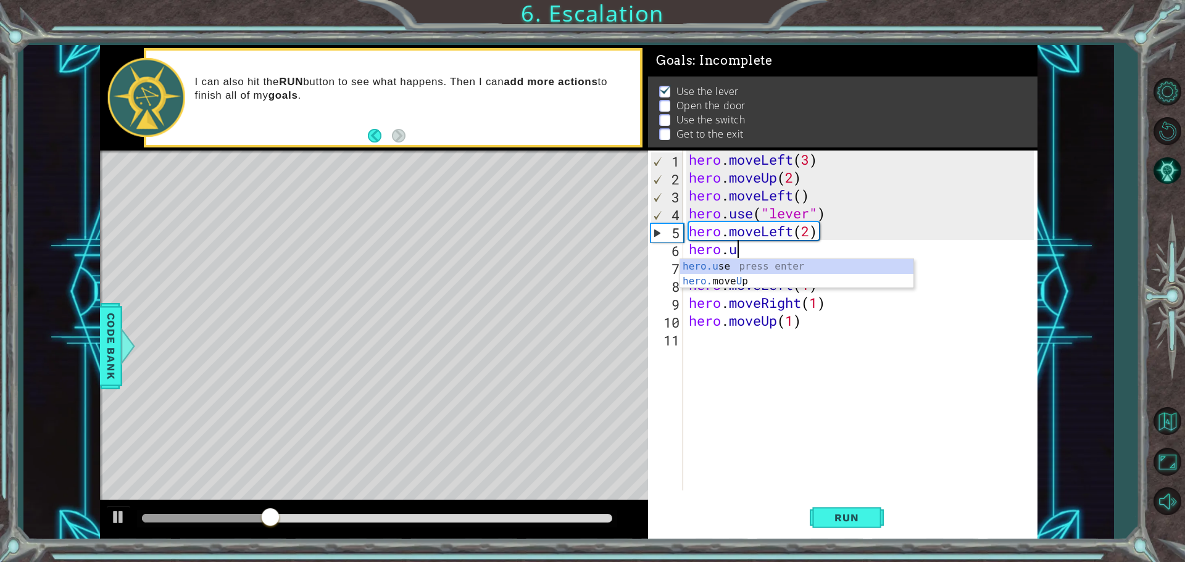
scroll to position [0, 2]
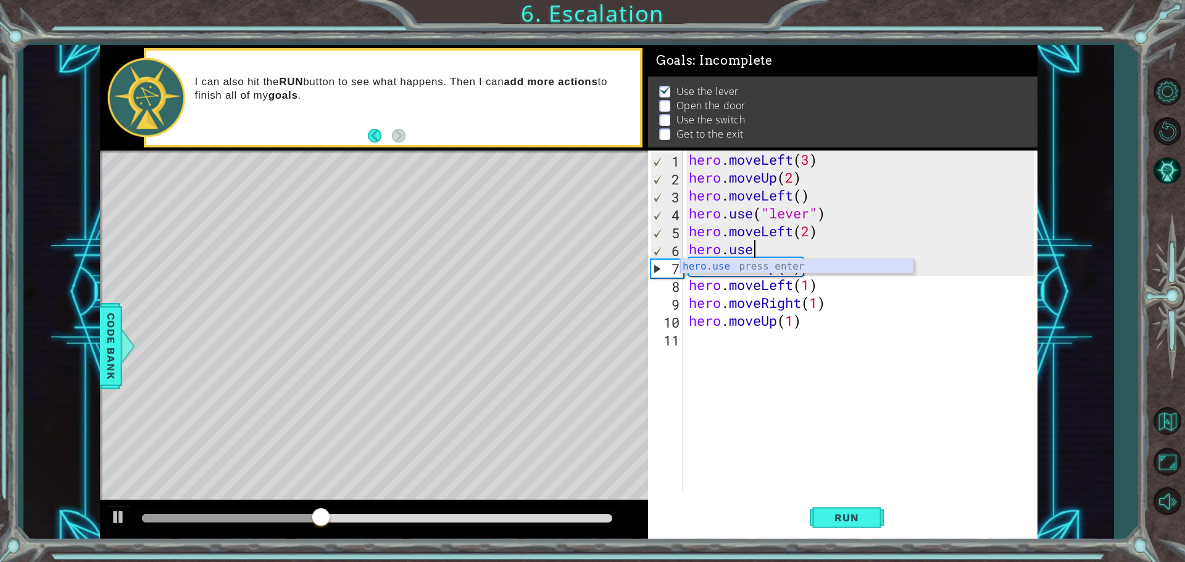
click at [798, 268] on div "hero.use press enter" at bounding box center [796, 281] width 233 height 44
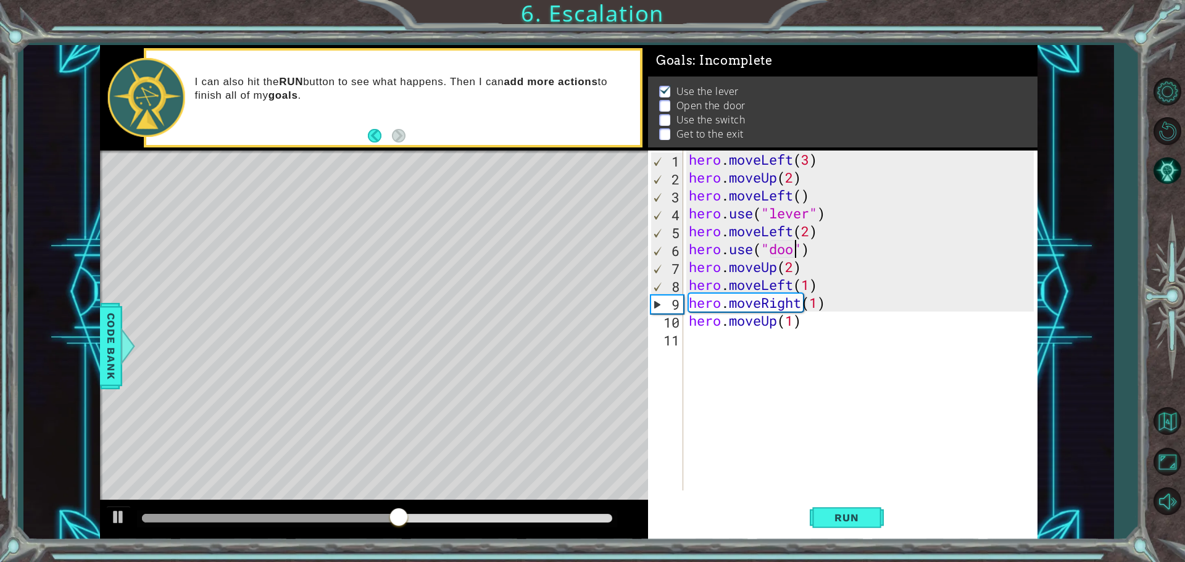
scroll to position [0, 5]
click at [866, 521] on span "Run" at bounding box center [846, 518] width 49 height 12
click at [807, 226] on div "hero . moveLeft ( 3 ) hero . moveUp ( 2 ) hero . moveLeft ( ) hero . use ( "lev…" at bounding box center [863, 339] width 354 height 376
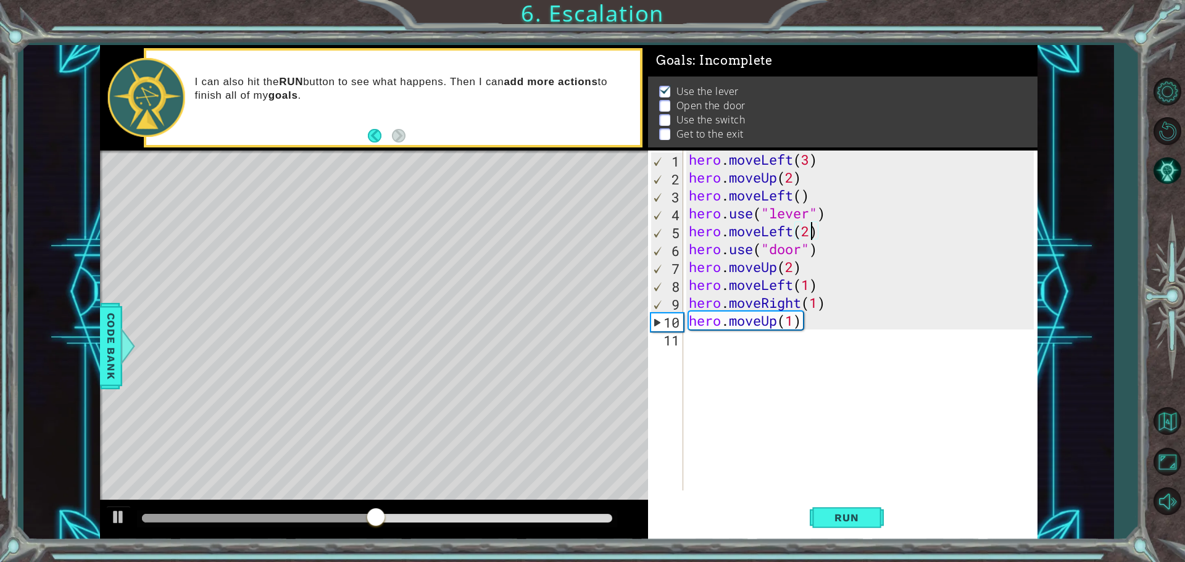
click at [810, 230] on div "hero . moveLeft ( 3 ) hero . moveUp ( 2 ) hero . moveLeft ( ) hero . use ( "lev…" at bounding box center [863, 339] width 354 height 376
click at [845, 518] on span "Run" at bounding box center [846, 518] width 49 height 12
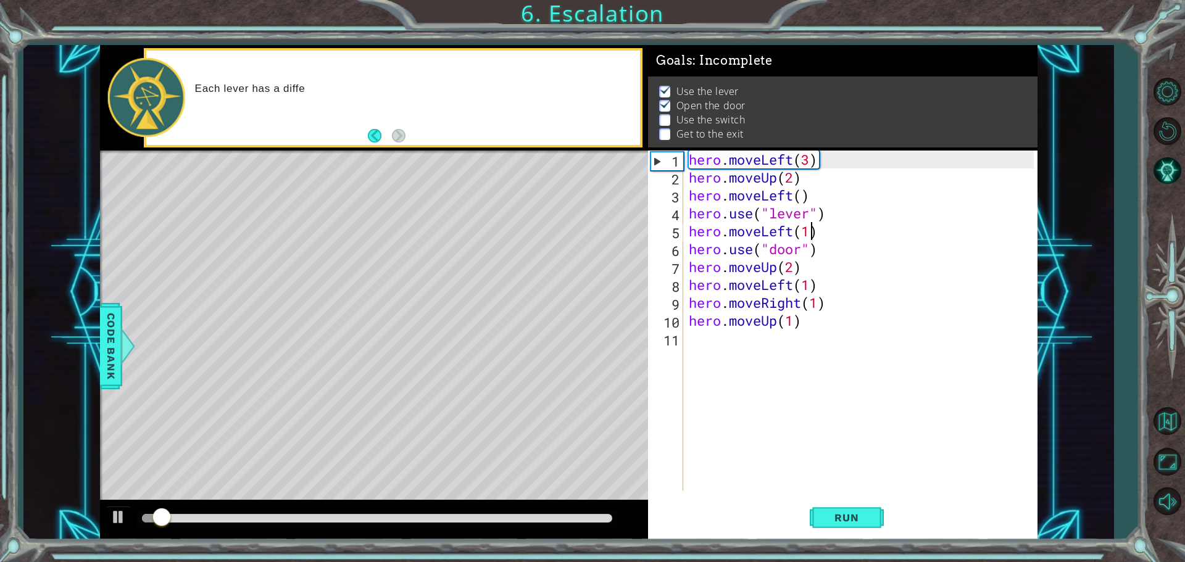
click at [327, 516] on div at bounding box center [377, 518] width 470 height 9
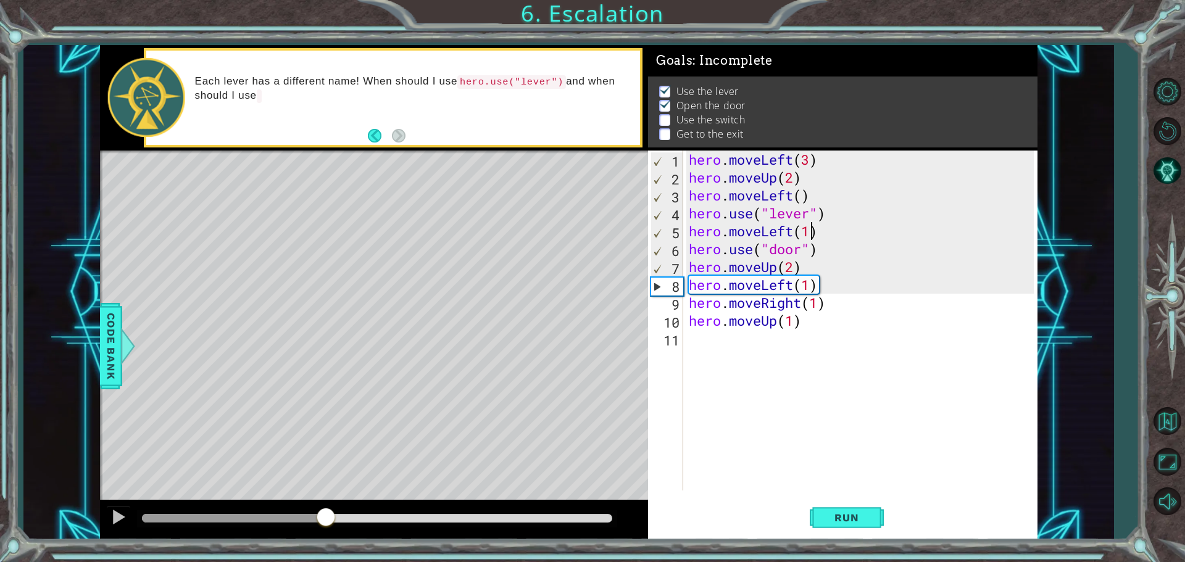
click at [290, 515] on div at bounding box center [234, 518] width 184 height 9
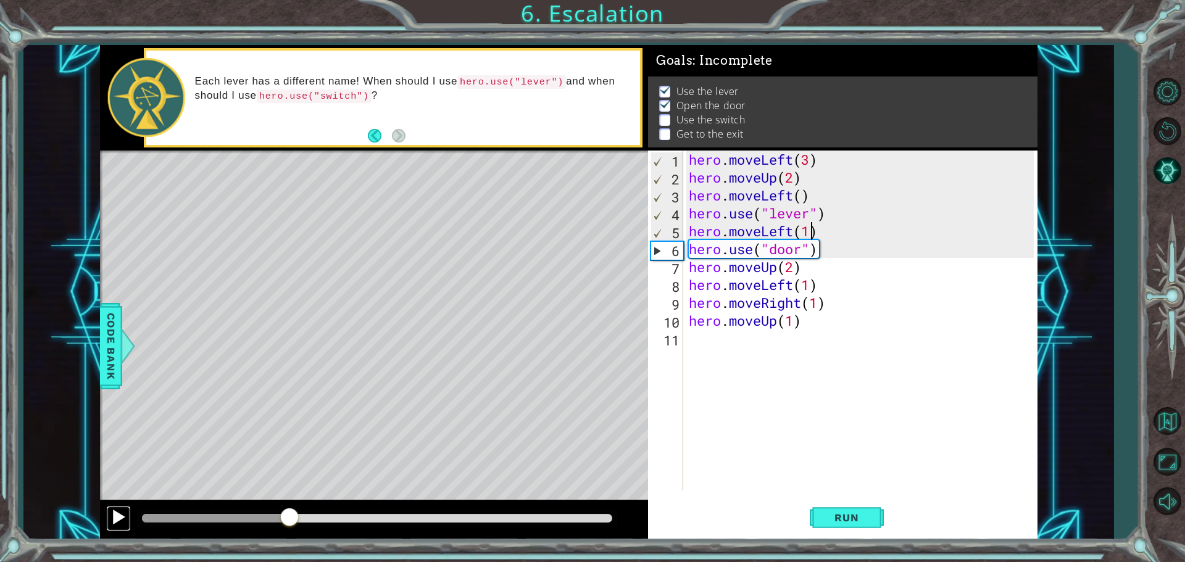
click at [123, 516] on div at bounding box center [119, 517] width 16 height 16
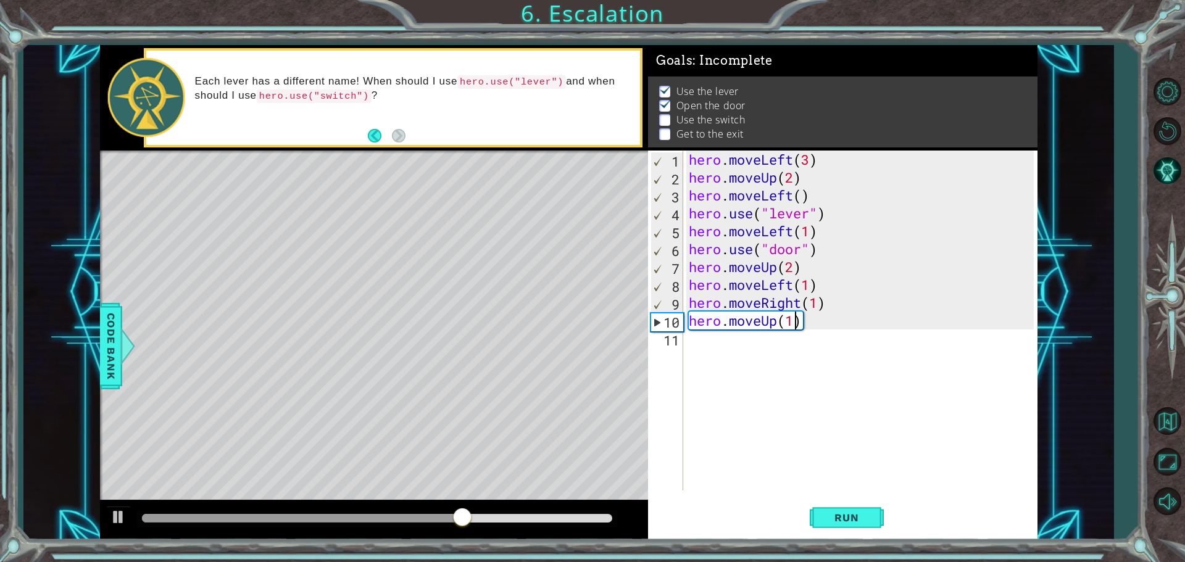
click at [795, 323] on div "hero . moveLeft ( 3 ) hero . moveUp ( 2 ) hero . moveLeft ( ) hero . use ( "lev…" at bounding box center [863, 339] width 354 height 376
click at [804, 286] on div "hero . moveLeft ( 3 ) hero . moveUp ( 2 ) hero . moveLeft ( ) hero . use ( "lev…" at bounding box center [863, 339] width 354 height 376
click at [809, 285] on div "hero . moveLeft ( 3 ) hero . moveUp ( 2 ) hero . moveLeft ( ) hero . use ( "lev…" at bounding box center [863, 339] width 354 height 376
drag, startPoint x: 848, startPoint y: 283, endPoint x: 691, endPoint y: 277, distance: 156.3
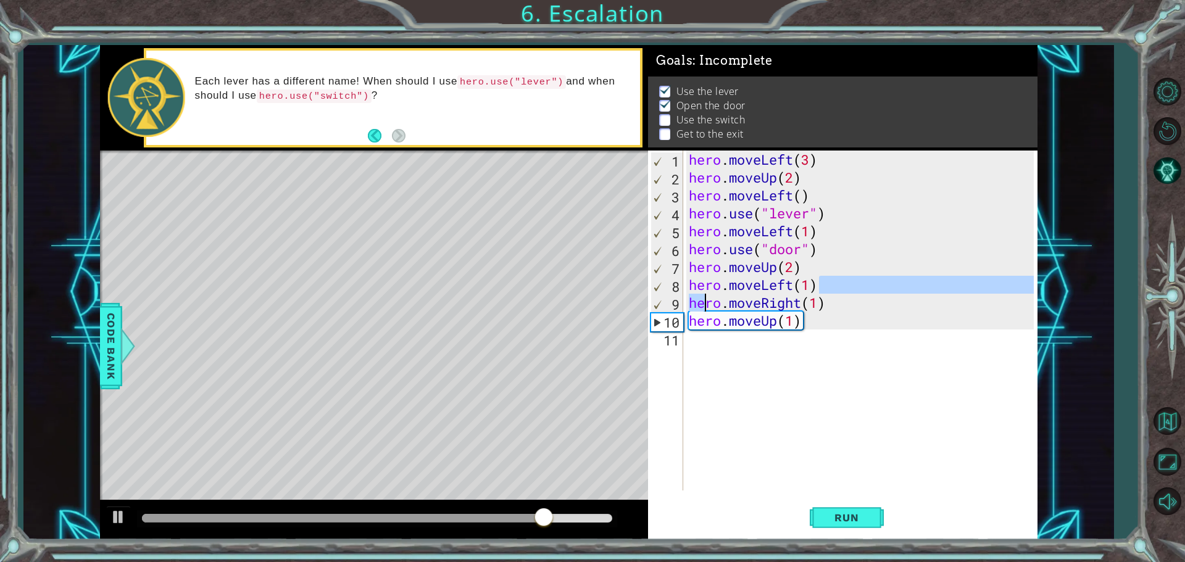
click at [698, 287] on div "hero . moveLeft ( 3 ) hero . moveUp ( 2 ) hero . moveLeft ( ) hero . use ( "lev…" at bounding box center [863, 339] width 354 height 376
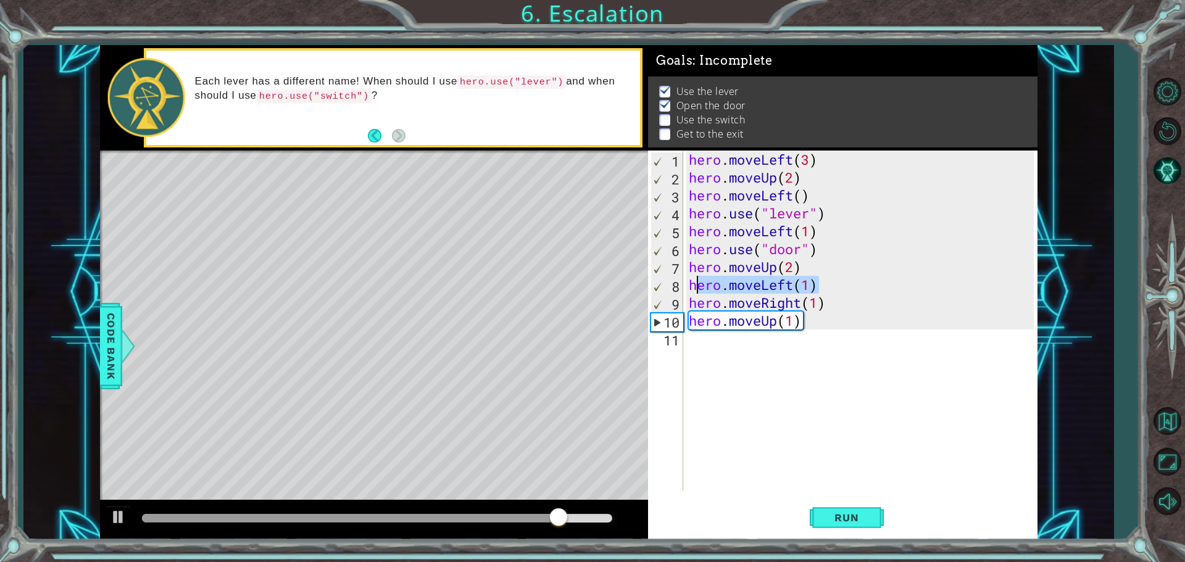
type textarea "h"
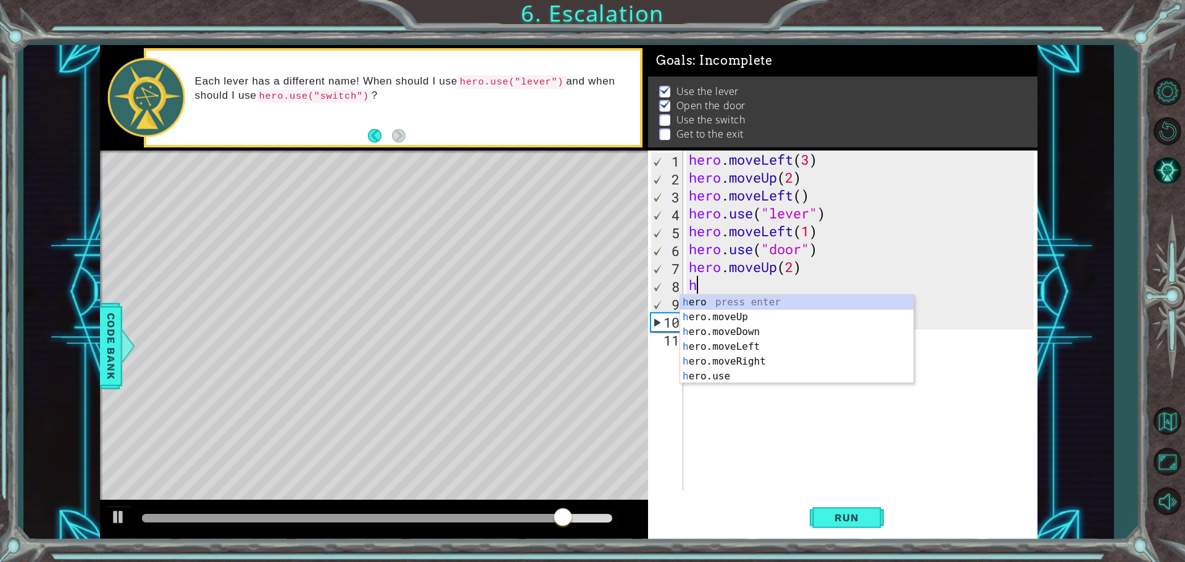
scroll to position [0, 0]
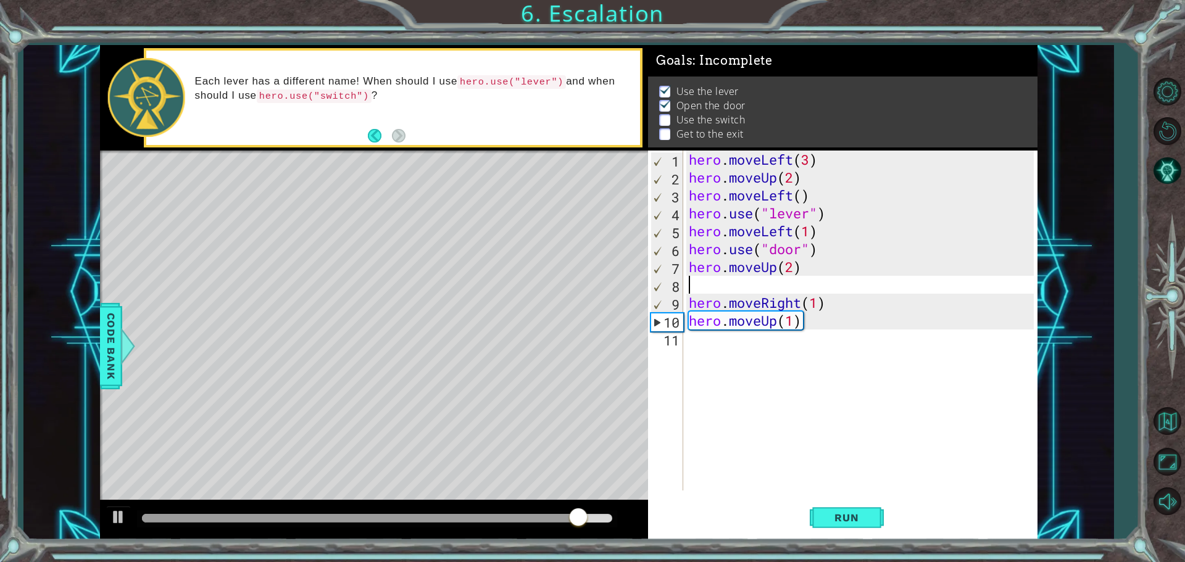
type textarea "hero.moveUp(2)"
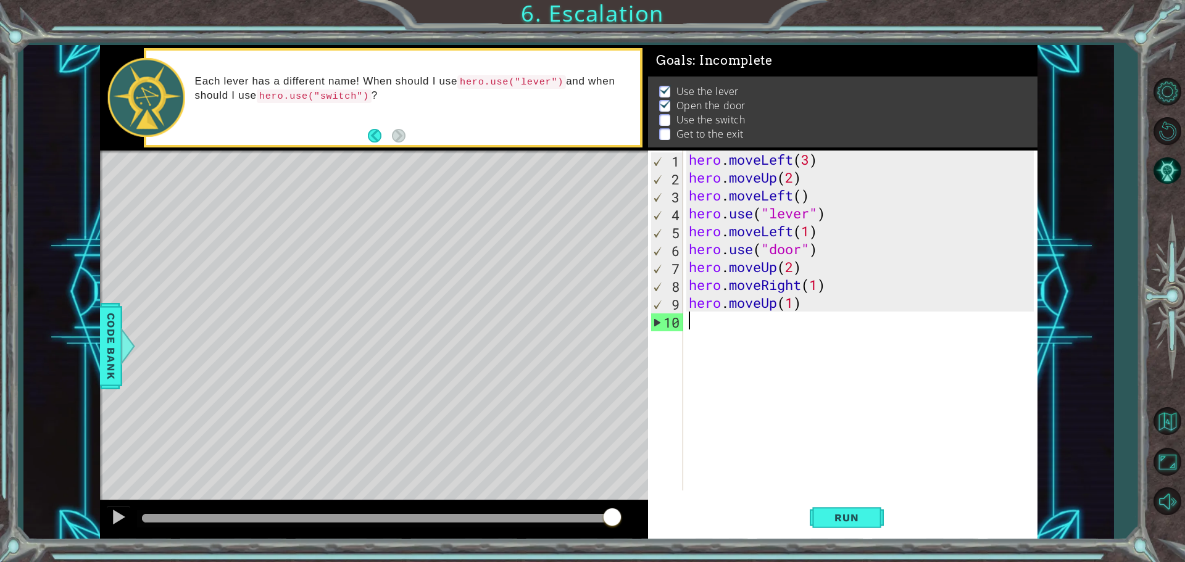
click at [701, 328] on div "hero . moveLeft ( 3 ) hero . moveUp ( 2 ) hero . moveLeft ( ) hero . use ( "lev…" at bounding box center [863, 339] width 354 height 376
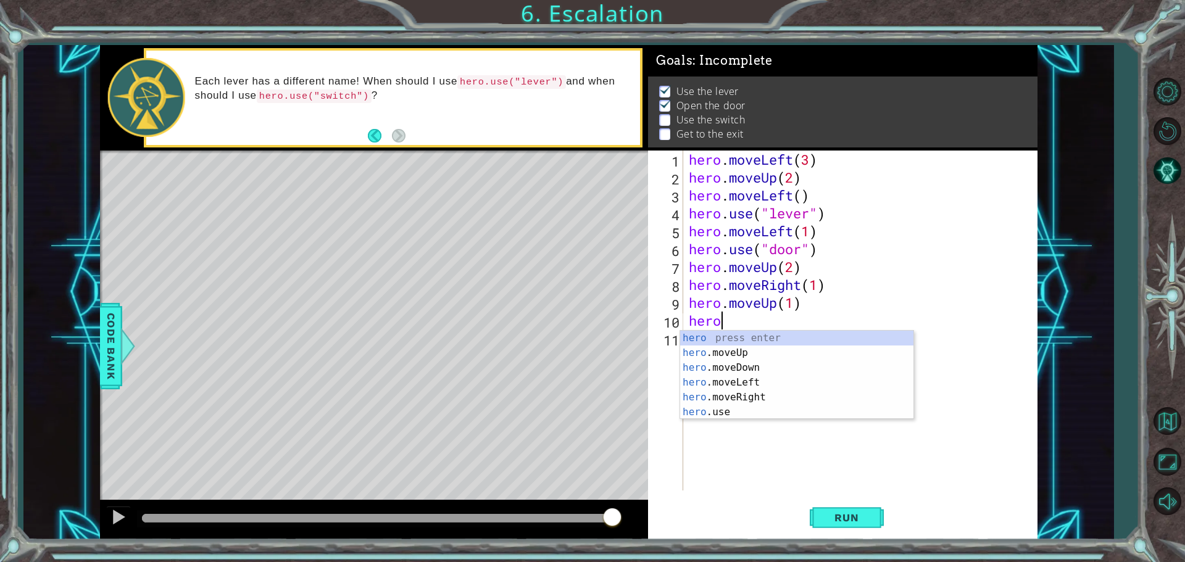
scroll to position [0, 1]
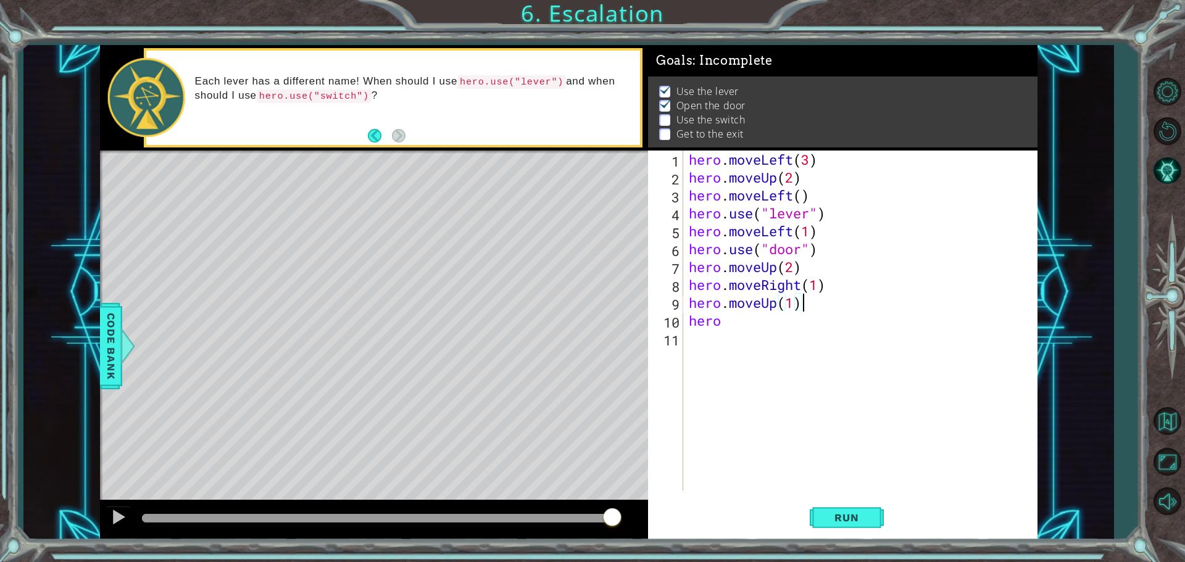
click at [817, 305] on div "hero . moveLeft ( 3 ) hero . moveUp ( 2 ) hero . moveLeft ( ) hero . use ( "lev…" at bounding box center [863, 339] width 354 height 376
type textarea "hero.moveUp(1)"
click at [829, 296] on div "hero . moveLeft ( 3 ) hero . moveUp ( 2 ) hero . moveLeft ( ) hero . use ( "lev…" at bounding box center [863, 339] width 354 height 376
click at [827, 283] on div "hero . moveLeft ( 3 ) hero . moveUp ( 2 ) hero . moveLeft ( ) hero . use ( "lev…" at bounding box center [863, 339] width 354 height 376
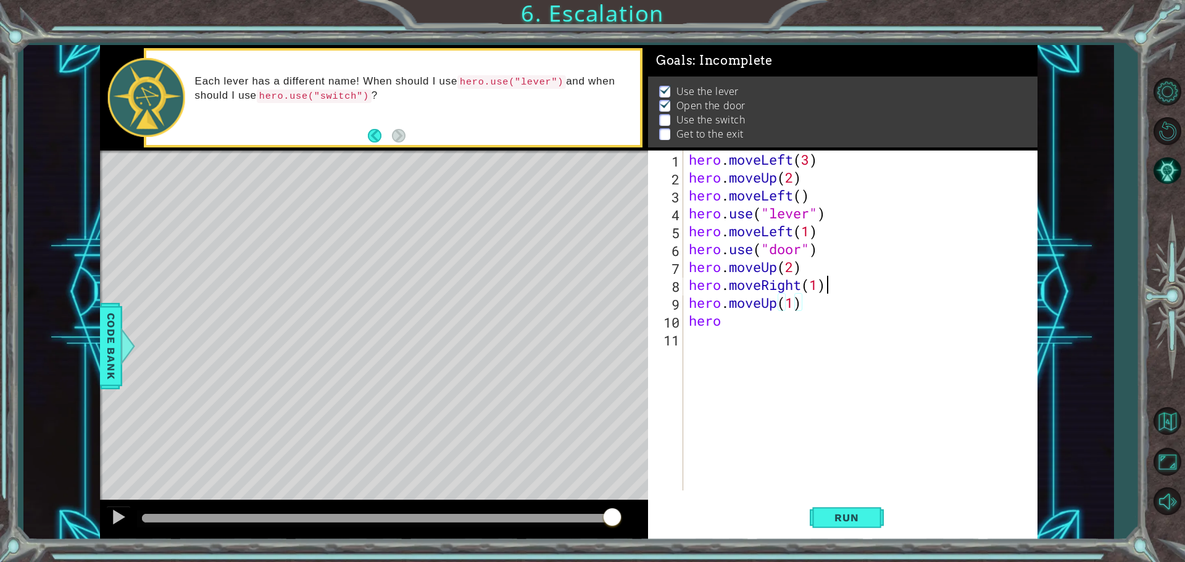
type textarea "hero.moveRight(1)"
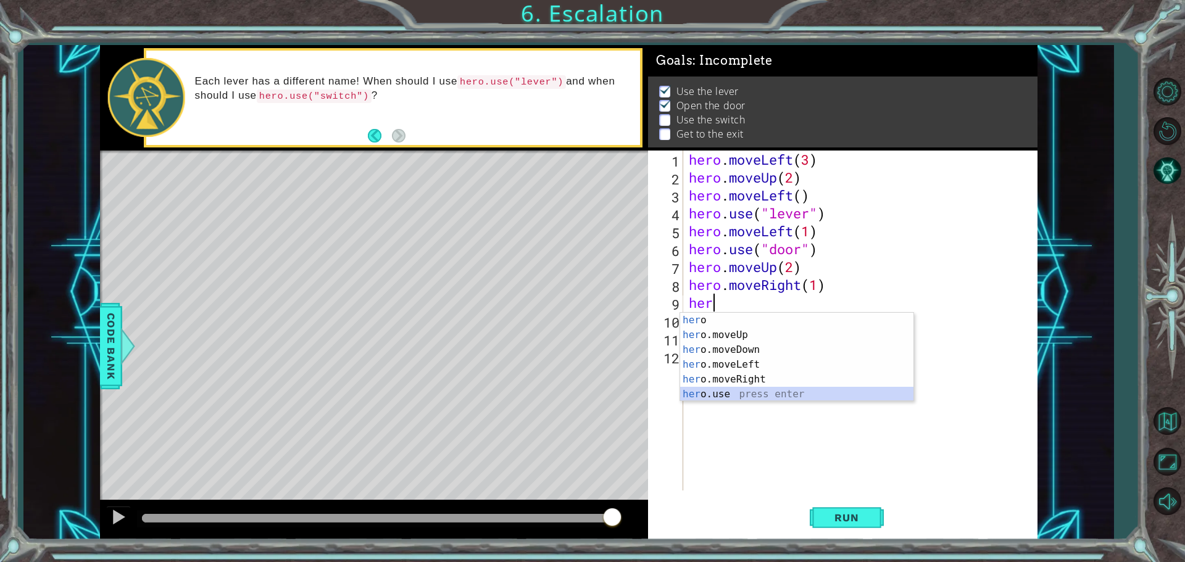
click at [802, 396] on div "her o press enter her o.moveUp press enter her o.moveDown press enter her o.mov…" at bounding box center [796, 372] width 233 height 119
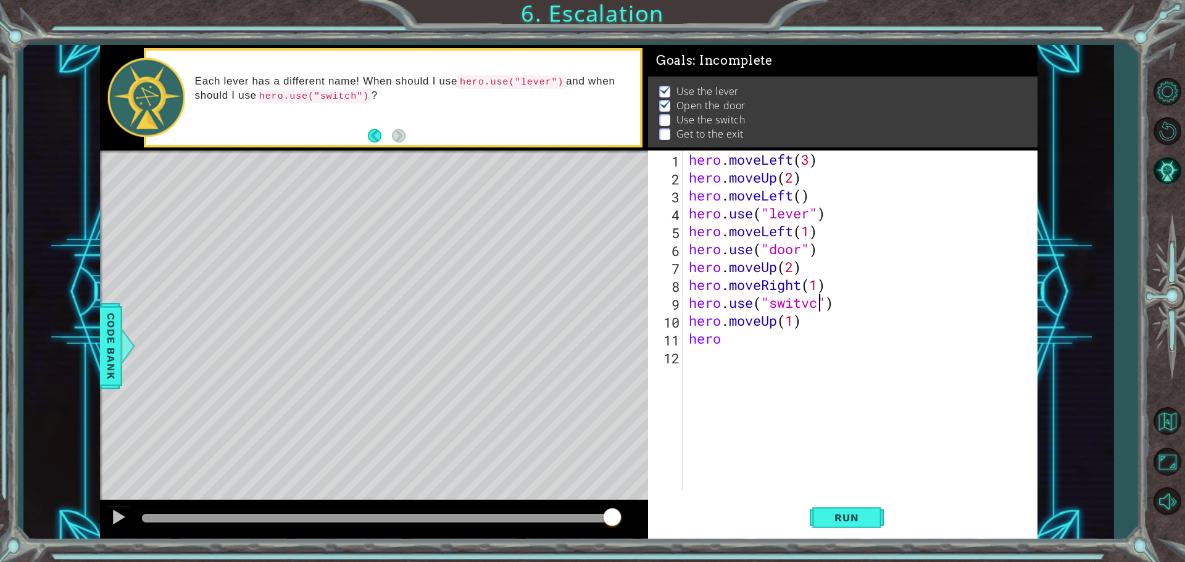
scroll to position [0, 6]
click at [738, 330] on div "hero . moveLeft ( 3 ) hero . moveUp ( 2 ) hero . moveLeft ( ) hero . use ( "lev…" at bounding box center [863, 339] width 354 height 376
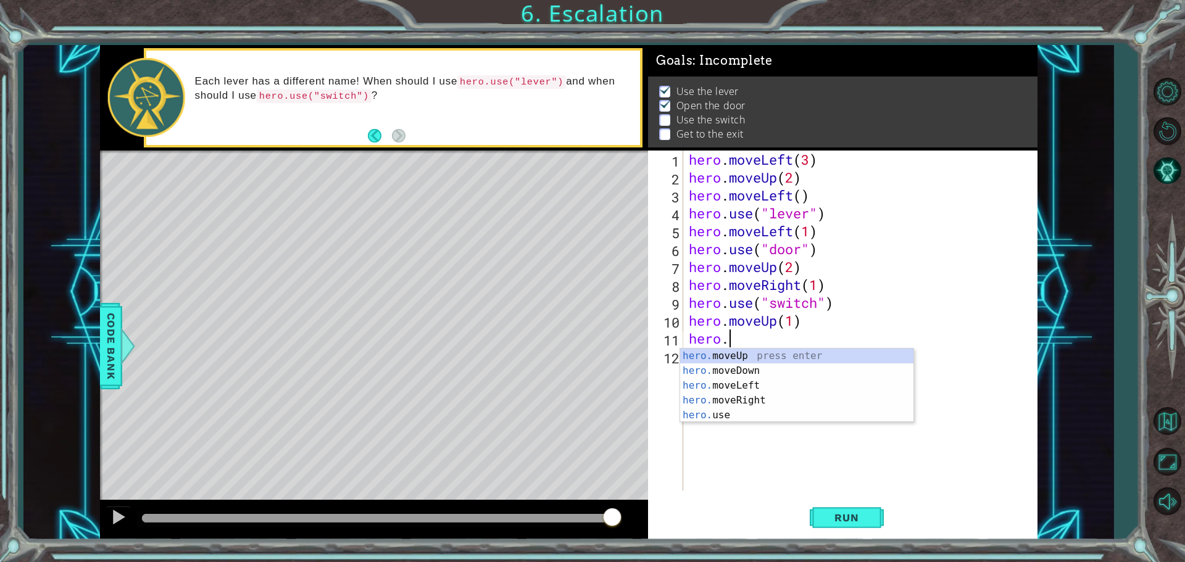
scroll to position [0, 1]
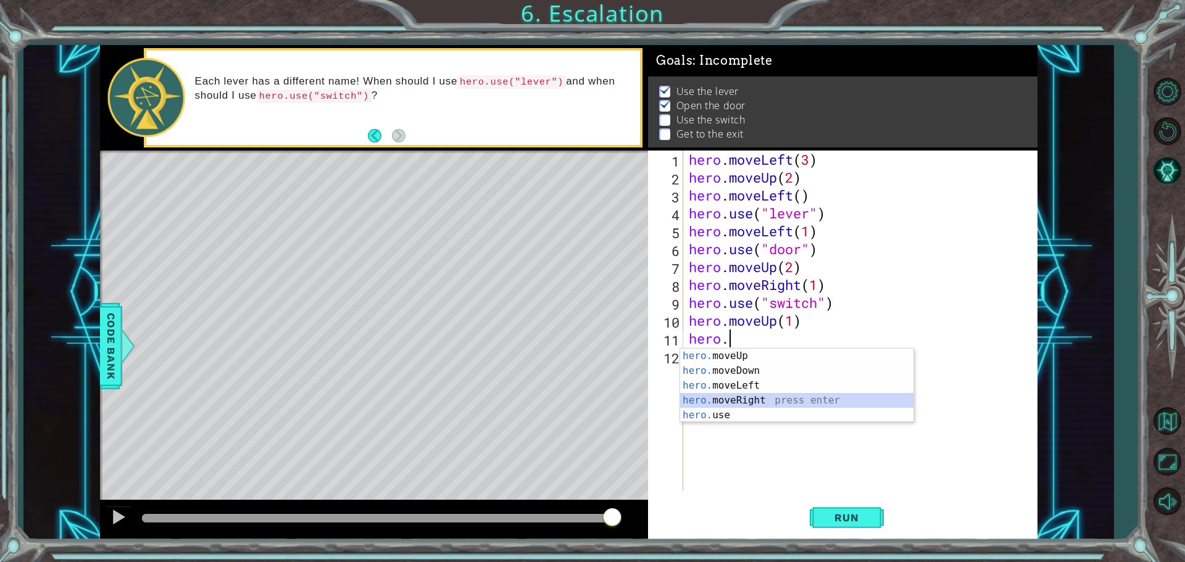
click at [759, 403] on div "hero. moveUp press enter hero. moveDown press enter hero. moveLeft press enter …" at bounding box center [796, 401] width 233 height 104
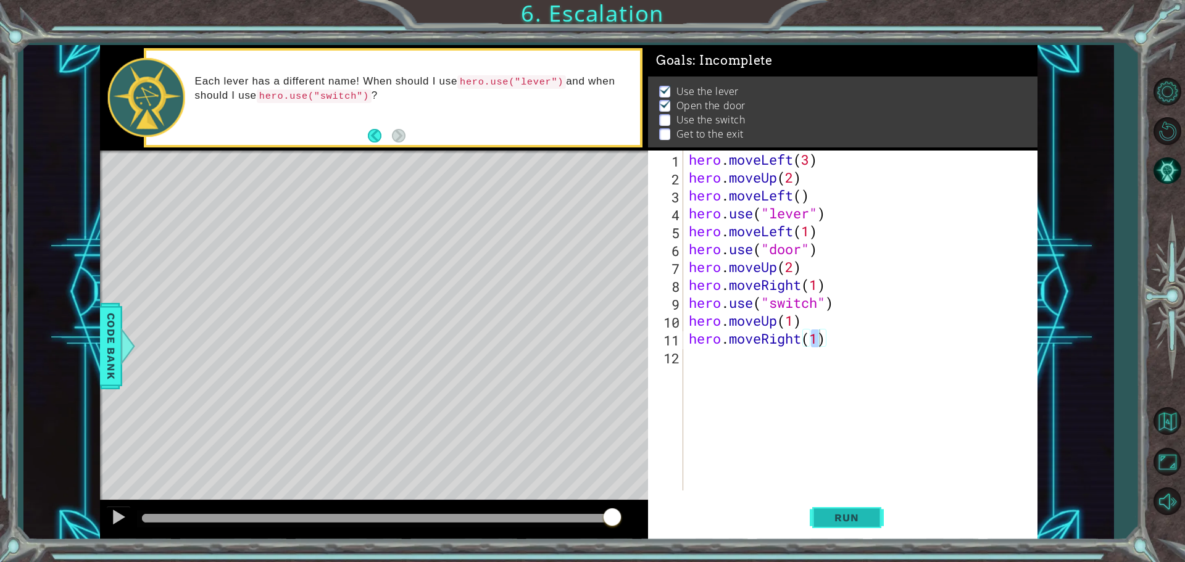
click at [880, 517] on button "Run" at bounding box center [847, 517] width 74 height 39
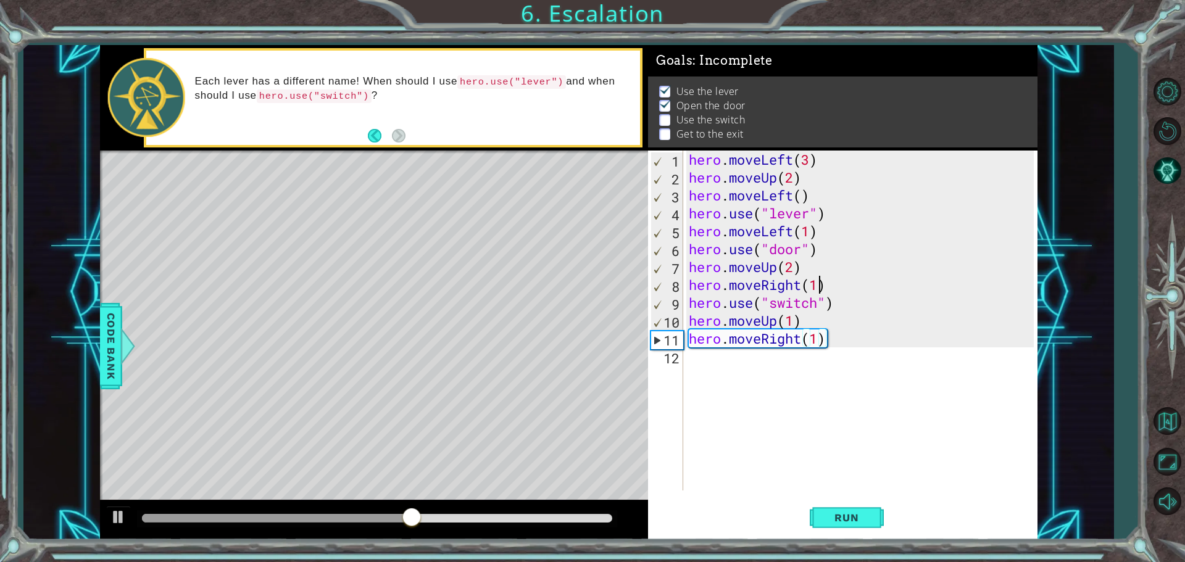
click at [819, 278] on div "hero . moveLeft ( 3 ) hero . moveUp ( 2 ) hero . moveLeft ( ) hero . use ( "lev…" at bounding box center [863, 339] width 354 height 376
type textarea "hero.moveRight(2)"
click at [841, 520] on span "Run" at bounding box center [846, 518] width 49 height 12
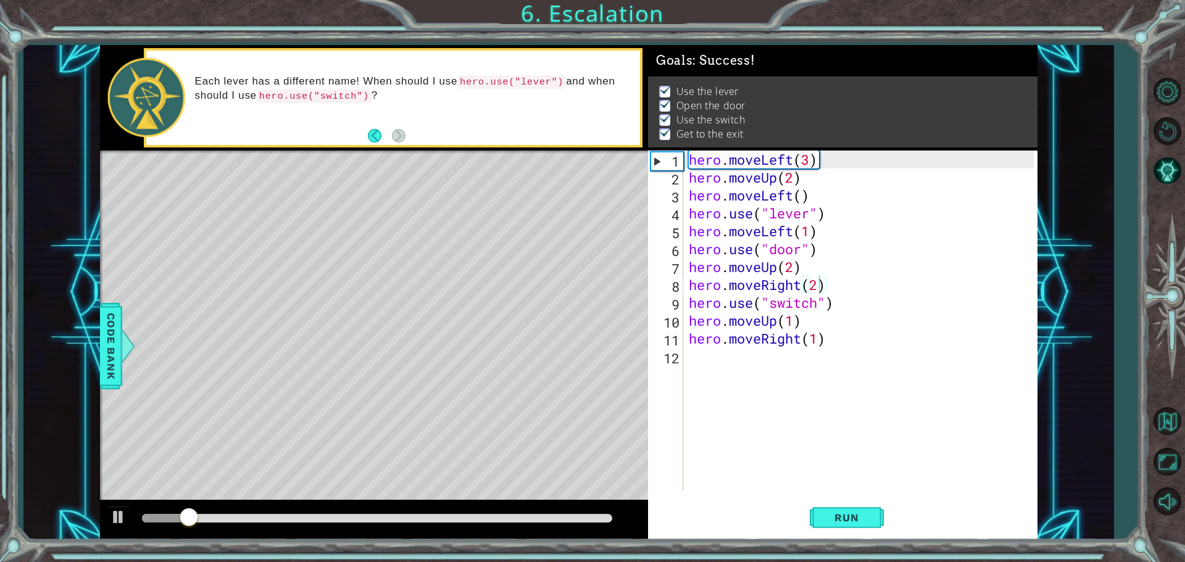
click at [398, 512] on div at bounding box center [377, 519] width 480 height 17
click at [396, 518] on div at bounding box center [377, 518] width 470 height 9
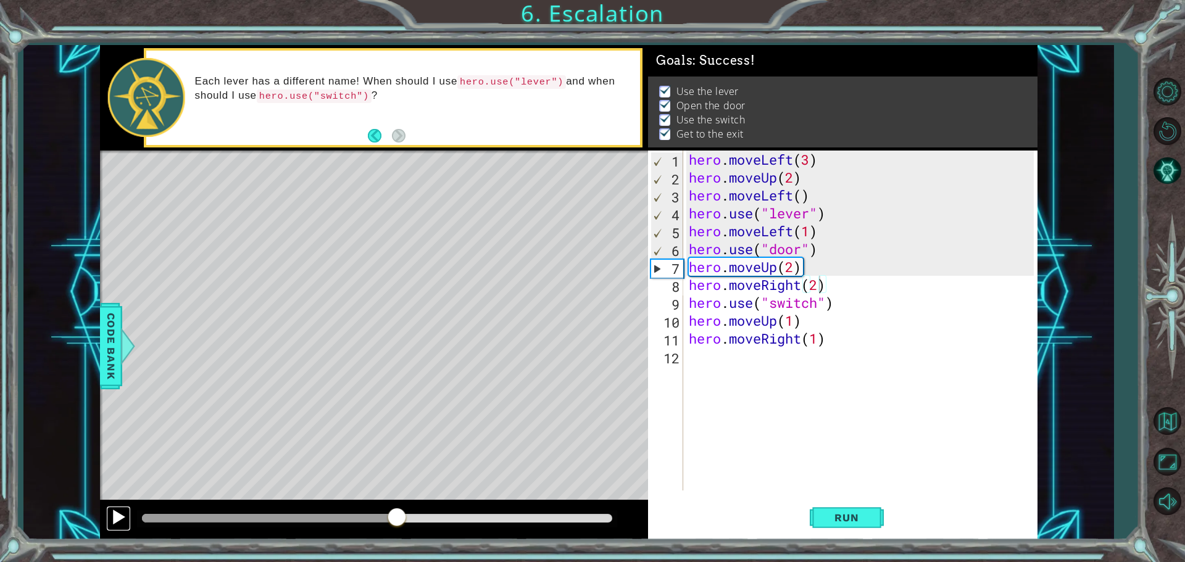
click at [116, 514] on div at bounding box center [119, 517] width 16 height 16
click at [117, 514] on div at bounding box center [119, 517] width 16 height 16
click at [118, 515] on div at bounding box center [119, 517] width 16 height 16
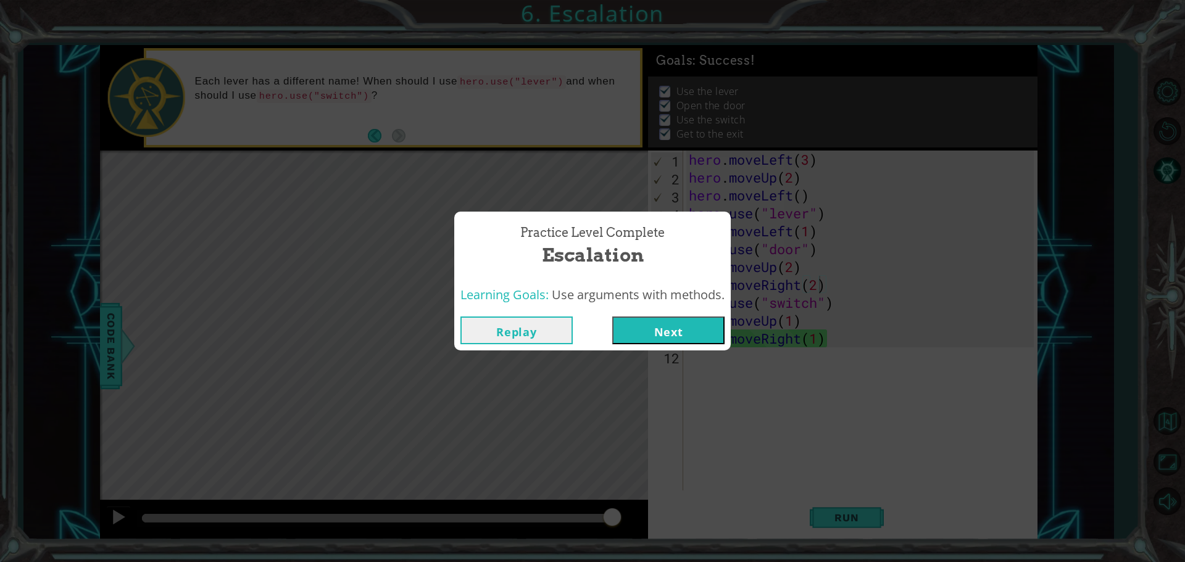
click at [659, 324] on button "Next" at bounding box center [668, 331] width 112 height 28
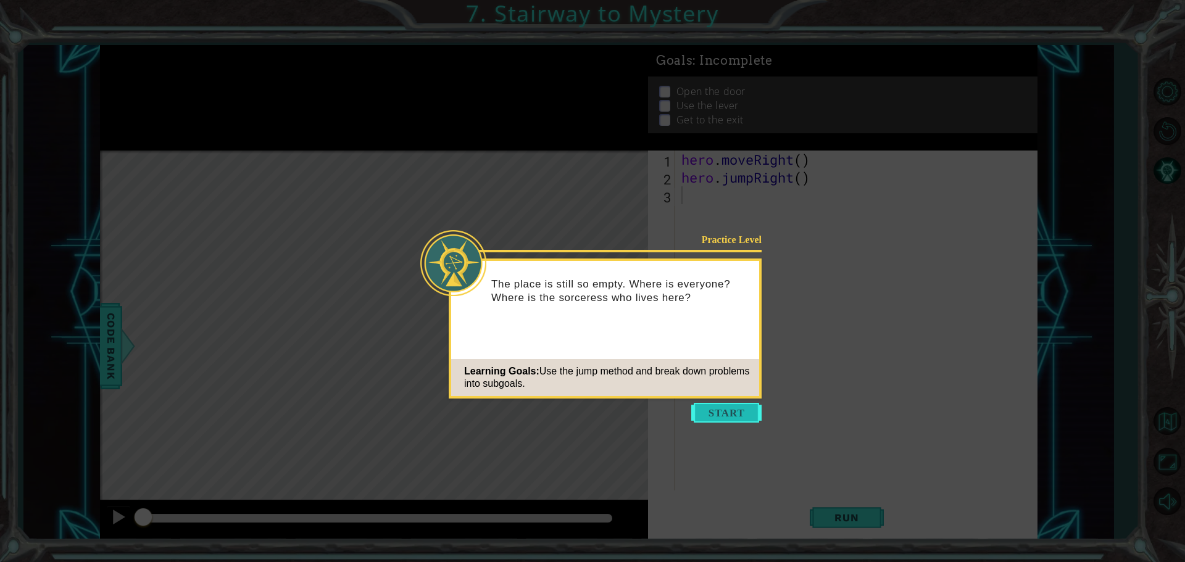
click at [703, 409] on button "Start" at bounding box center [726, 413] width 70 height 20
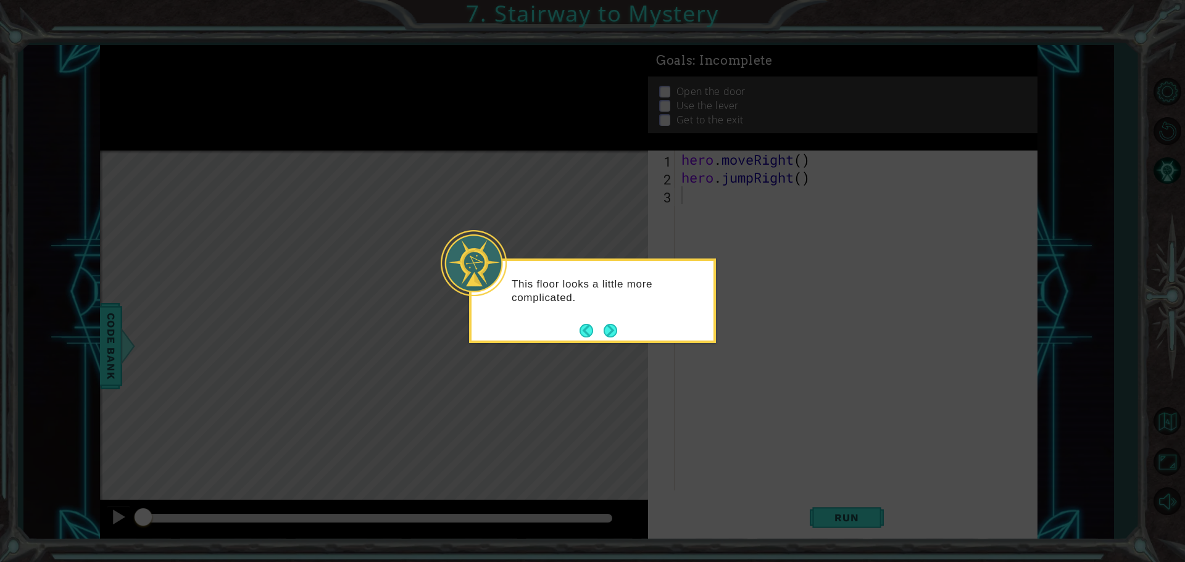
click at [601, 322] on footer at bounding box center [599, 331] width 38 height 19
click at [611, 333] on button "Next" at bounding box center [611, 331] width 14 height 14
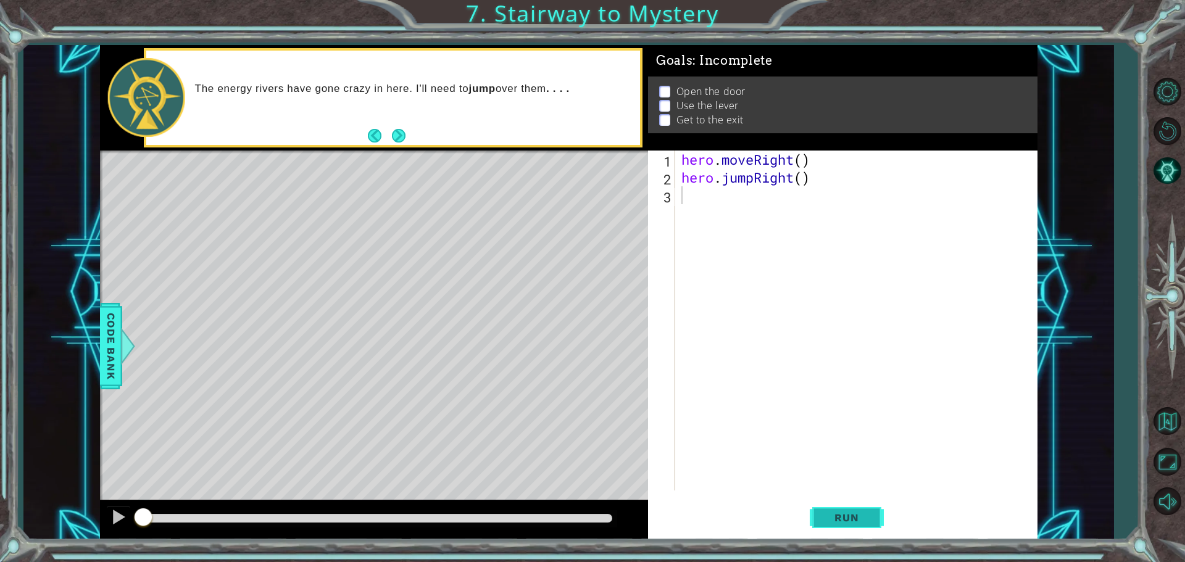
click at [856, 515] on span "Run" at bounding box center [846, 518] width 49 height 12
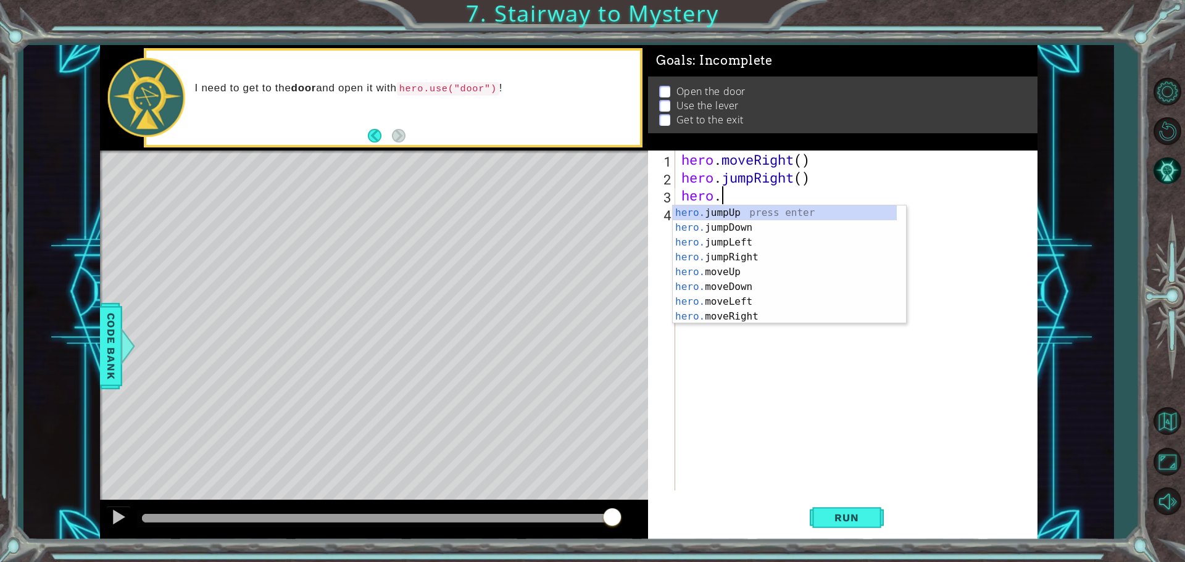
scroll to position [0, 1]
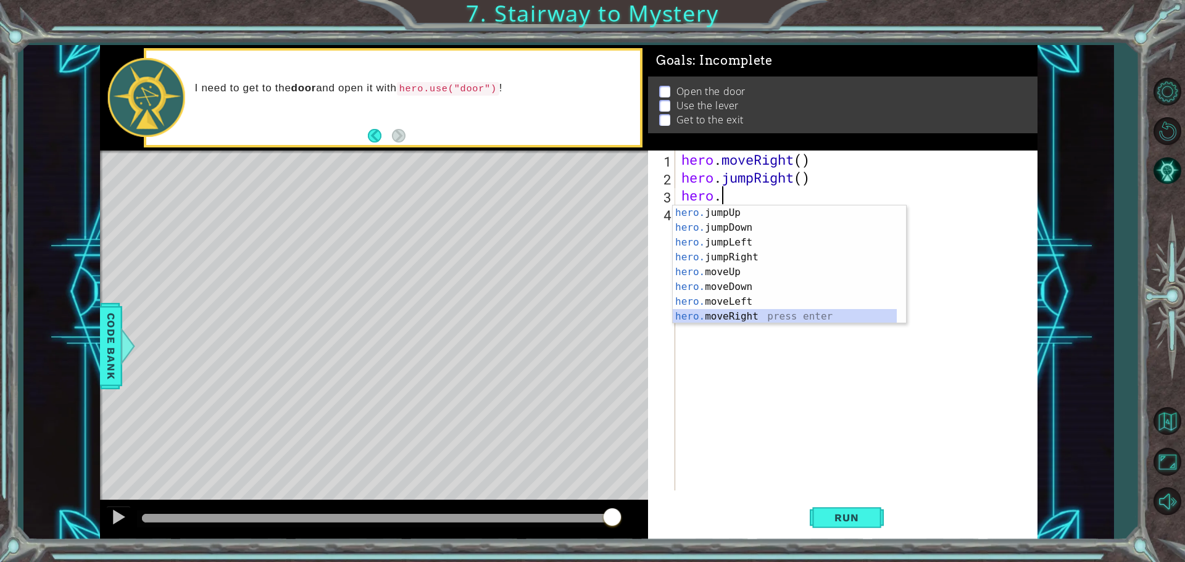
click at [751, 309] on div "hero. jumpUp press enter hero. jumpDown press enter hero. jumpLeft press enter …" at bounding box center [785, 280] width 224 height 148
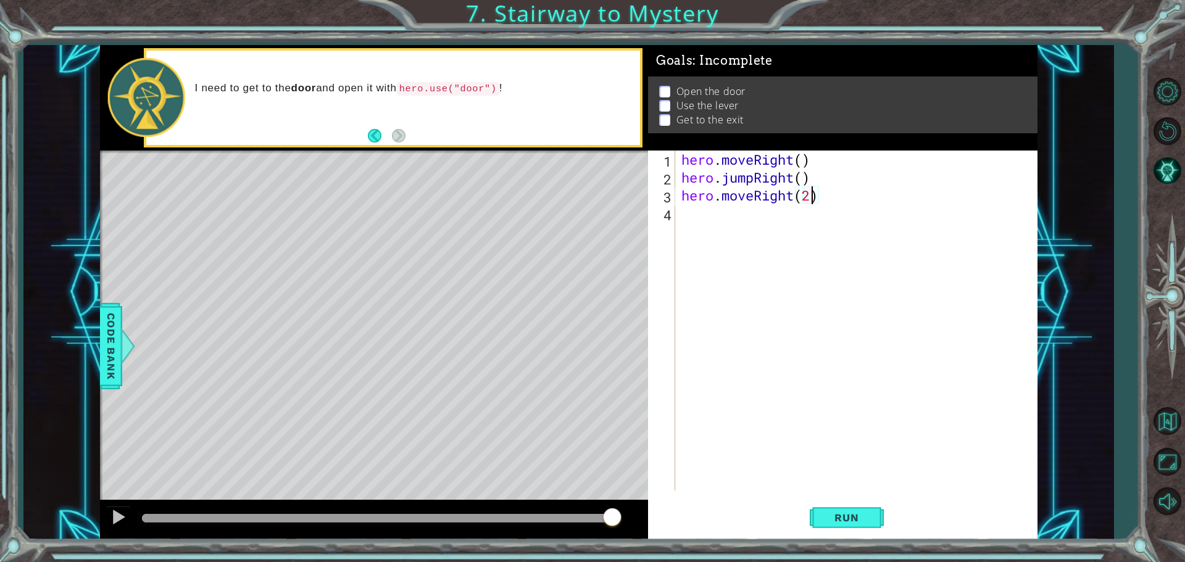
scroll to position [0, 6]
type textarea "hero.moveRight(1)"
click at [701, 225] on div "hero . moveRight ( ) hero . jumpRight ( ) hero . moveRight ( 1 )" at bounding box center [859, 339] width 361 height 376
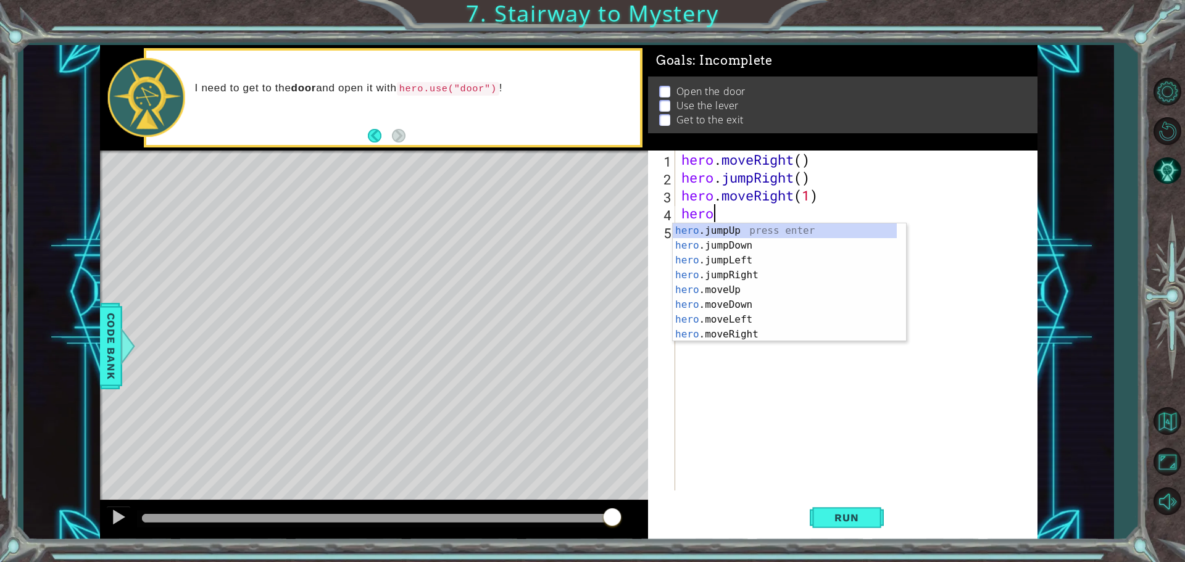
scroll to position [0, 1]
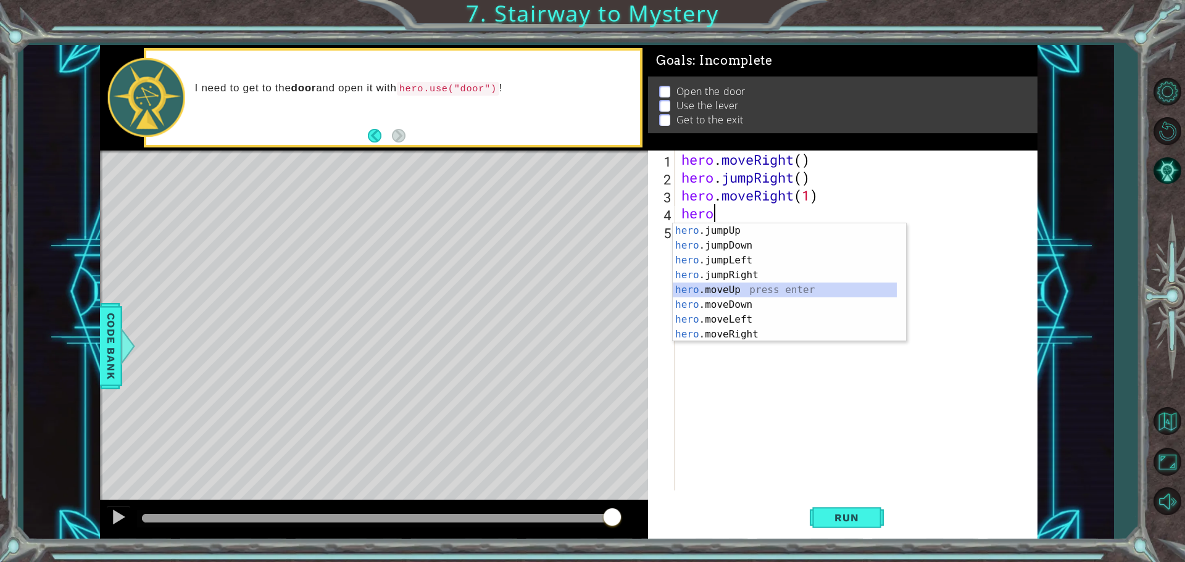
click at [743, 294] on div "hero .jumpUp press enter hero .jumpDown press enter hero .jumpLeft press enter …" at bounding box center [785, 297] width 224 height 148
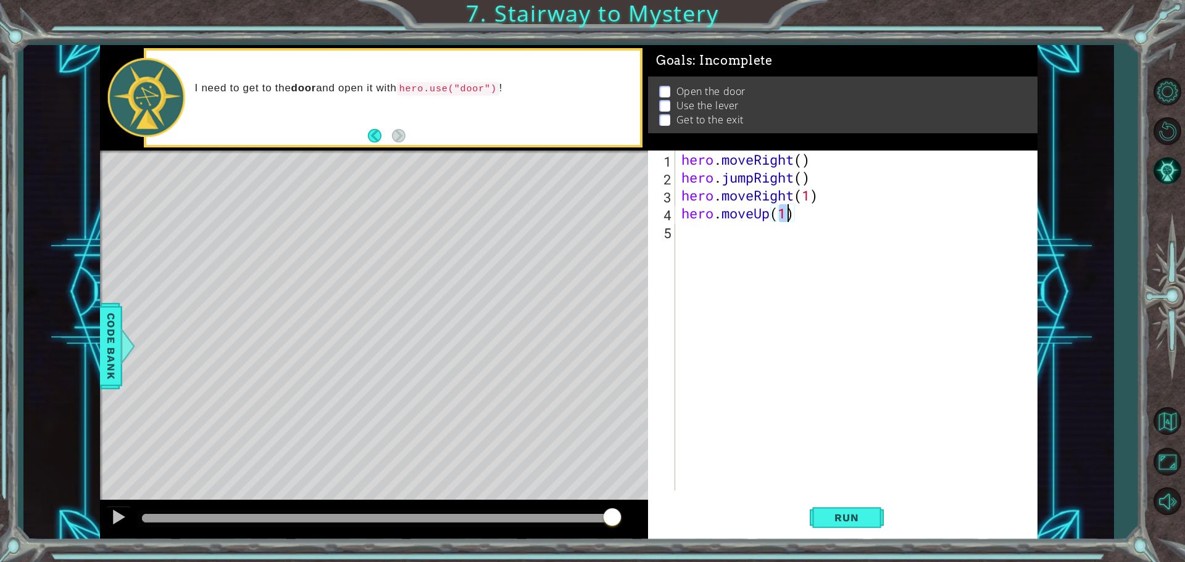
type textarea "hero.moveUp(2)"
click at [715, 234] on div "hero . moveRight ( ) hero . jumpRight ( ) hero . moveRight ( 1 ) hero . moveUp …" at bounding box center [859, 339] width 361 height 376
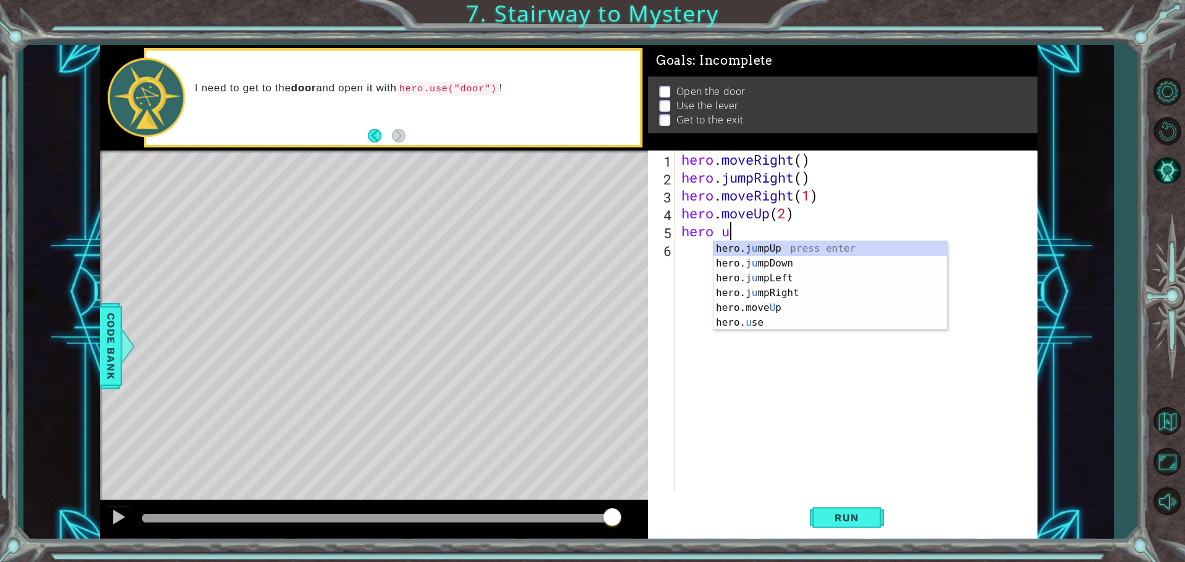
scroll to position [0, 1]
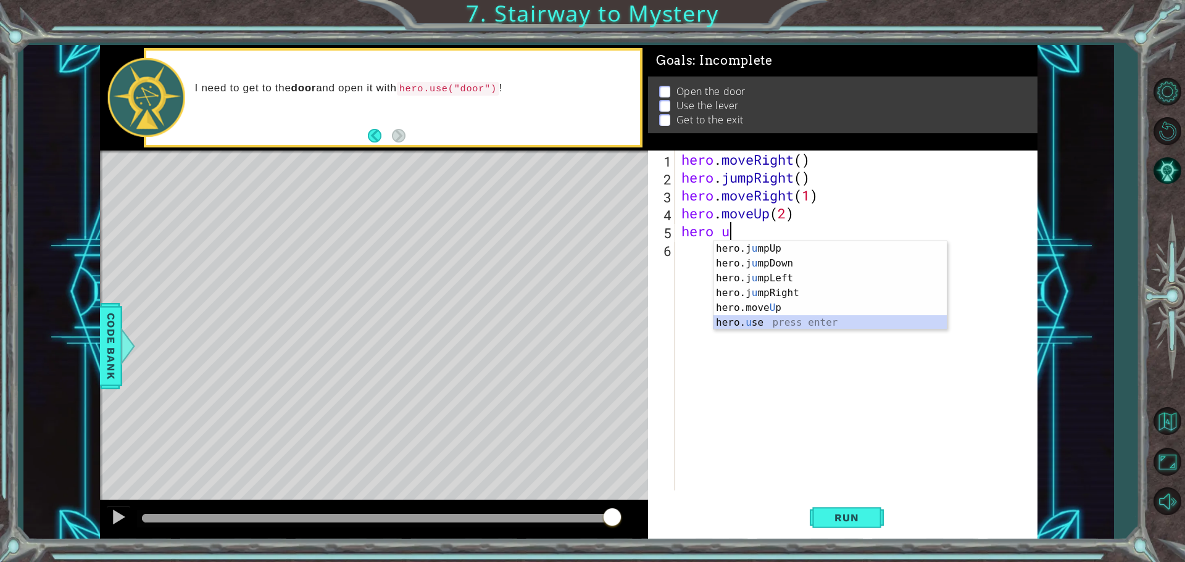
click at [736, 323] on div "hero.j u mpUp press enter hero.j u mpDown press enter hero.j u mpLeft press ent…" at bounding box center [830, 300] width 233 height 119
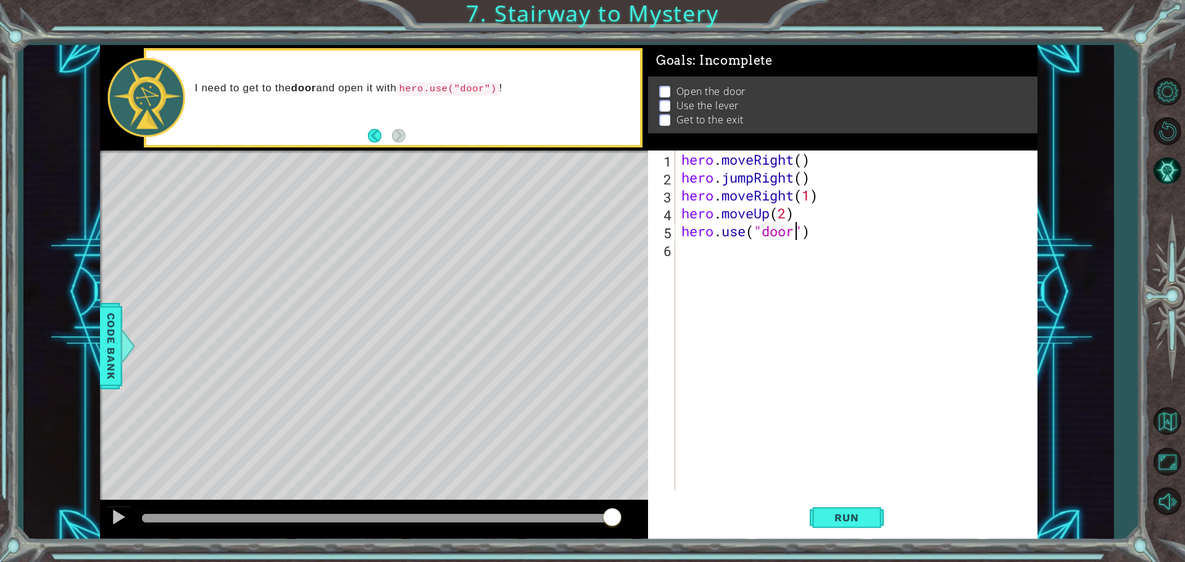
scroll to position [0, 5]
click at [824, 506] on button "Run" at bounding box center [847, 517] width 74 height 39
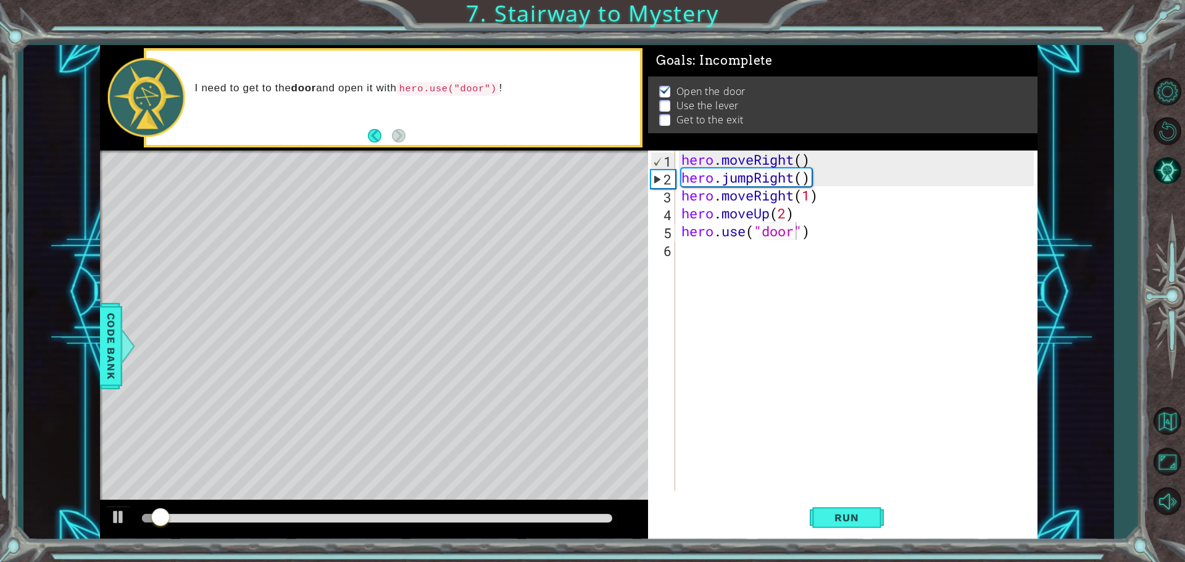
click at [362, 506] on div at bounding box center [374, 521] width 548 height 40
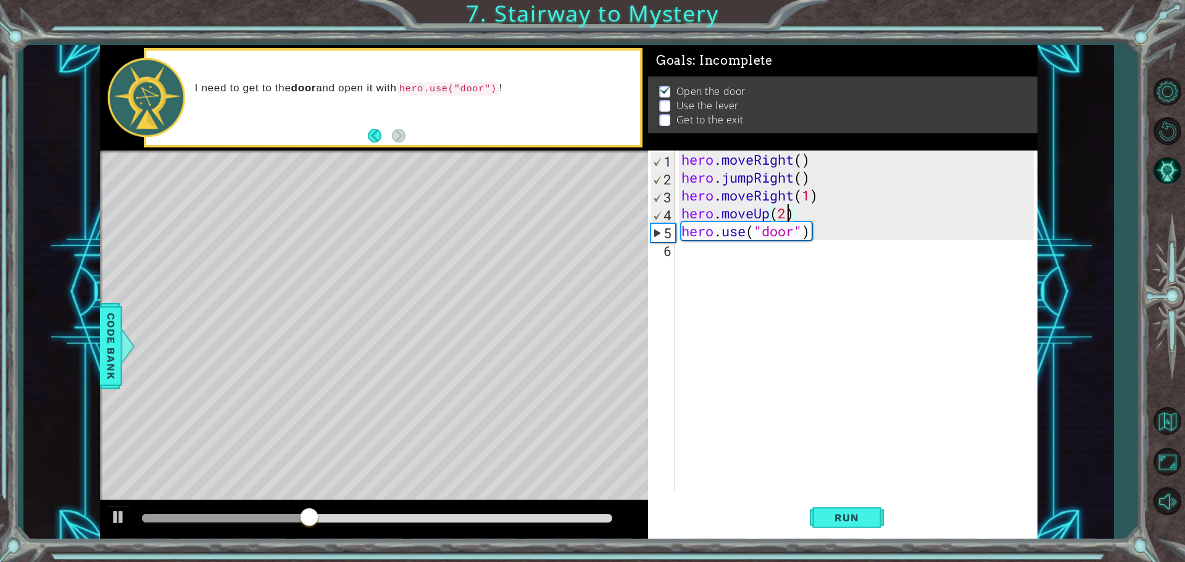
click at [785, 211] on div "hero . moveRight ( ) hero . jumpRight ( ) hero . moveRight ( 1 ) hero . moveUp …" at bounding box center [859, 339] width 361 height 376
type textarea "hero.moveUp(1)"
click at [706, 241] on div "hero . moveRight ( ) hero . jumpRight ( ) hero . moveRight ( 1 ) hero . moveUp …" at bounding box center [859, 339] width 361 height 376
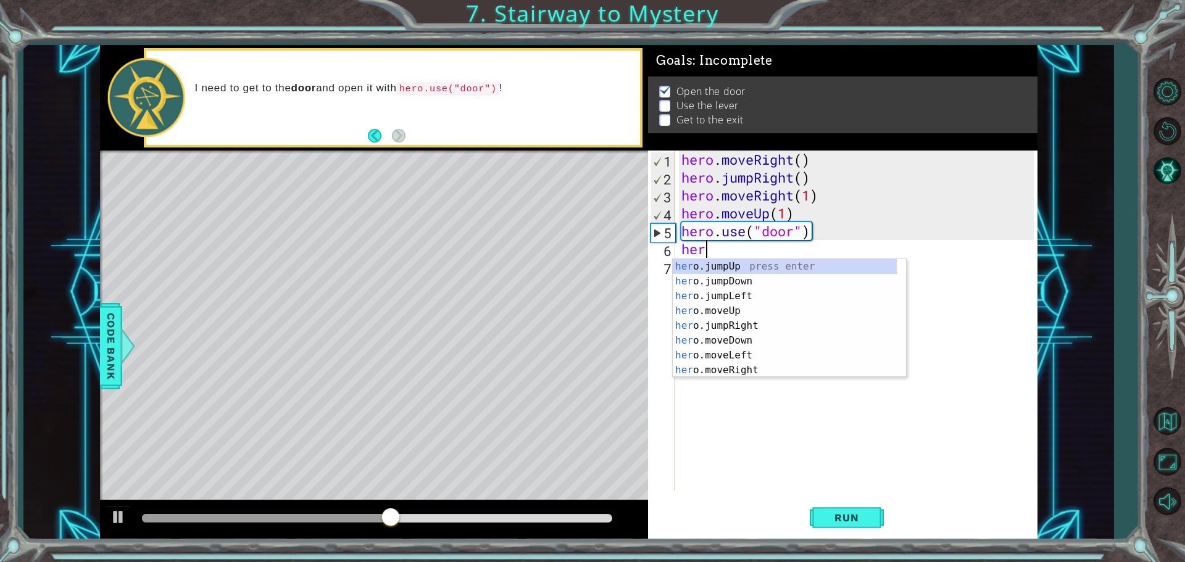
scroll to position [0, 1]
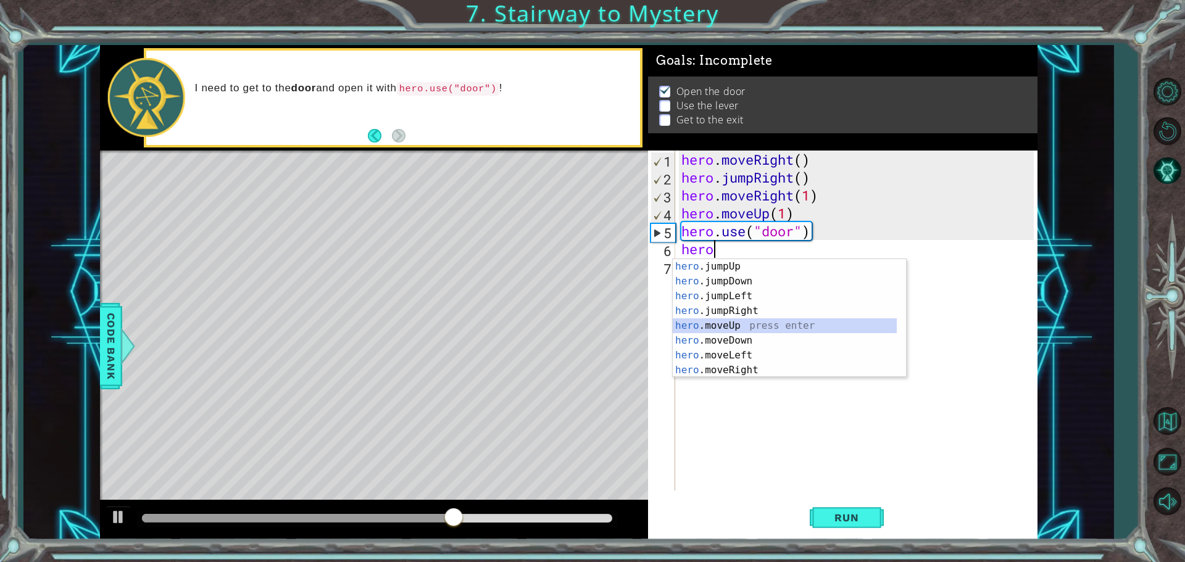
click at [733, 325] on div "hero .jumpUp press enter hero .jumpDown press enter hero .jumpLeft press enter …" at bounding box center [785, 333] width 224 height 148
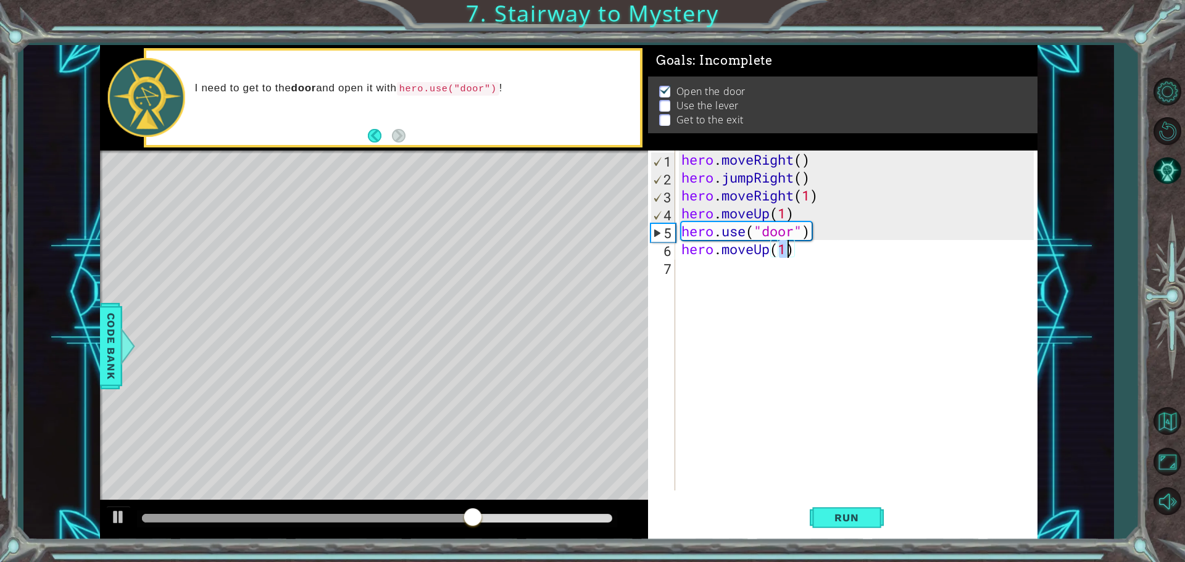
type textarea "hero.moveUp(2)"
click at [738, 282] on div "hero . moveRight ( ) hero . jumpRight ( ) hero . moveRight ( 1 ) hero . moveUp …" at bounding box center [859, 339] width 361 height 376
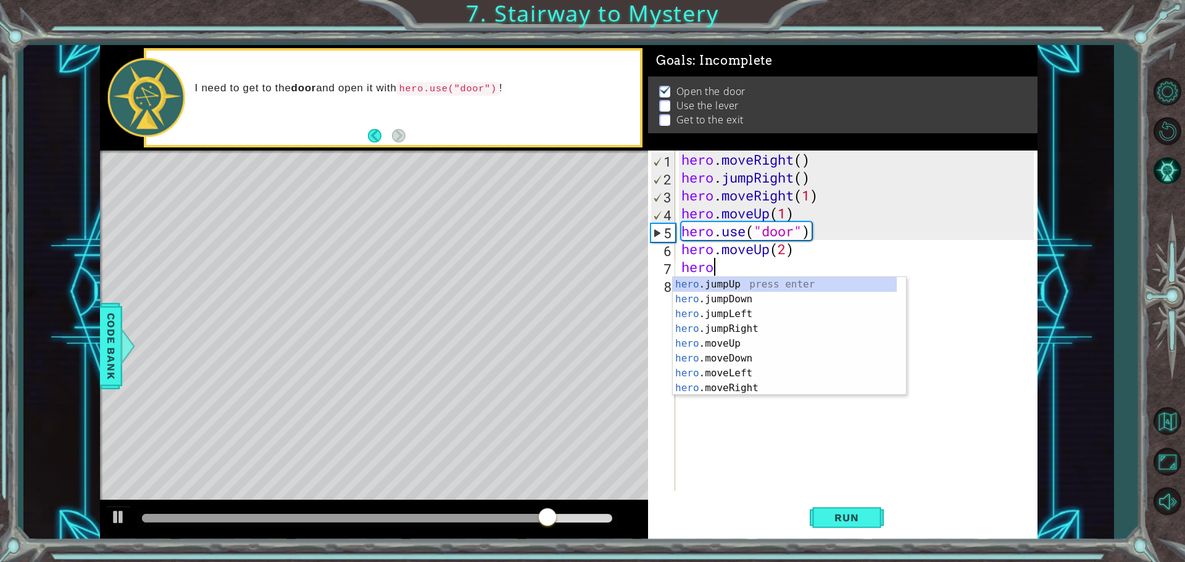
scroll to position [0, 1]
click at [712, 371] on div "hero .jumpUp press enter hero .jumpDown press enter hero .jumpLeft press enter …" at bounding box center [785, 351] width 224 height 148
type textarea "hero.moveLeft(1)"
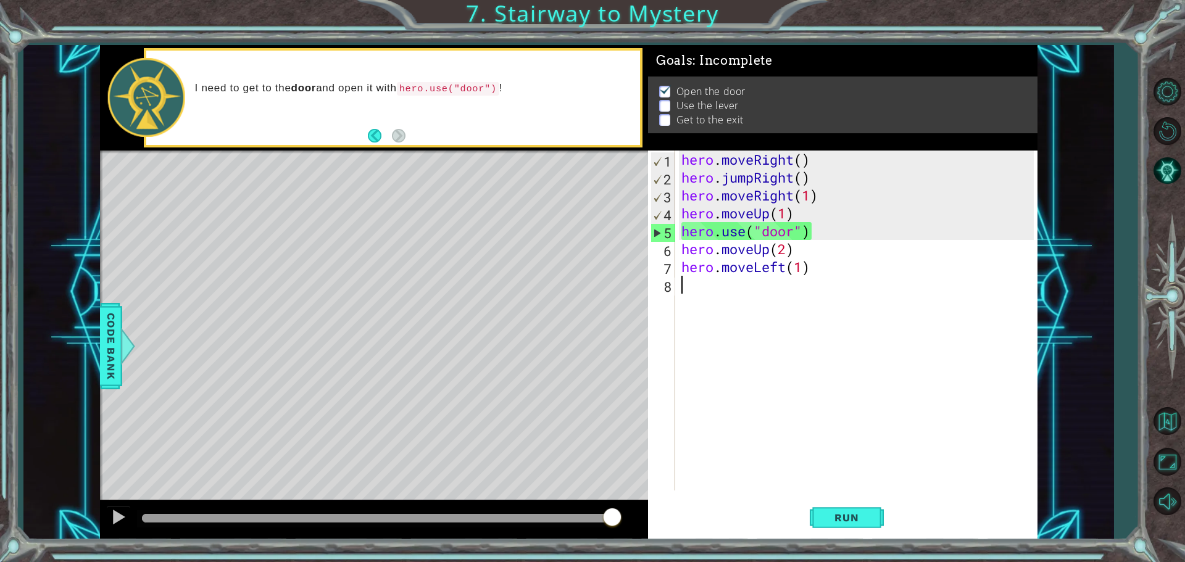
click at [710, 290] on div "hero . moveRight ( ) hero . jumpRight ( ) hero . moveRight ( 1 ) hero . moveUp …" at bounding box center [859, 339] width 361 height 376
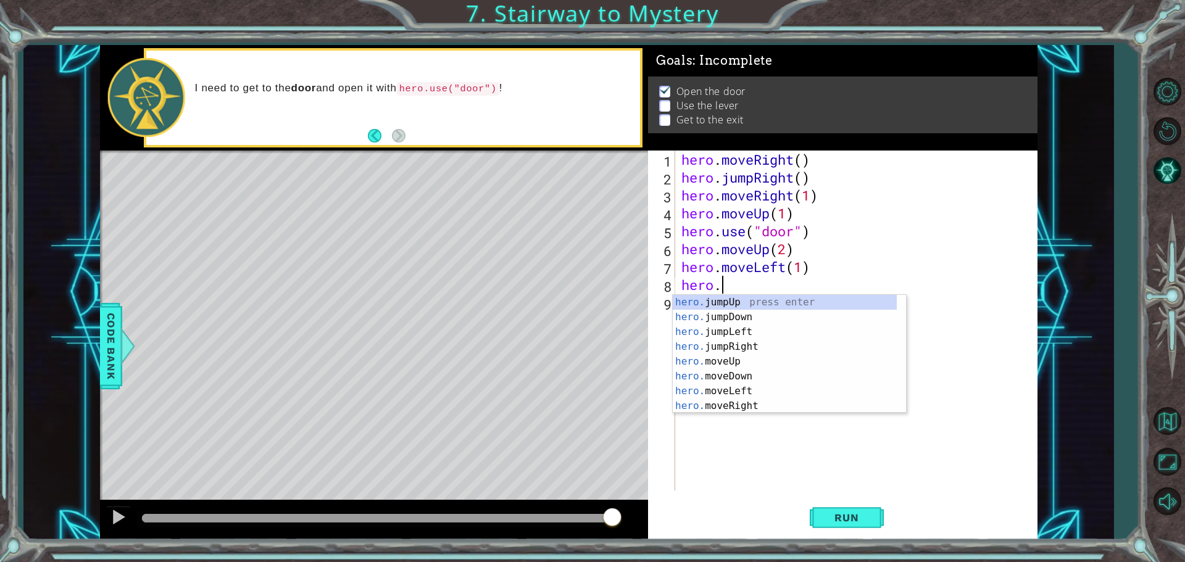
scroll to position [0, 1]
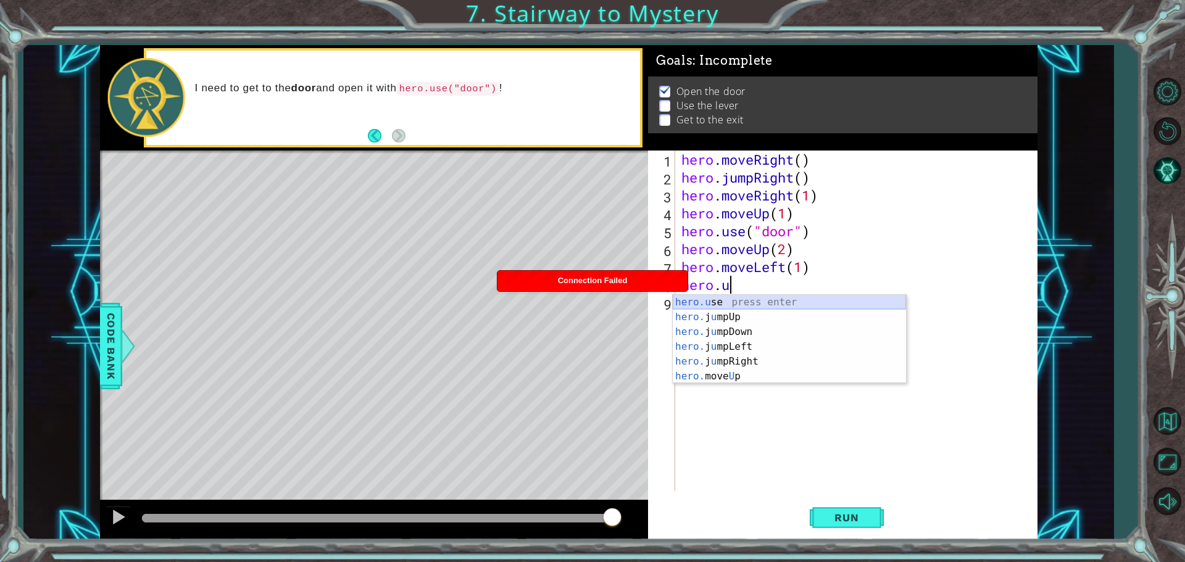
click at [809, 302] on div "hero.u se press enter hero. j u mpUp press enter hero. j u mpDown press enter h…" at bounding box center [789, 354] width 233 height 119
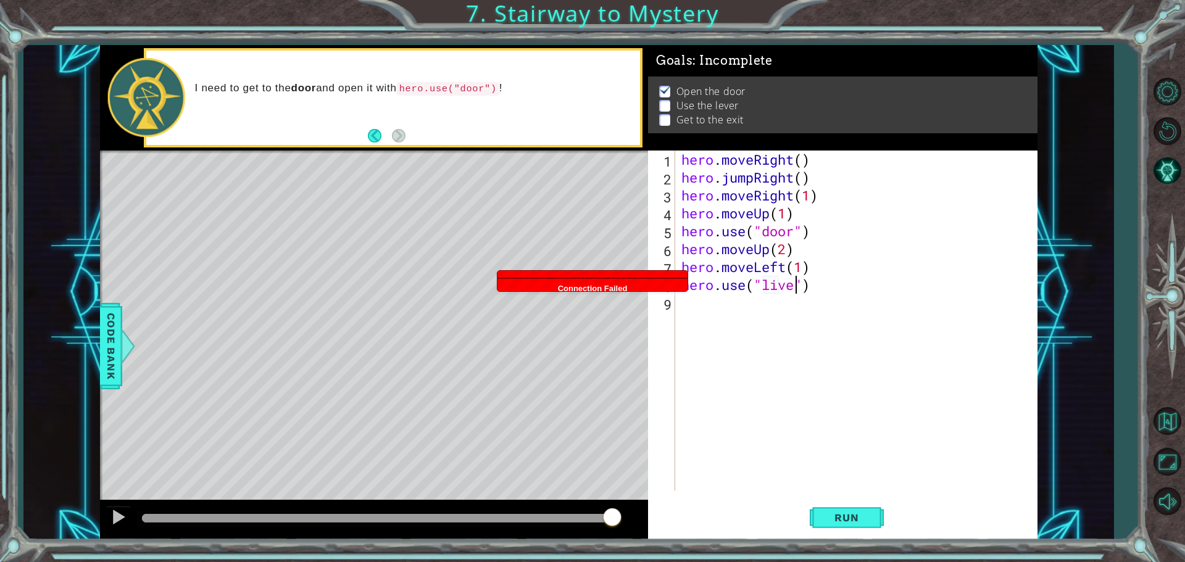
scroll to position [0, 6]
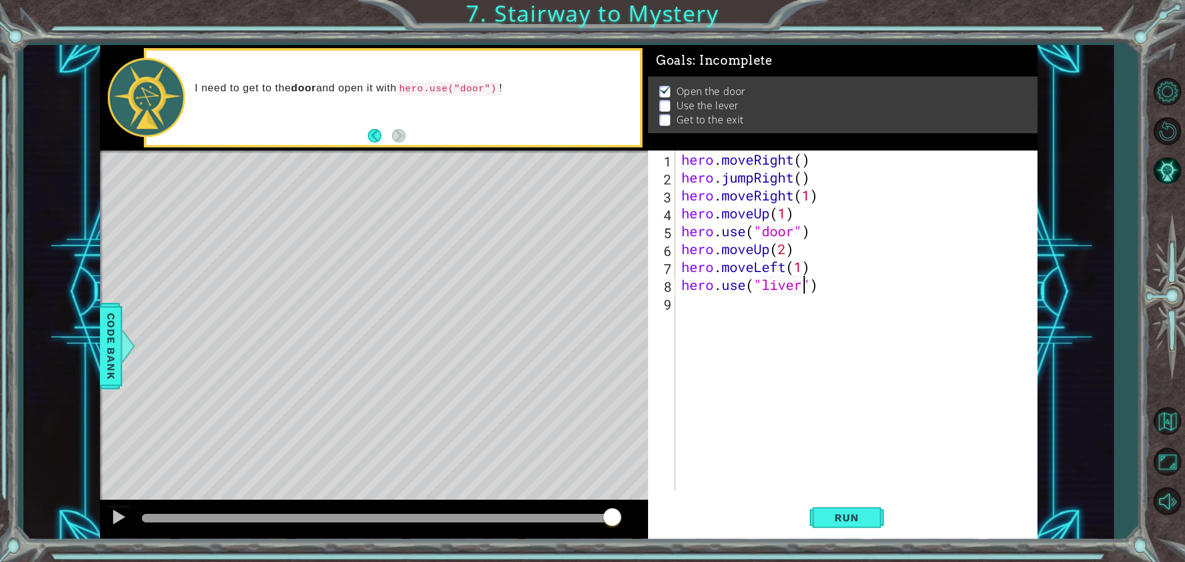
click at [780, 285] on div "hero . moveRight ( ) hero . jumpRight ( ) hero . moveRight ( 1 ) hero . moveUp …" at bounding box center [859, 339] width 361 height 376
drag, startPoint x: 836, startPoint y: 525, endPoint x: 829, endPoint y: 525, distance: 6.8
click at [834, 525] on button "Run" at bounding box center [847, 517] width 74 height 39
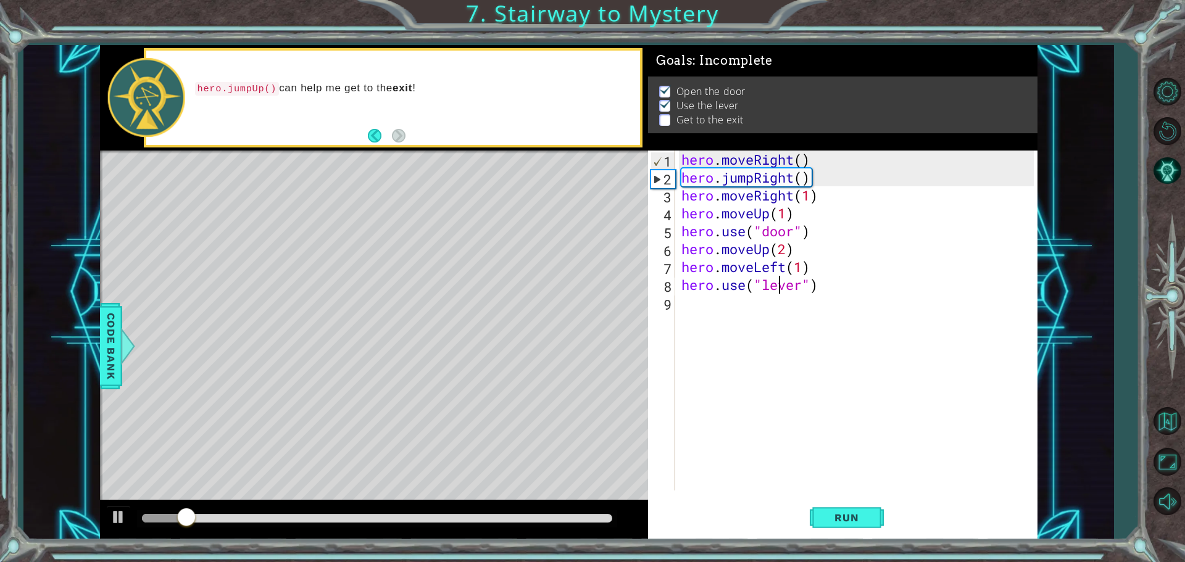
click at [422, 514] on div at bounding box center [377, 518] width 470 height 9
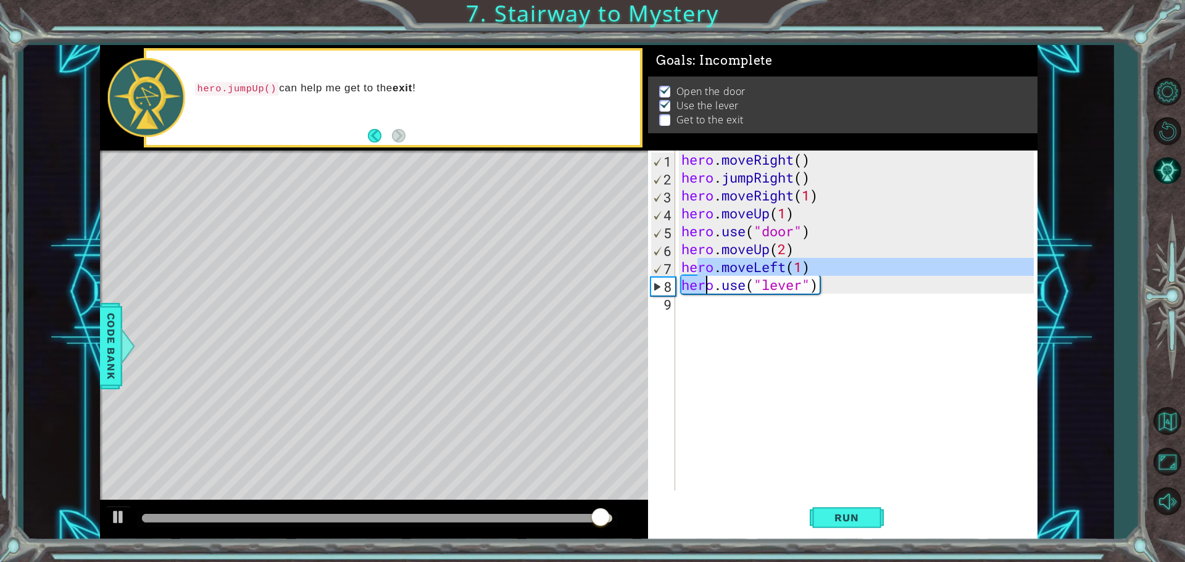
drag, startPoint x: 707, startPoint y: 278, endPoint x: 714, endPoint y: 303, distance: 25.5
click at [714, 296] on div "hero . moveRight ( ) hero . jumpRight ( ) hero . moveRight ( 1 ) hero . moveUp …" at bounding box center [859, 339] width 361 height 376
type textarea "hero.use("lever")"
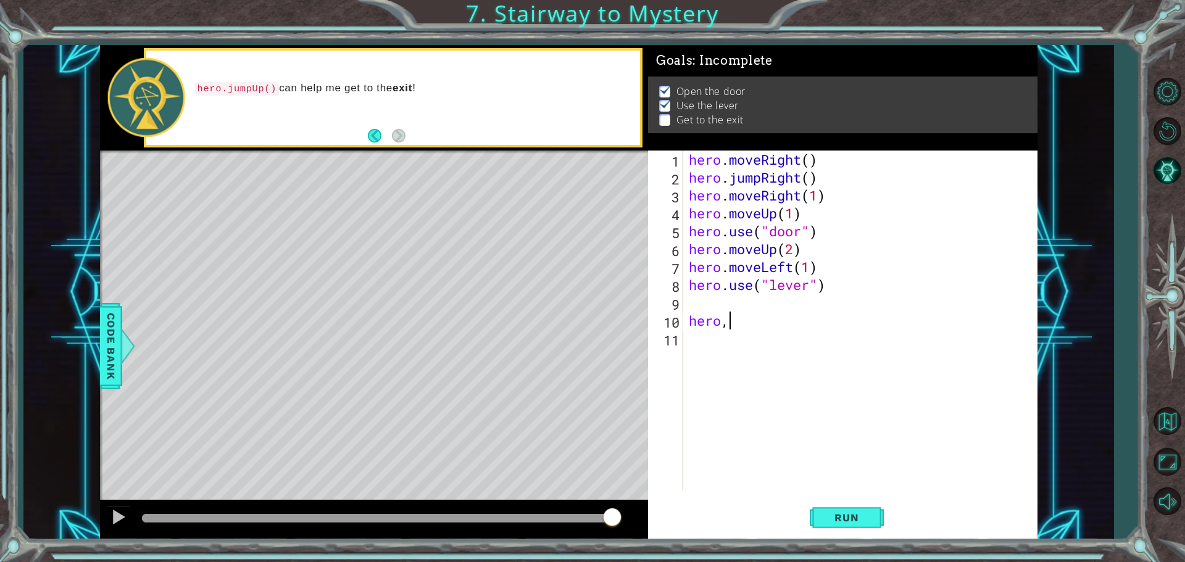
scroll to position [0, 1]
type textarea "hero,ju"
click at [754, 381] on div "hero. ju mpUp press enter hero. ju mpDown press enter hero. [PERSON_NAME] mpLef…" at bounding box center [837, 375] width 233 height 89
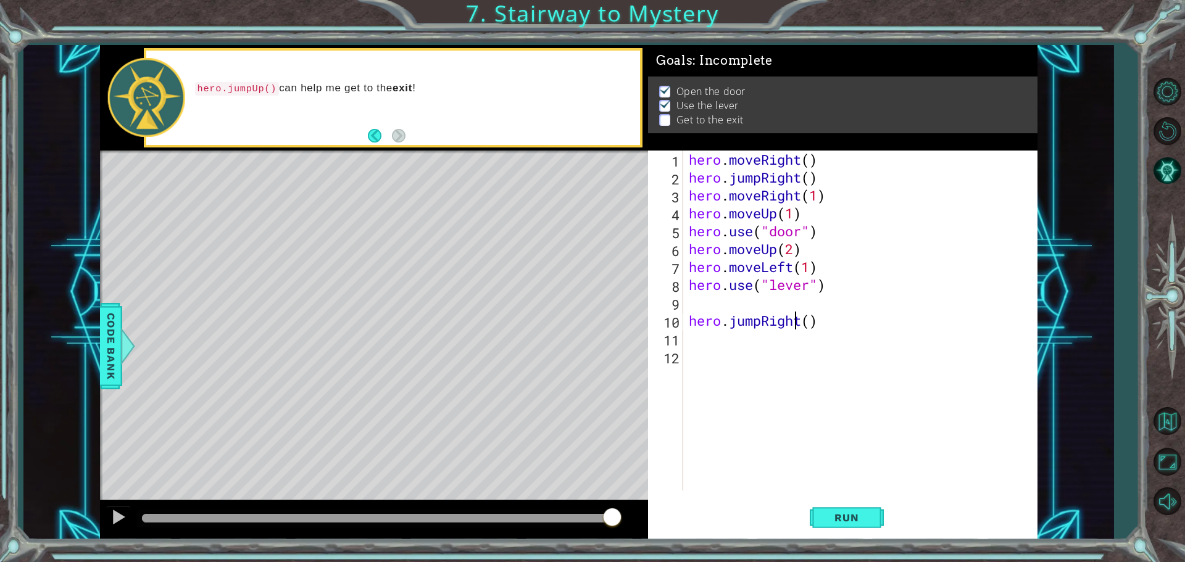
click at [799, 319] on div "hero . moveRight ( ) hero . jumpRight ( ) hero . moveRight ( 1 ) hero . moveUp …" at bounding box center [863, 339] width 354 height 376
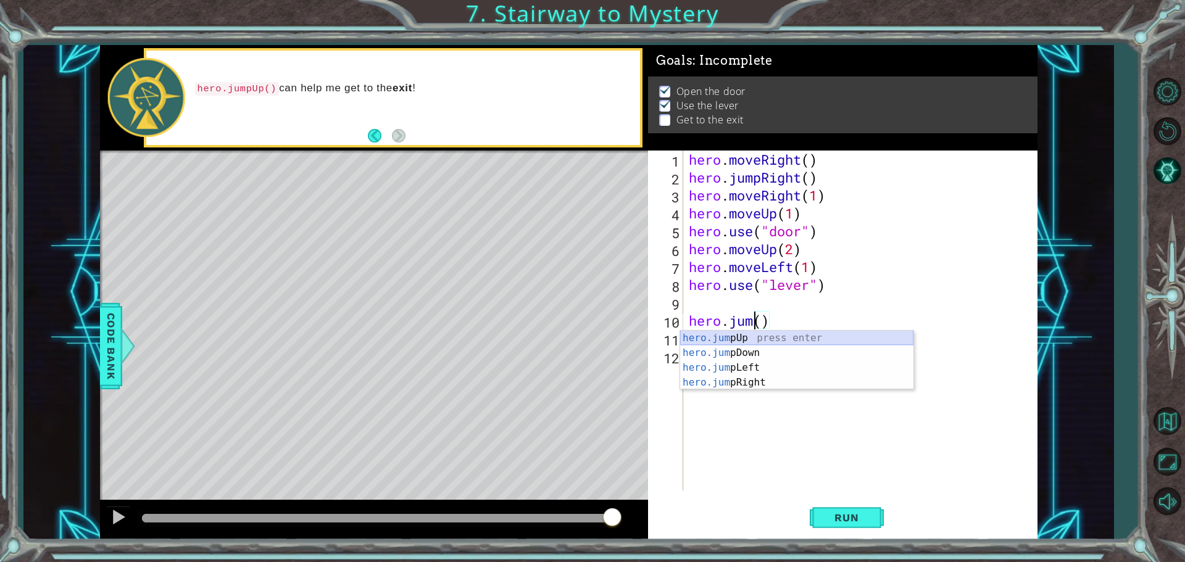
click at [747, 336] on div "hero.jum pUp press enter hero.jum pDown press enter hero.jum pLeft press enter …" at bounding box center [796, 375] width 233 height 89
type textarea "hero.jumpUp"
click at [694, 308] on div "hero . moveRight ( ) hero . jumpRight ( ) hero . moveRight ( 1 ) hero . moveUp …" at bounding box center [863, 339] width 354 height 376
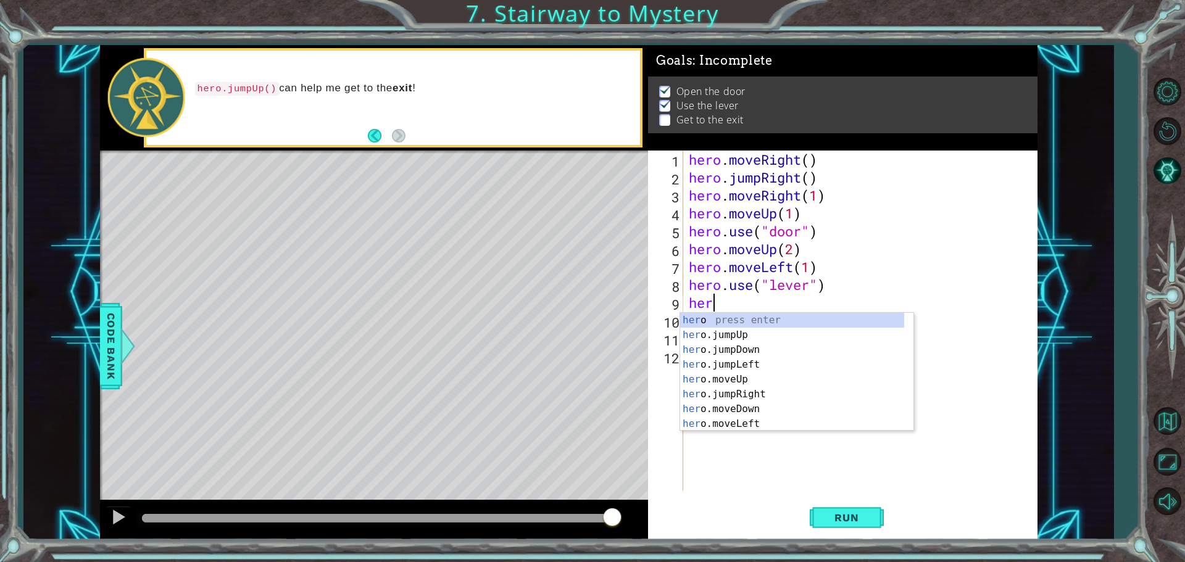
type textarea "hero"
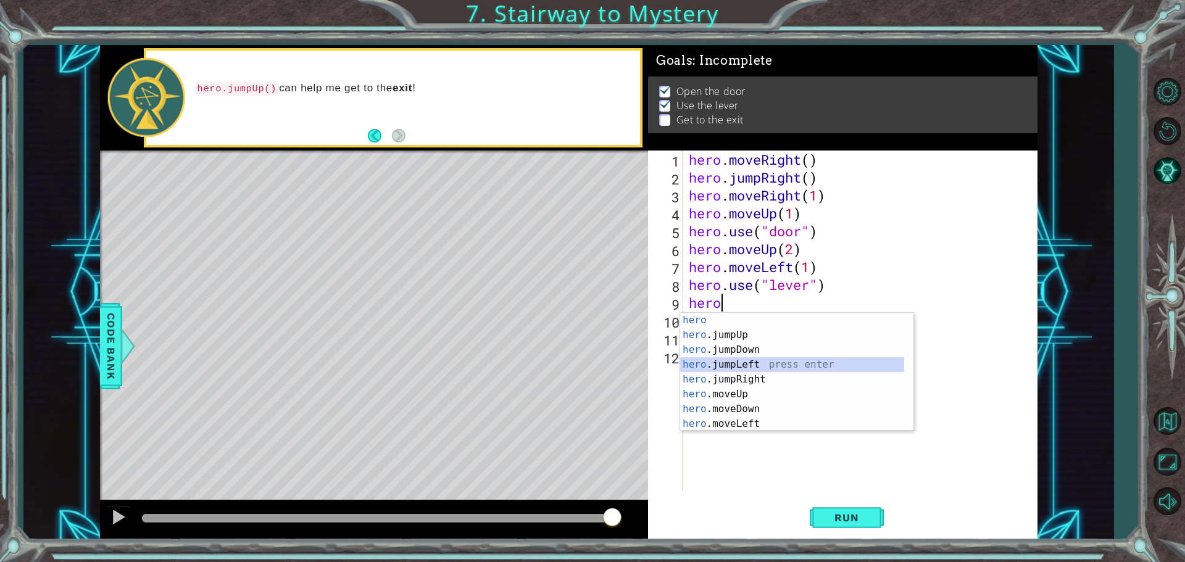
click at [756, 359] on div "hero press enter hero .jumpUp press enter hero .jumpDown press enter hero .jump…" at bounding box center [792, 387] width 224 height 148
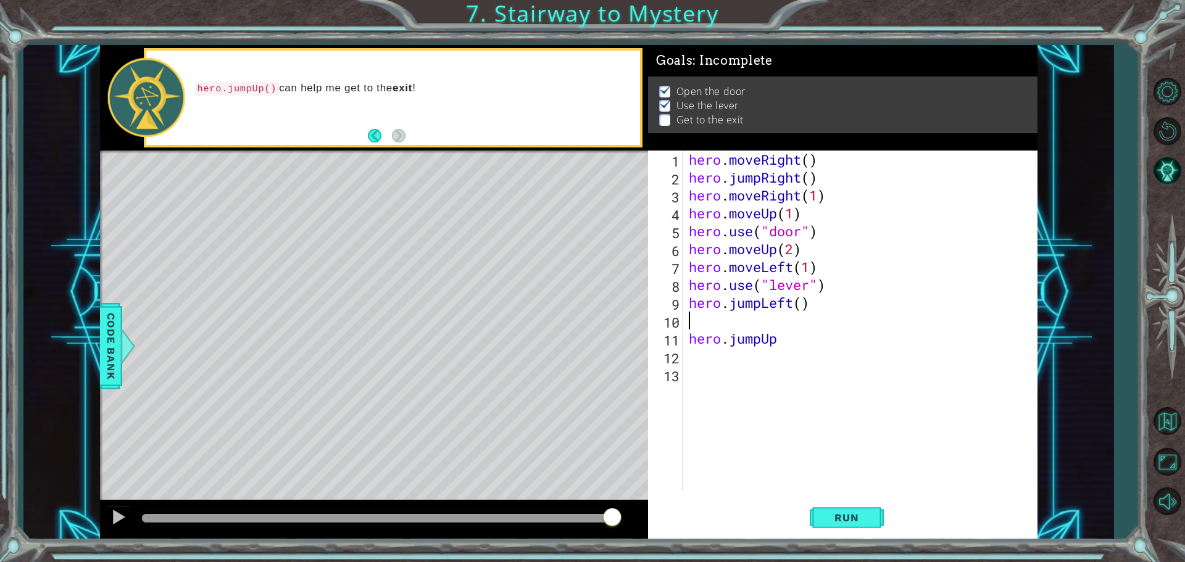
click at [802, 301] on div "hero . moveRight ( ) hero . jumpRight ( ) hero . moveRight ( 1 ) hero . moveUp …" at bounding box center [863, 339] width 354 height 376
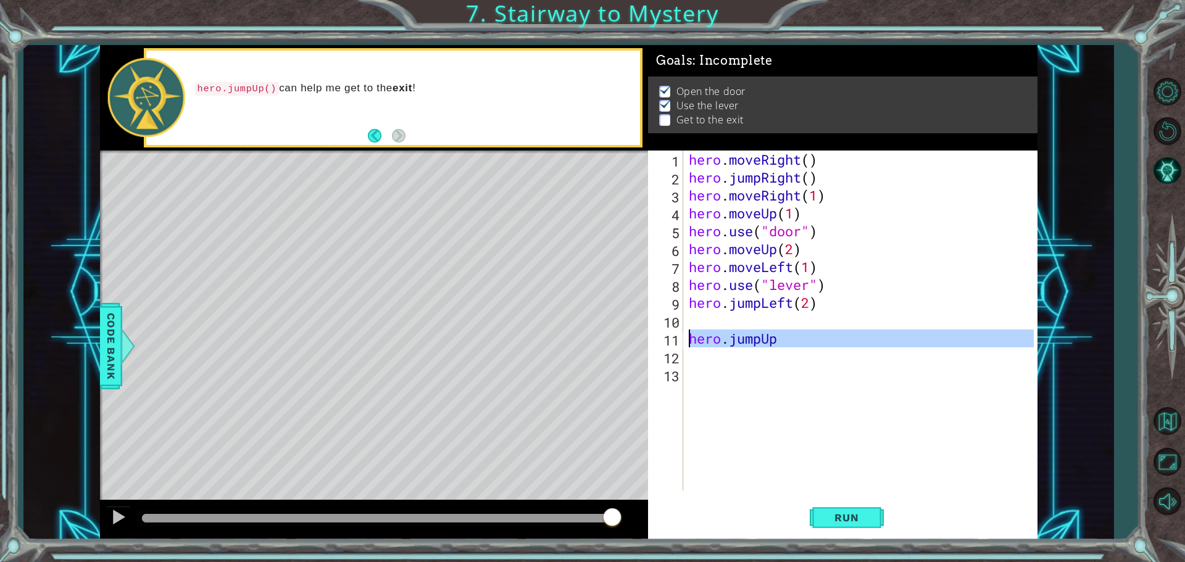
click at [683, 340] on div "11" at bounding box center [667, 341] width 33 height 18
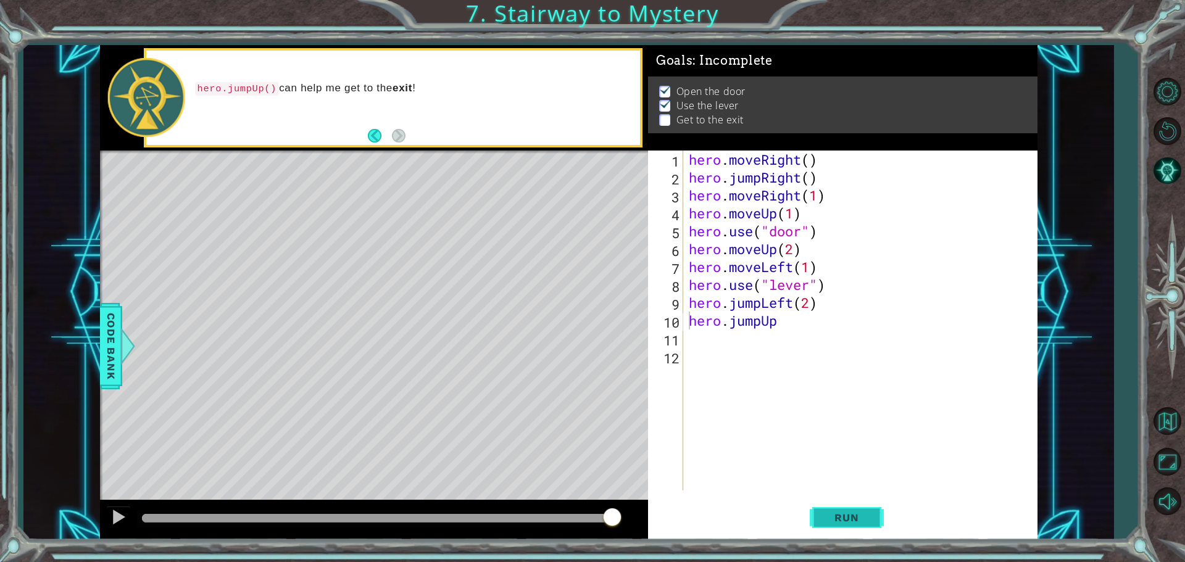
click at [853, 530] on button "Run" at bounding box center [847, 517] width 74 height 39
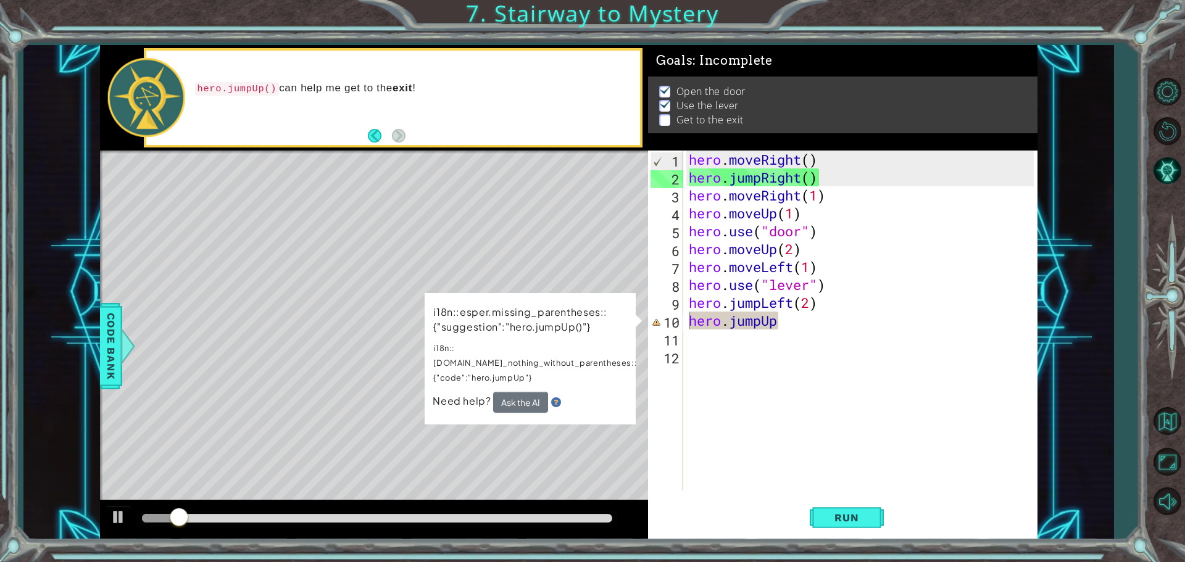
click at [425, 512] on div at bounding box center [377, 519] width 480 height 17
drag, startPoint x: 425, startPoint y: 512, endPoint x: 438, endPoint y: 515, distance: 13.2
click at [430, 515] on div at bounding box center [377, 519] width 480 height 17
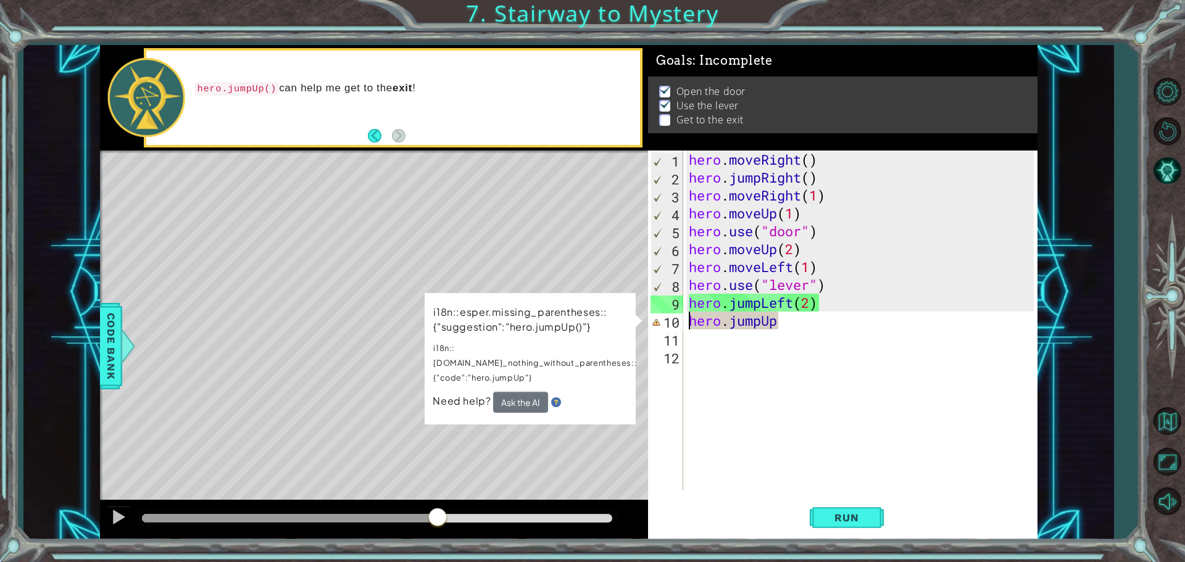
click at [438, 515] on div at bounding box center [377, 518] width 470 height 9
click at [120, 515] on div at bounding box center [119, 517] width 16 height 16
click at [796, 323] on div "hero . moveRight ( ) hero . jumpRight ( ) hero . moveRight ( 1 ) hero . moveUp …" at bounding box center [863, 339] width 354 height 376
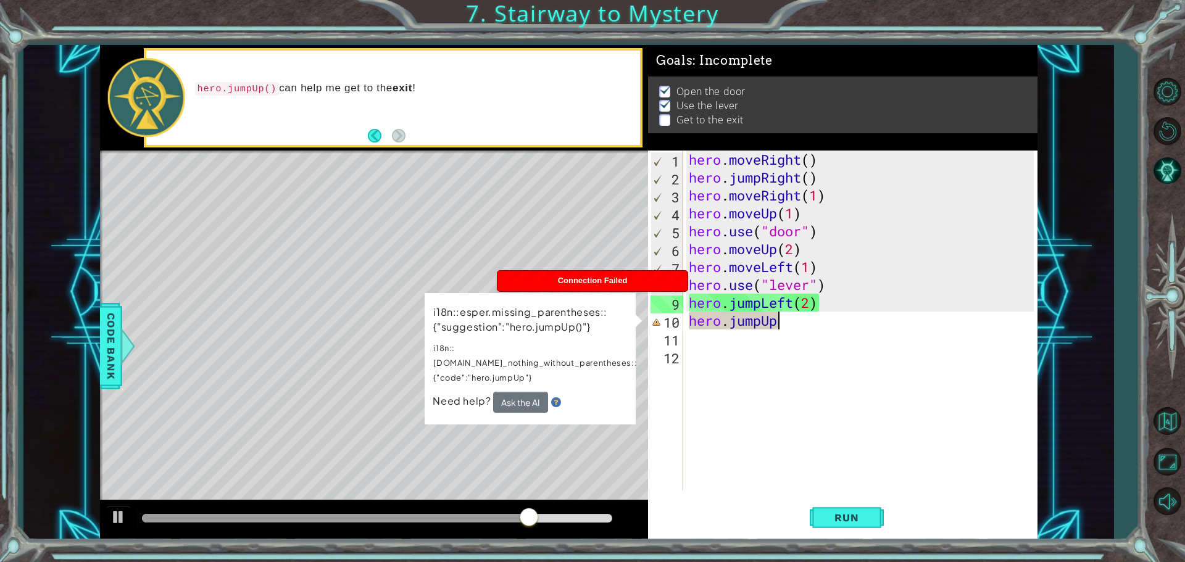
type textarea "hero.jumpU"
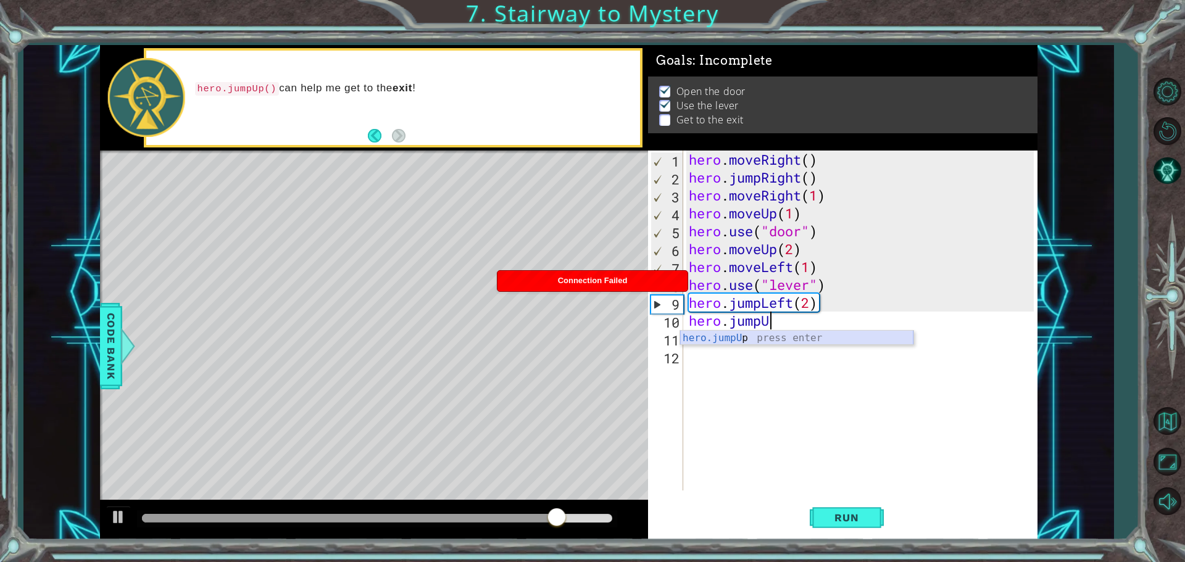
click at [741, 342] on div "hero.jumpU p press enter" at bounding box center [796, 353] width 233 height 44
click at [788, 322] on div "hero . moveRight ( ) hero . jumpRight ( ) hero . moveRight ( 1 ) hero . moveUp …" at bounding box center [863, 339] width 354 height 376
type textarea "hero.jumpUp()"
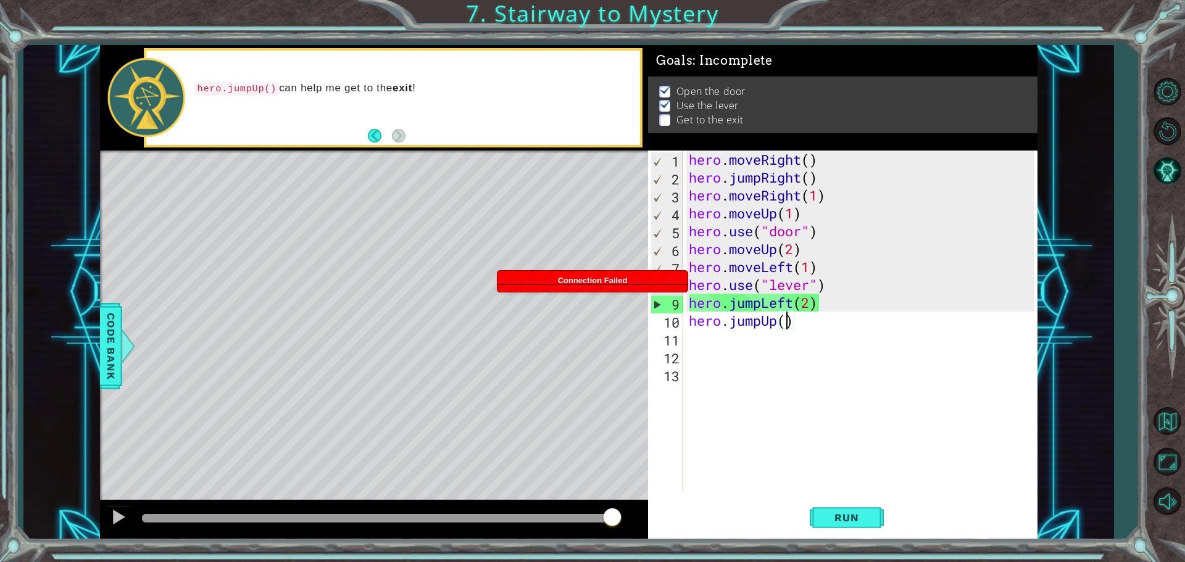
drag, startPoint x: 525, startPoint y: 504, endPoint x: 524, endPoint y: 512, distance: 8.0
click at [524, 506] on div at bounding box center [374, 521] width 548 height 40
click at [522, 524] on div at bounding box center [377, 519] width 480 height 17
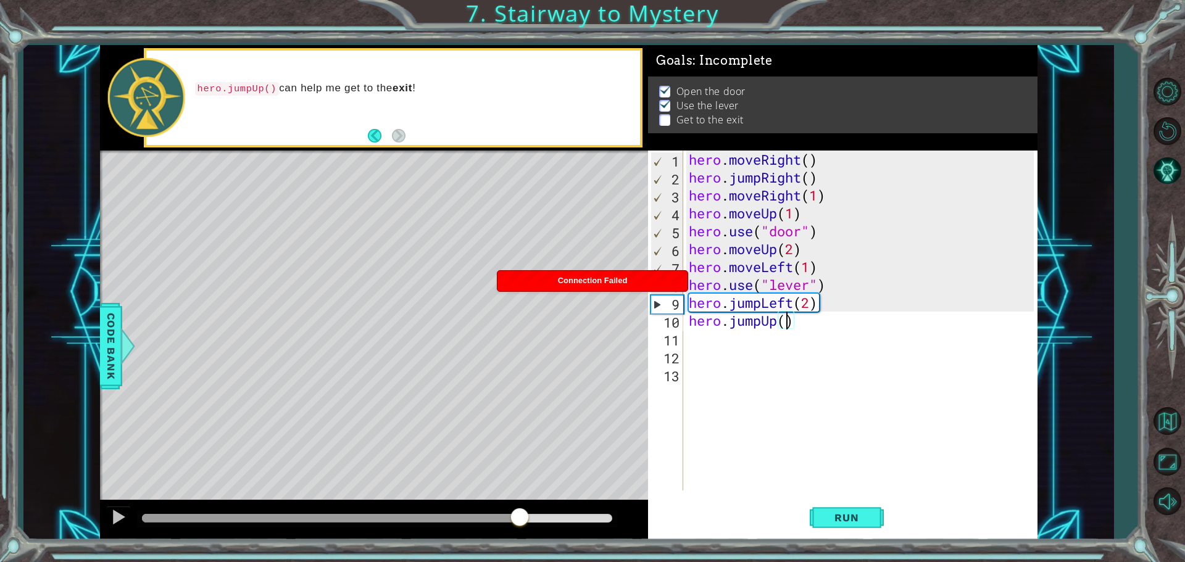
click at [520, 515] on div at bounding box center [331, 518] width 378 height 9
click at [124, 518] on div at bounding box center [119, 517] width 16 height 16
click at [831, 524] on span "Run" at bounding box center [846, 518] width 49 height 12
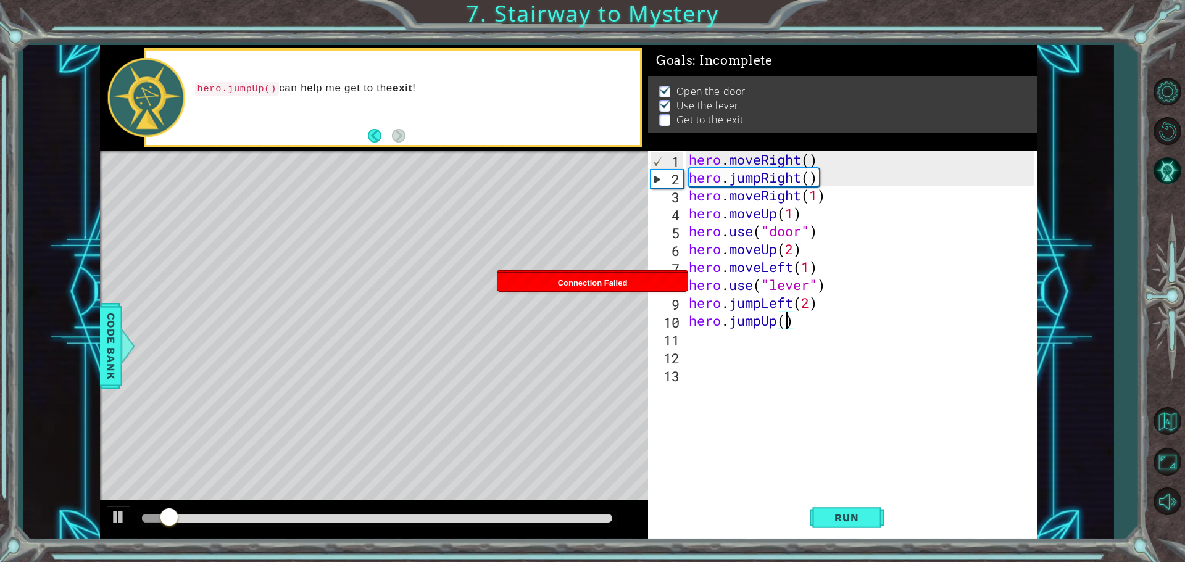
click at [481, 515] on div at bounding box center [377, 518] width 470 height 9
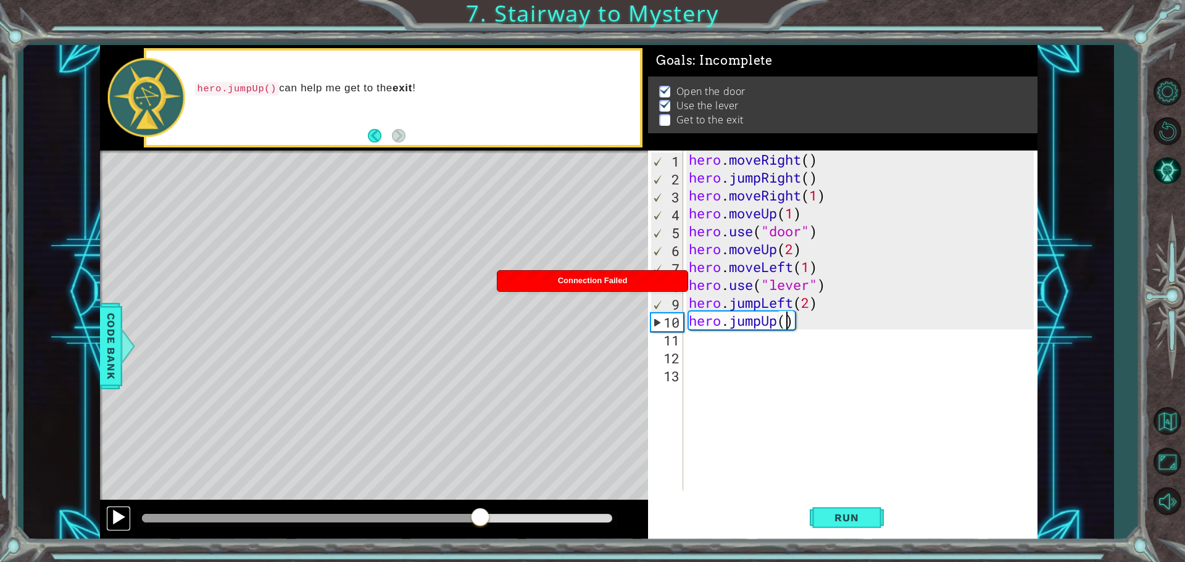
click at [112, 522] on div at bounding box center [119, 517] width 16 height 16
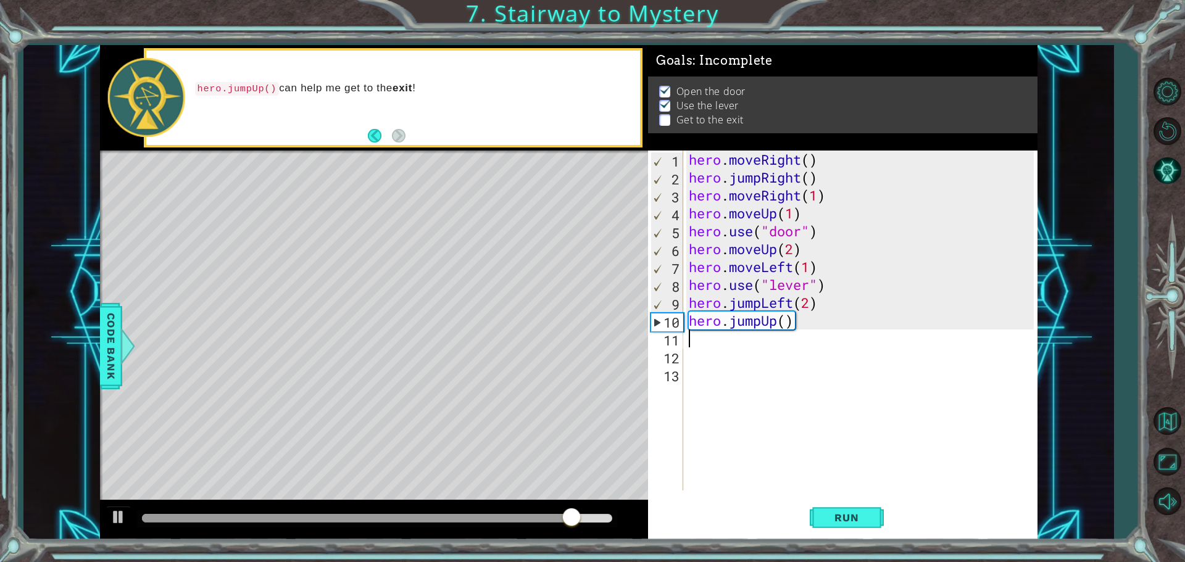
click at [717, 347] on div "hero . moveRight ( ) hero . jumpRight ( ) hero . moveRight ( 1 ) hero . moveUp …" at bounding box center [863, 339] width 354 height 376
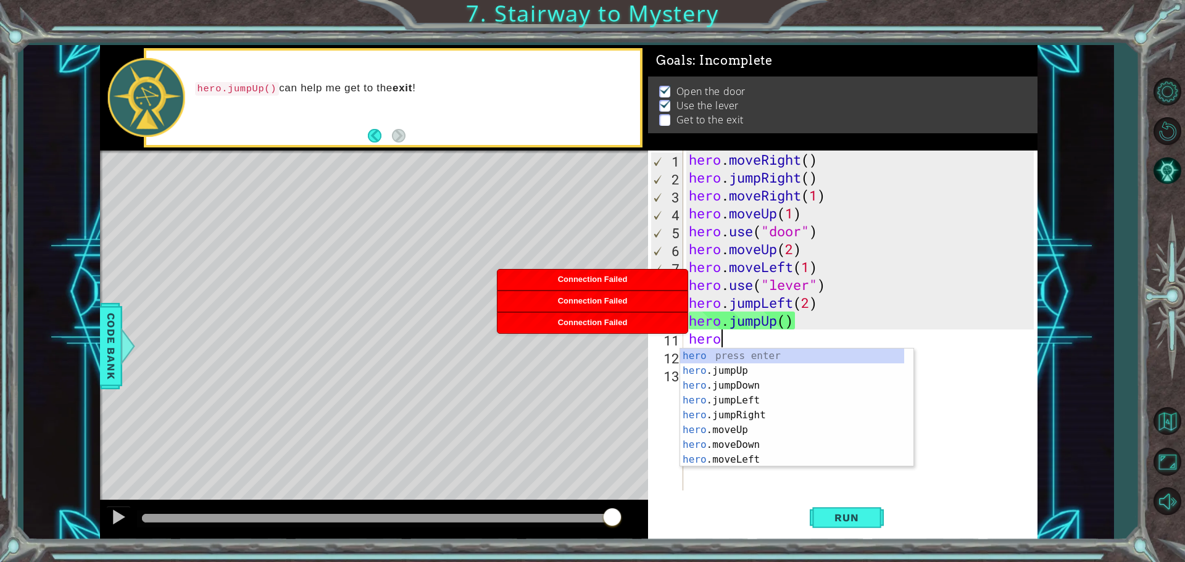
scroll to position [0, 1]
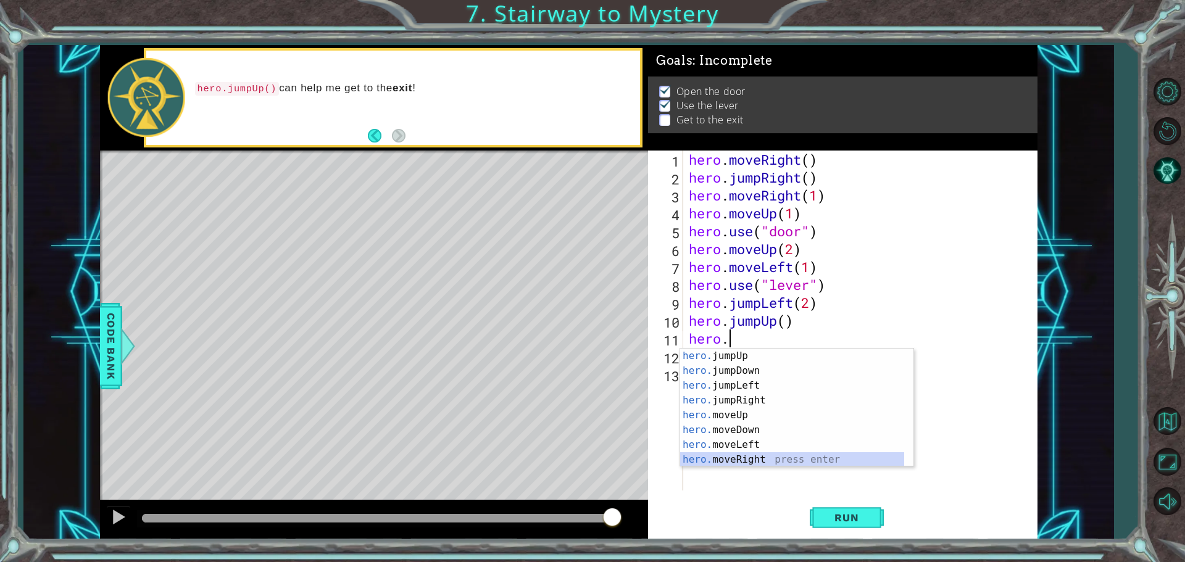
click at [869, 454] on div "hero. jumpUp press enter hero. jumpDown press enter hero. jumpLeft press enter …" at bounding box center [792, 423] width 224 height 148
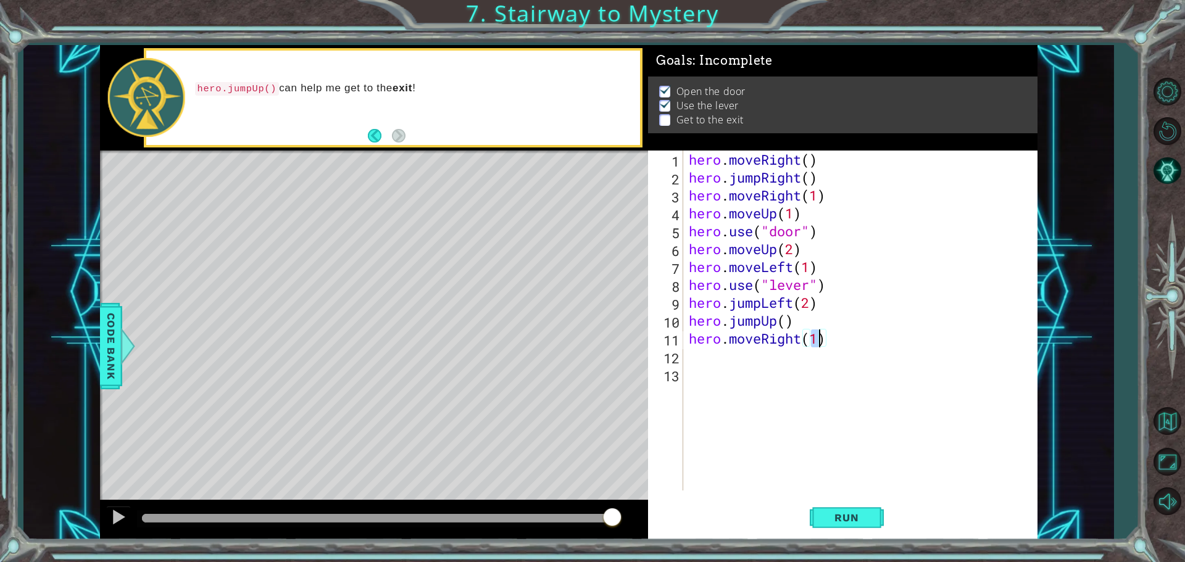
scroll to position [0, 6]
type textarea "hero.moveRight(2)"
click at [853, 521] on span "Run" at bounding box center [846, 518] width 49 height 12
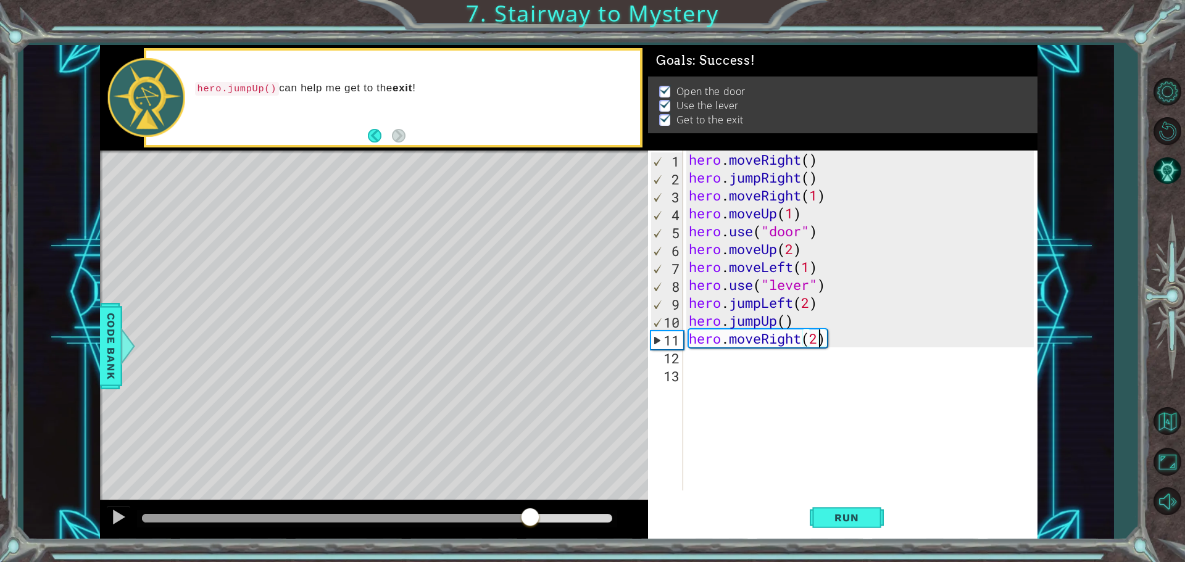
click at [531, 514] on div at bounding box center [377, 518] width 470 height 9
click at [111, 517] on div at bounding box center [119, 517] width 16 height 16
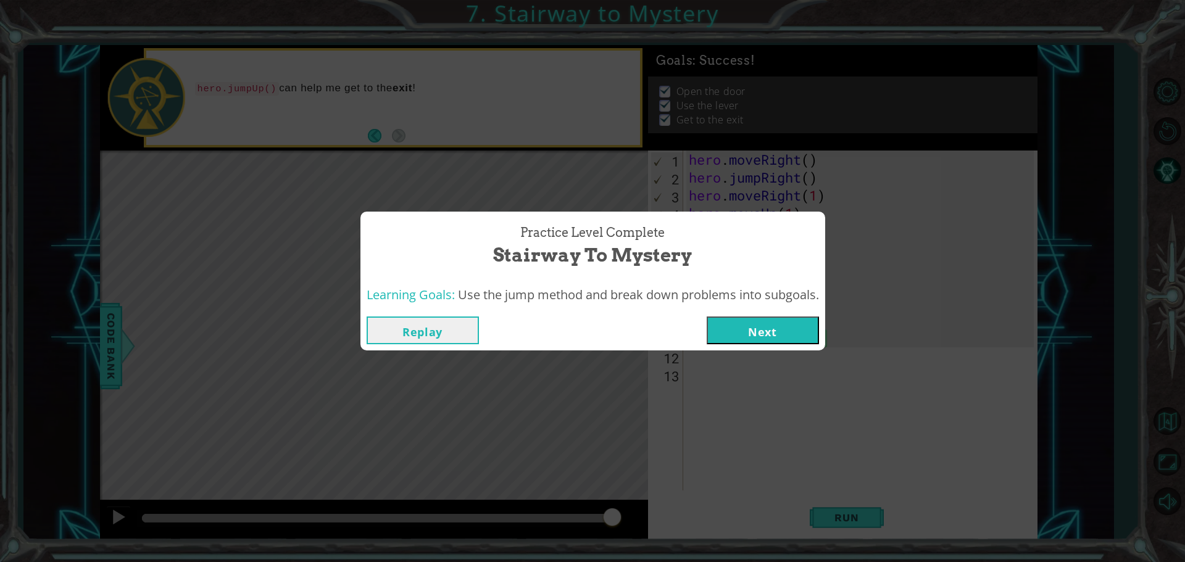
click at [801, 336] on button "Next" at bounding box center [763, 331] width 112 height 28
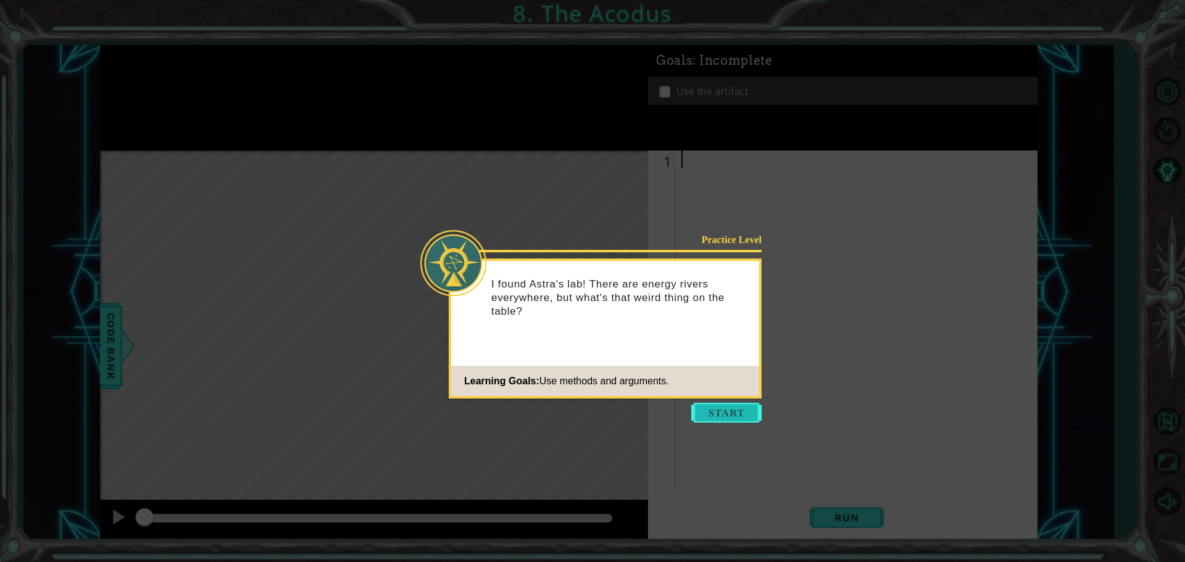
click at [728, 412] on button "Start" at bounding box center [726, 413] width 70 height 20
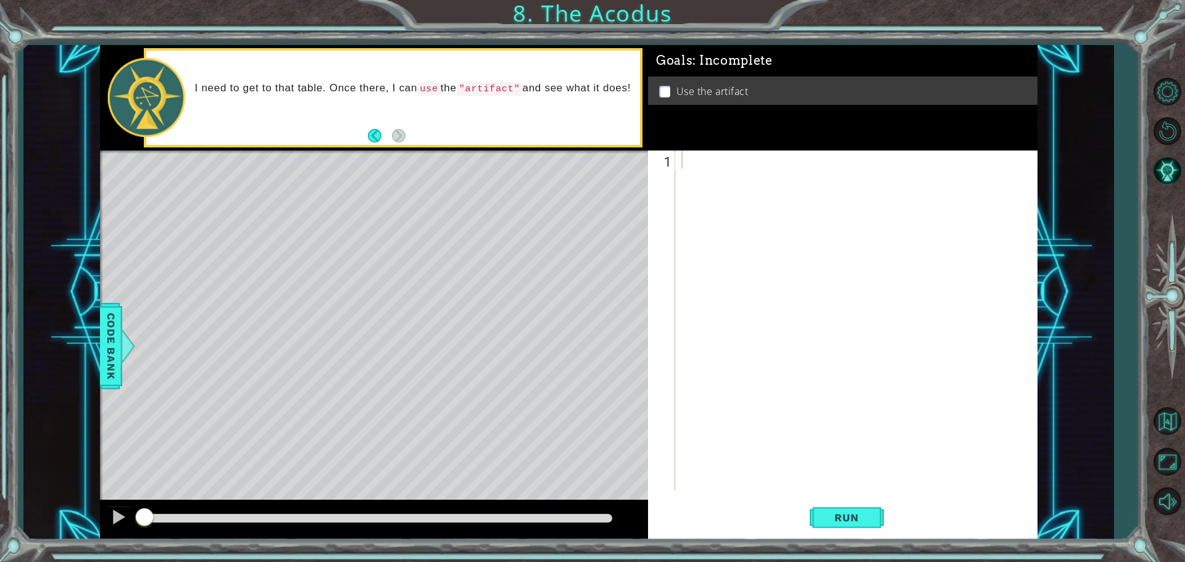
drag, startPoint x: 632, startPoint y: 559, endPoint x: 633, endPoint y: 579, distance: 19.8
click at [633, 562] on html "1 ההההההההההההההההההההההההההההההההההההההההההההההההההההההההההההההההההההההההההההה…" at bounding box center [592, 281] width 1185 height 562
